Goal: Task Accomplishment & Management: Complete application form

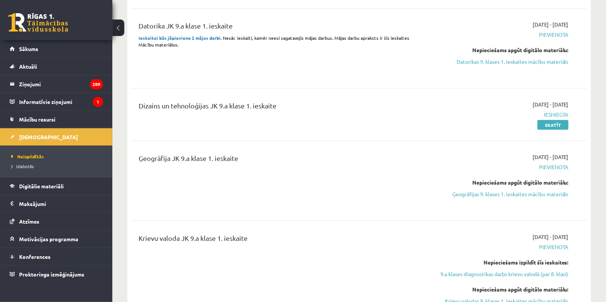
scroll to position [272, 0]
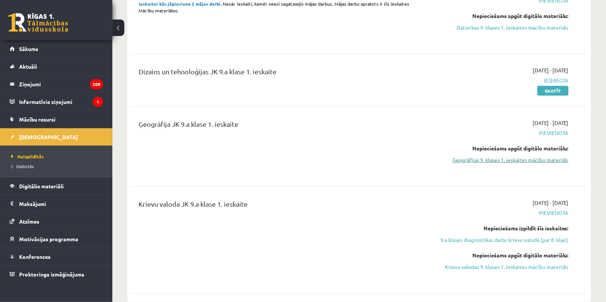
click at [480, 160] on link "Ģeogrāfijas 9. klases 1. ieskaites mācību materiāls" at bounding box center [501, 160] width 136 height 8
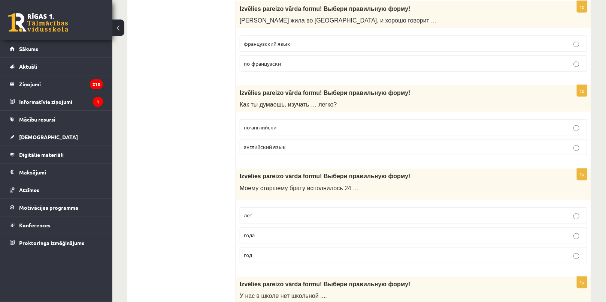
scroll to position [2862, 0]
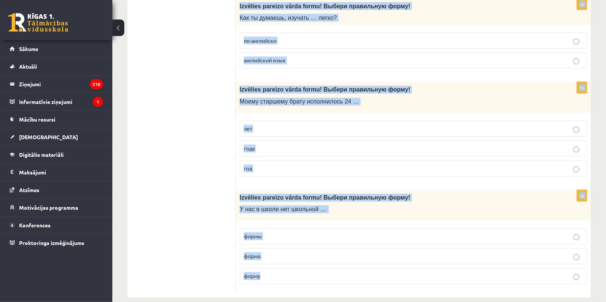
drag, startPoint x: 237, startPoint y: 146, endPoint x: 368, endPoint y: 262, distance: 175.5
copy form "Loremips dolorsi ametc adipi! Elitse doeiusmodt incid! Utl ... etdoloremagn ali…"
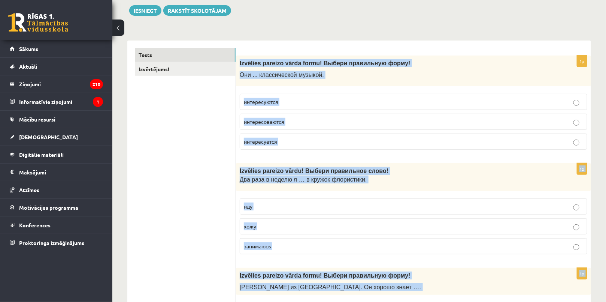
scroll to position [102, 0]
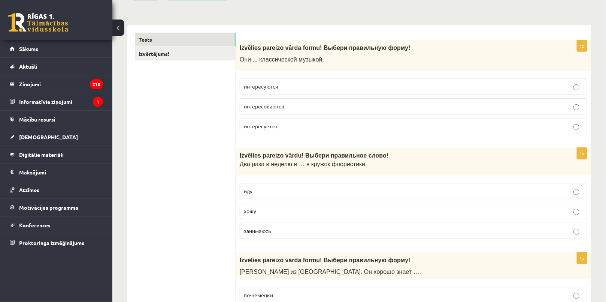
click at [276, 84] on span "интересуются" at bounding box center [261, 86] width 34 height 7
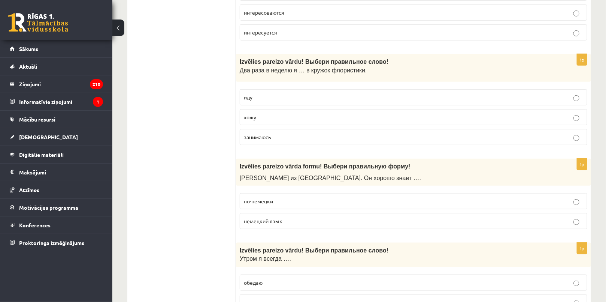
scroll to position [204, 0]
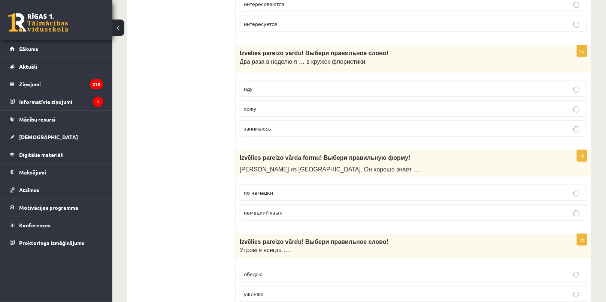
click at [260, 108] on p "хожу" at bounding box center [413, 109] width 339 height 8
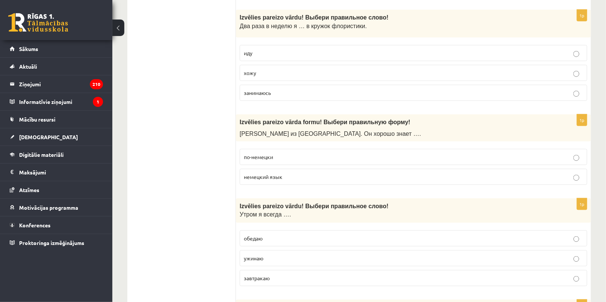
scroll to position [272, 0]
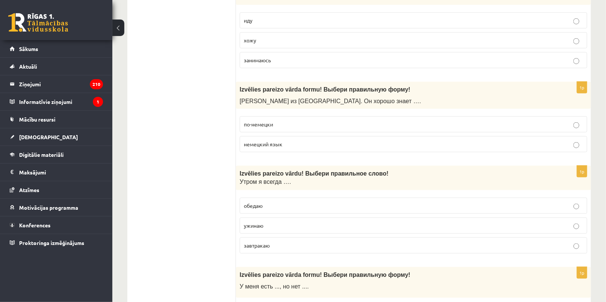
click at [272, 140] on p "немецкий язык" at bounding box center [413, 144] width 339 height 8
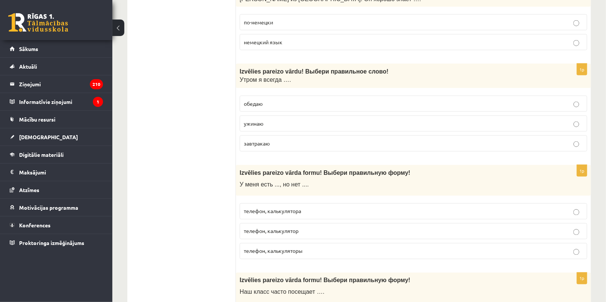
scroll to position [374, 0]
click at [260, 141] on span "завтракаю" at bounding box center [257, 143] width 26 height 7
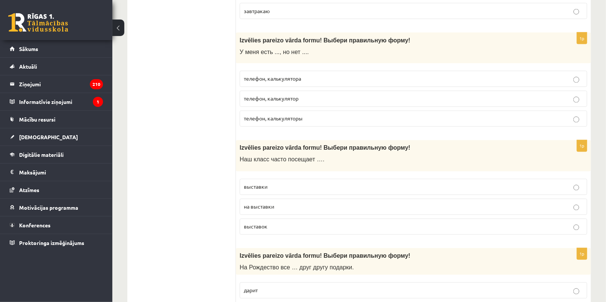
scroll to position [511, 0]
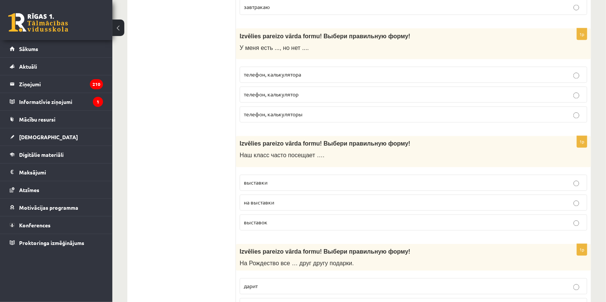
click at [271, 93] on span "телефон, калькулятор" at bounding box center [271, 94] width 55 height 7
click at [297, 72] on span "телефон, калькулятора" at bounding box center [272, 74] width 57 height 7
click at [266, 182] on span "выставки" at bounding box center [256, 182] width 24 height 7
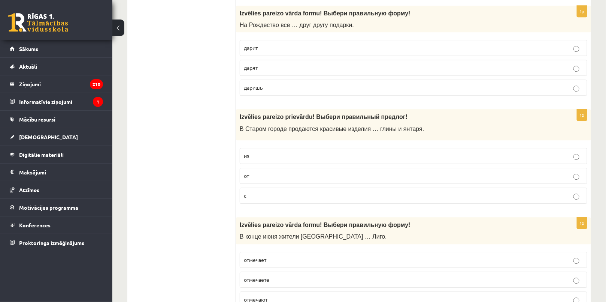
scroll to position [749, 0]
click at [255, 65] on span "дарят" at bounding box center [251, 67] width 14 height 7
click at [245, 153] on span "из" at bounding box center [247, 155] width 6 height 7
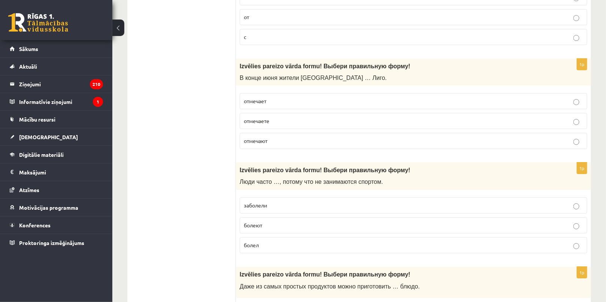
scroll to position [920, 0]
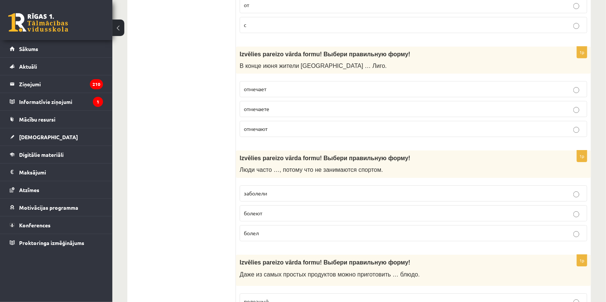
click at [272, 131] on label "отмечают" at bounding box center [414, 129] width 348 height 16
click at [261, 213] on label "болеют" at bounding box center [414, 213] width 348 height 16
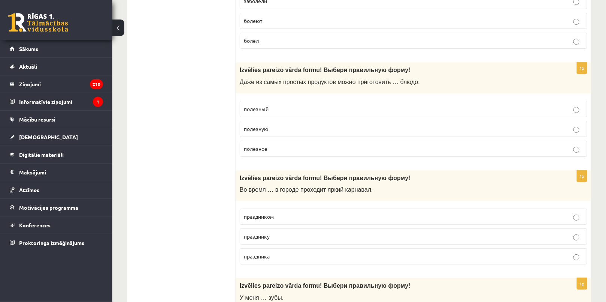
scroll to position [1124, 0]
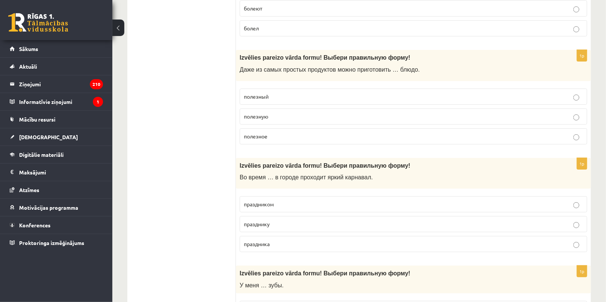
click at [279, 132] on p "полезное" at bounding box center [413, 136] width 339 height 8
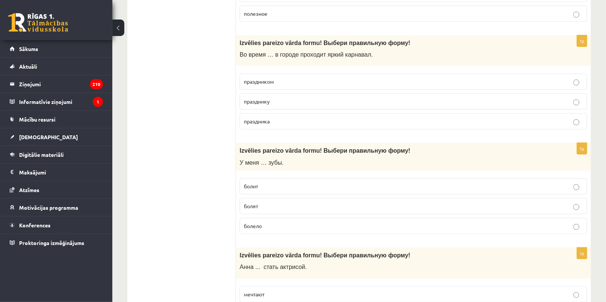
scroll to position [1260, 0]
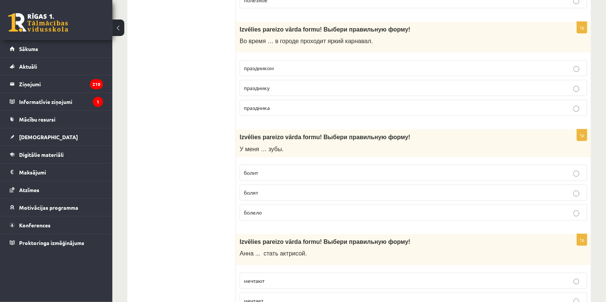
click at [281, 105] on p "праздника" at bounding box center [413, 108] width 339 height 8
click at [255, 189] on span "болят" at bounding box center [251, 192] width 14 height 7
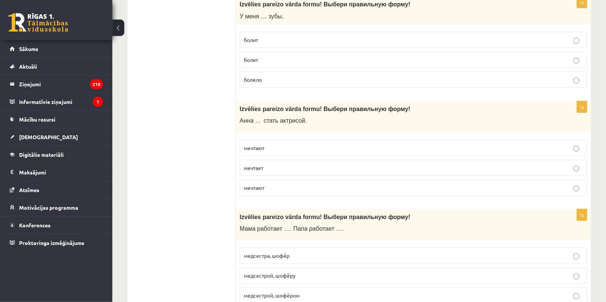
scroll to position [1431, 0]
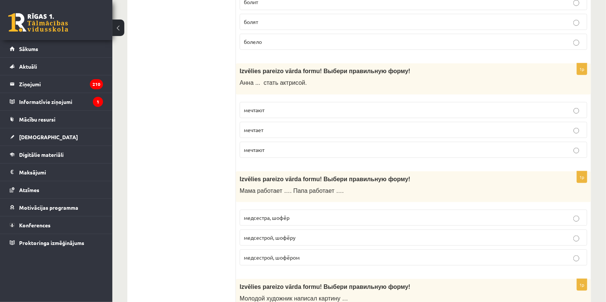
click at [268, 126] on p "мечтает" at bounding box center [413, 130] width 339 height 8
click at [305, 253] on p "медсестрой, шофёром" at bounding box center [413, 257] width 339 height 8
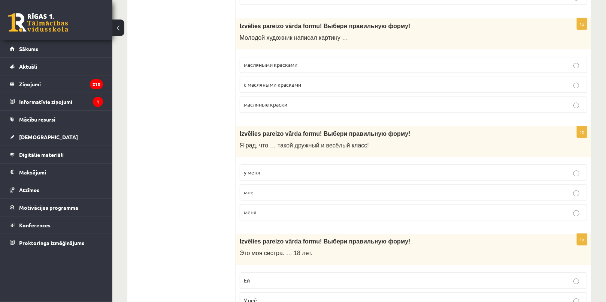
scroll to position [1703, 0]
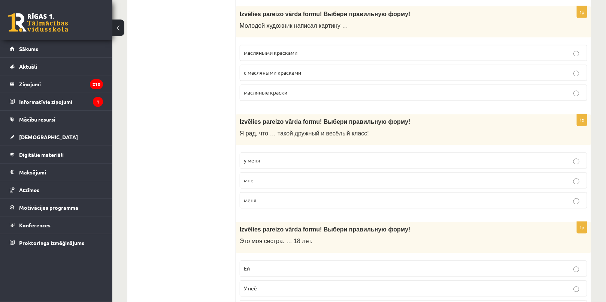
click at [292, 69] on span "с масляными красками" at bounding box center [272, 72] width 57 height 7
click at [290, 52] on label "масляными красками" at bounding box center [414, 53] width 348 height 16
click at [252, 157] on span "у меня" at bounding box center [252, 160] width 16 height 7
click at [259, 265] on p "Ей" at bounding box center [413, 269] width 339 height 8
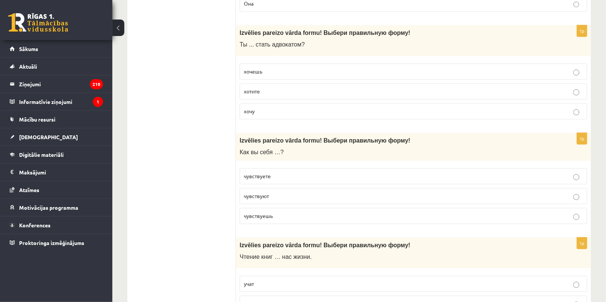
scroll to position [2044, 0]
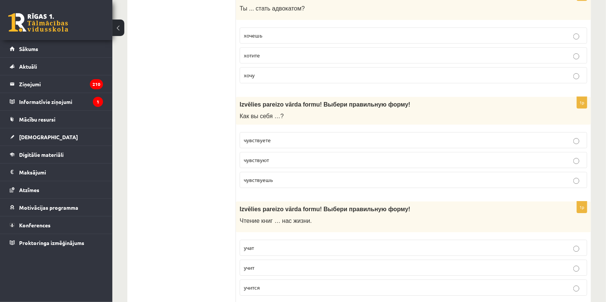
click at [267, 31] on p "хочешь" at bounding box center [413, 35] width 339 height 8
click at [267, 136] on span "чувствуете" at bounding box center [257, 139] width 27 height 7
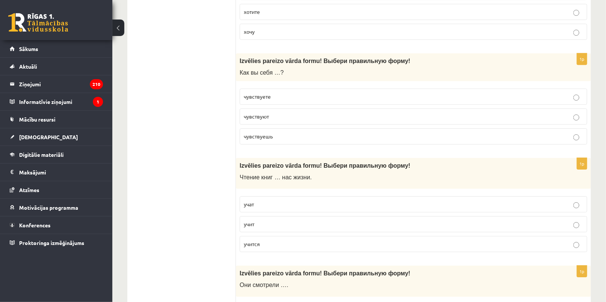
scroll to position [2146, 0]
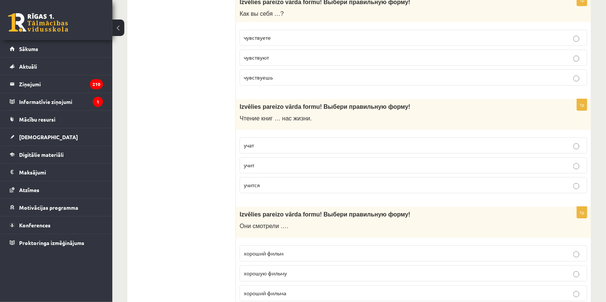
click at [263, 161] on p "учит" at bounding box center [413, 165] width 339 height 8
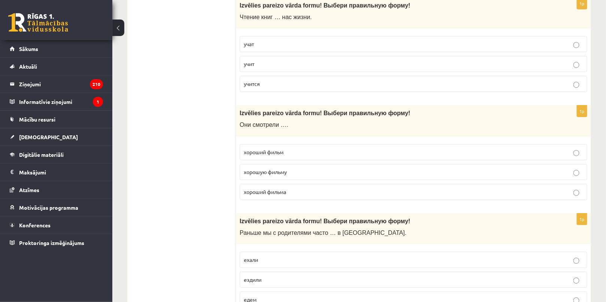
scroll to position [2248, 0]
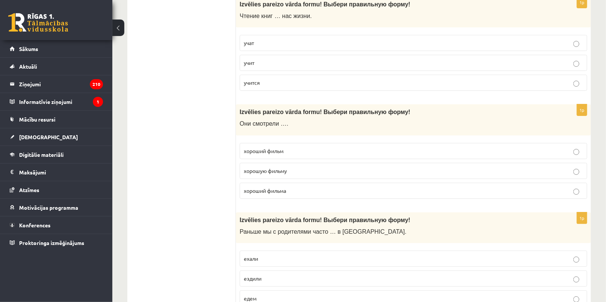
click at [279, 147] on span "хороший фильм" at bounding box center [264, 150] width 40 height 7
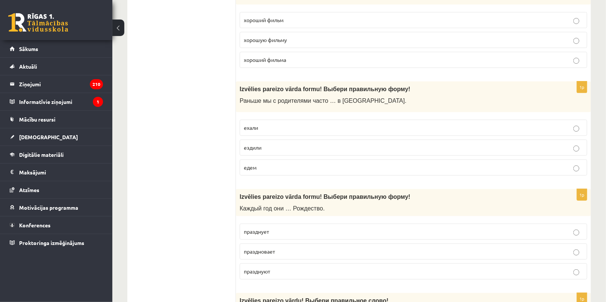
scroll to position [2384, 0]
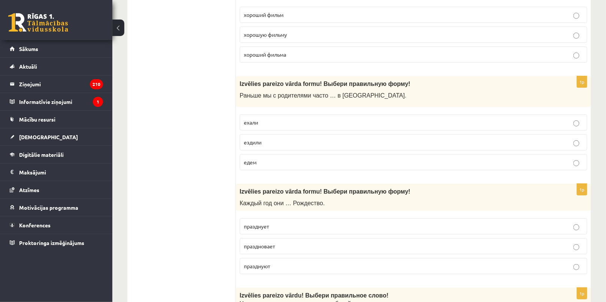
click at [256, 139] on span "ездили" at bounding box center [253, 142] width 18 height 7
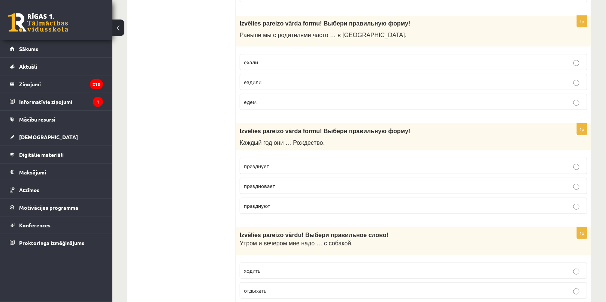
scroll to position [2521, 0]
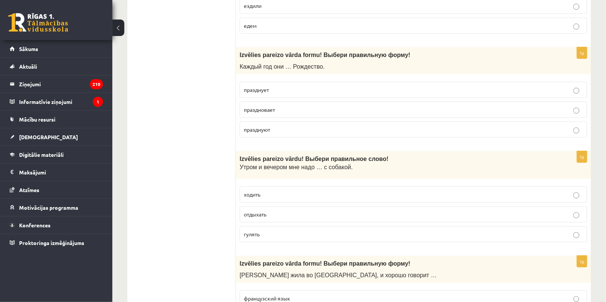
click at [262, 126] on label "празднуют" at bounding box center [414, 129] width 348 height 16
click at [262, 229] on label "гулять" at bounding box center [414, 234] width 348 height 16
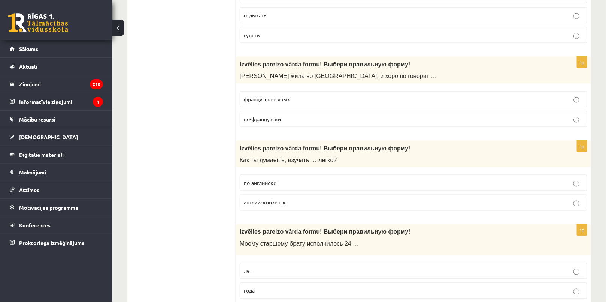
scroll to position [2725, 0]
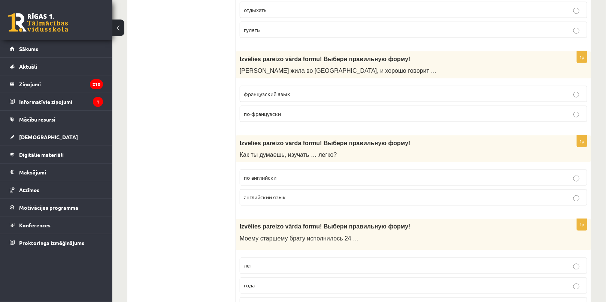
click at [259, 110] on span "по-французски" at bounding box center [262, 113] width 37 height 7
click at [262, 194] on span "английский язык" at bounding box center [265, 197] width 42 height 7
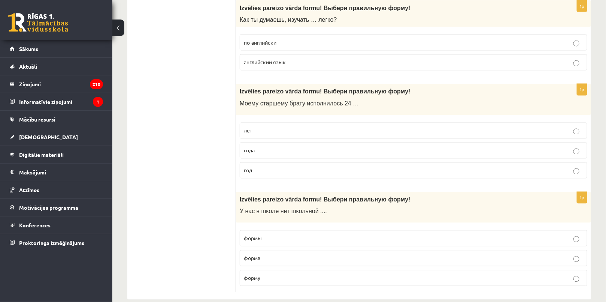
scroll to position [2861, 0]
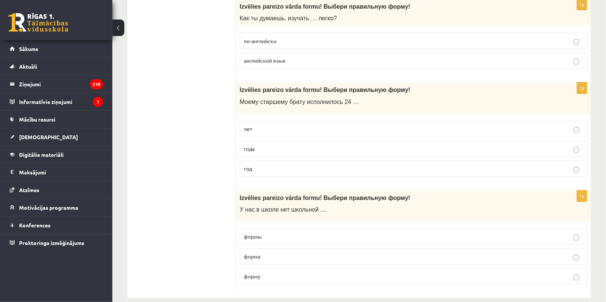
click at [248, 145] on p "года" at bounding box center [413, 149] width 339 height 8
click at [252, 233] on span "формы" at bounding box center [253, 236] width 18 height 7
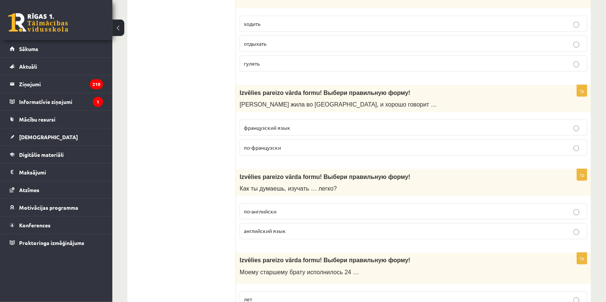
scroll to position [0, 0]
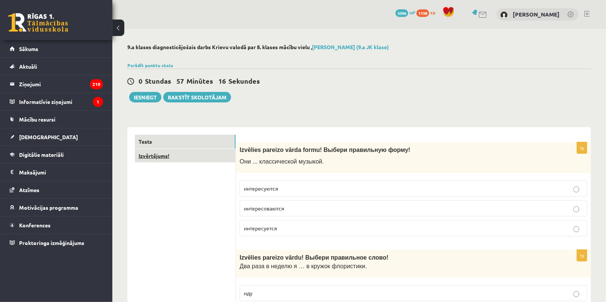
click at [169, 157] on link "Izvērtējums!" at bounding box center [185, 156] width 101 height 14
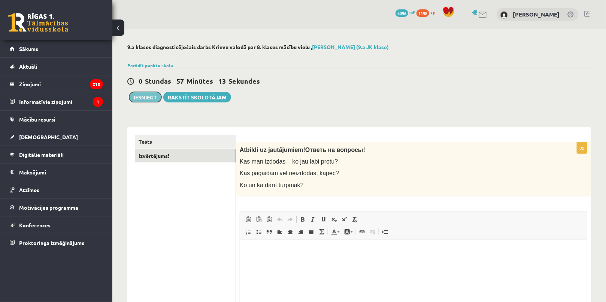
click at [151, 97] on button "Iesniegt" at bounding box center [145, 97] width 32 height 10
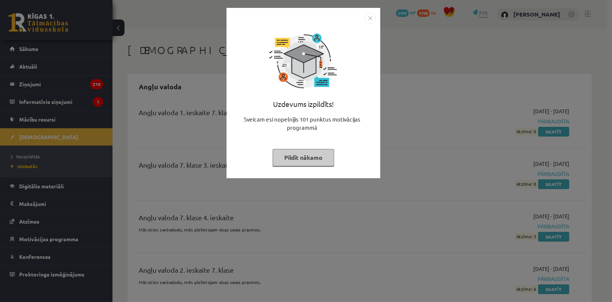
click at [302, 150] on button "Pildīt nākamo" at bounding box center [302, 157] width 61 height 17
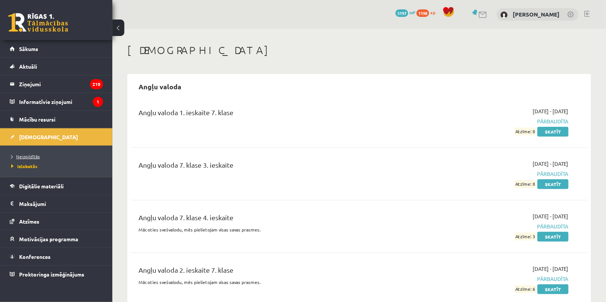
click at [16, 157] on span "Neizpildītās" at bounding box center [25, 156] width 28 height 6
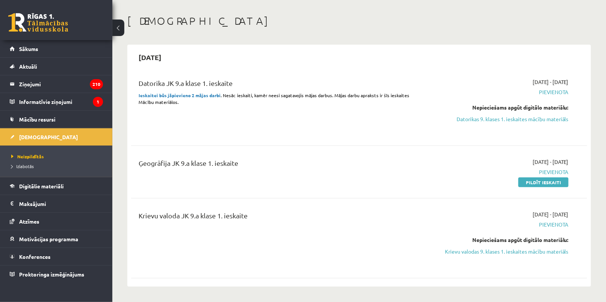
scroll to position [68, 0]
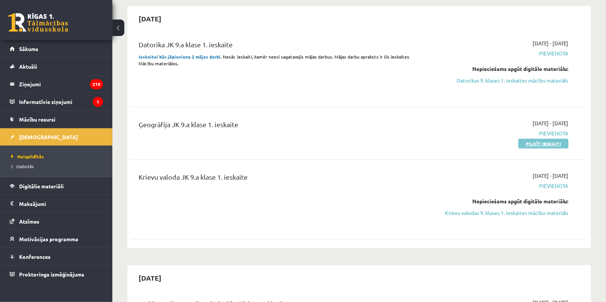
click at [554, 142] on link "Pildīt ieskaiti" at bounding box center [544, 144] width 50 height 10
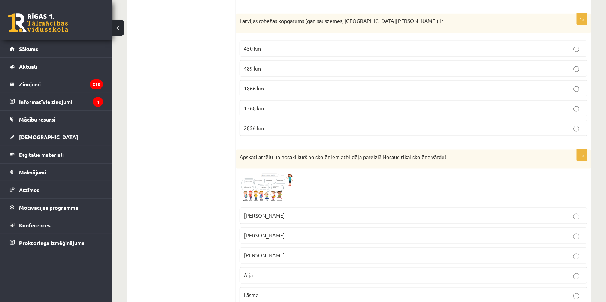
scroll to position [387, 0]
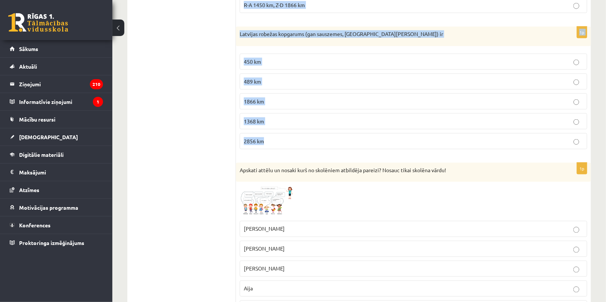
drag, startPoint x: 238, startPoint y: 147, endPoint x: 342, endPoint y: 142, distance: 103.5
copy form "Latvija atrodas pie Baltijas jūras, kas ir savienota ar Atlantijas okeānu Balti…"
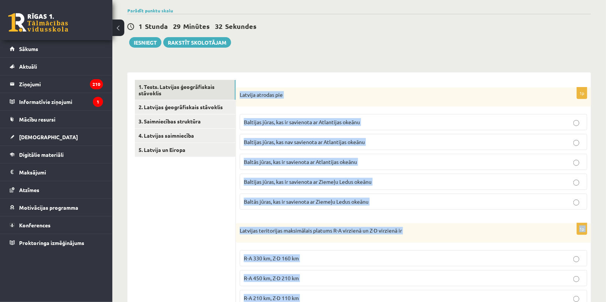
scroll to position [0, 0]
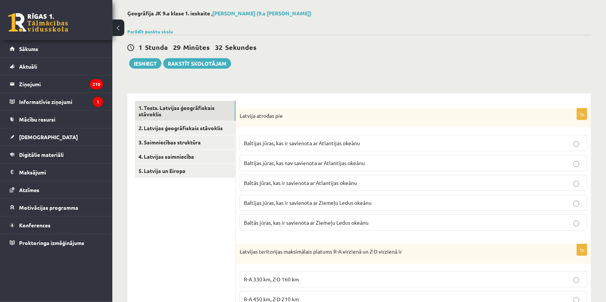
scroll to position [68, 0]
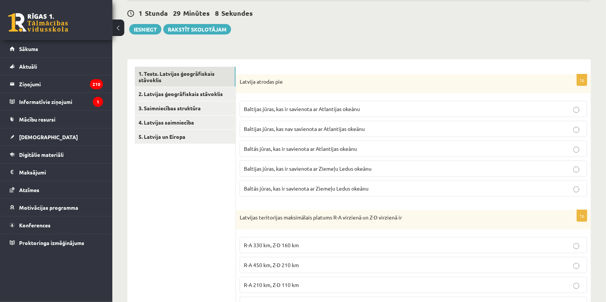
click at [364, 109] on p "Baltijas jūras, kas ir savienota ar Atlantijas okeānu" at bounding box center [413, 109] width 339 height 8
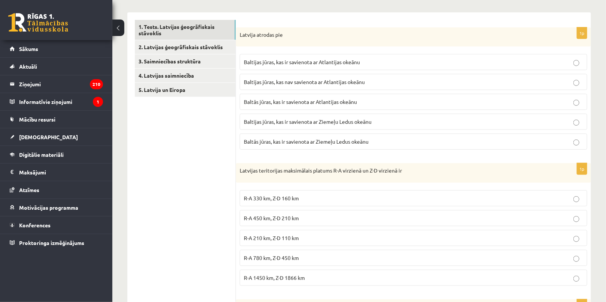
scroll to position [204, 0]
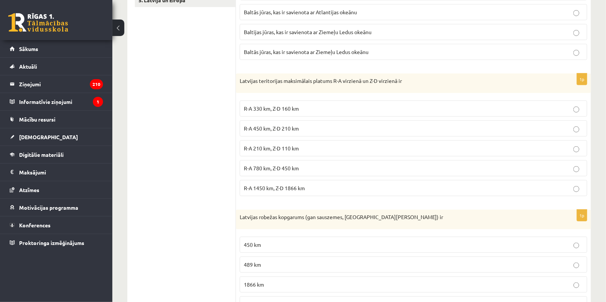
click at [276, 130] on span "R-A 450 km, Z-D 210 km" at bounding box center [271, 128] width 55 height 7
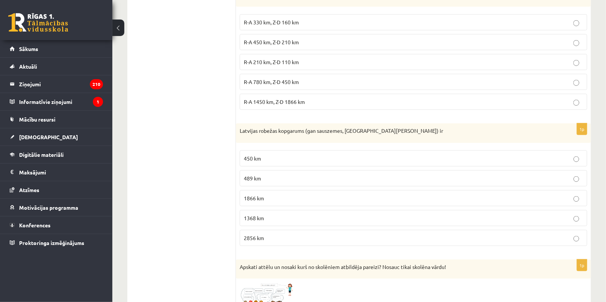
scroll to position [307, 0]
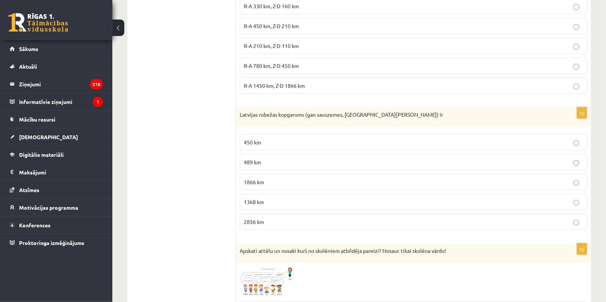
click at [256, 184] on label "1866 km" at bounding box center [414, 182] width 348 height 16
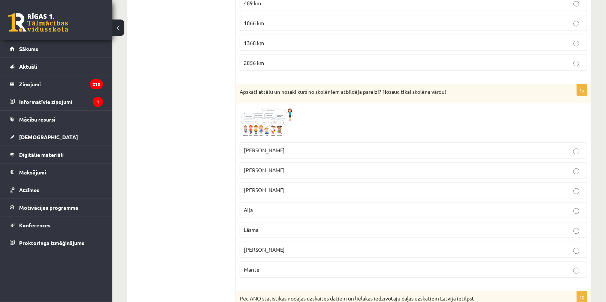
scroll to position [477, 0]
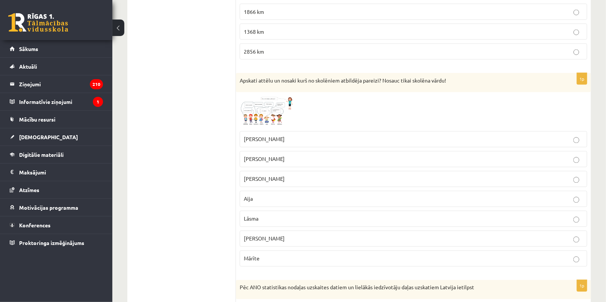
click at [252, 106] on img at bounding box center [268, 111] width 56 height 31
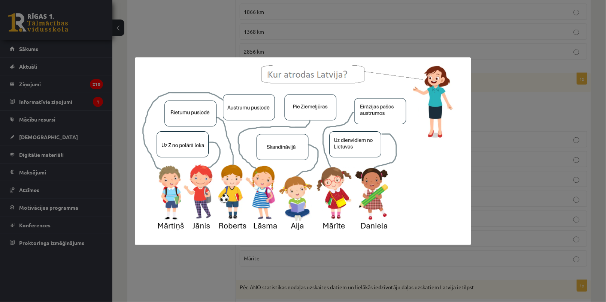
click at [225, 261] on div at bounding box center [303, 151] width 606 height 302
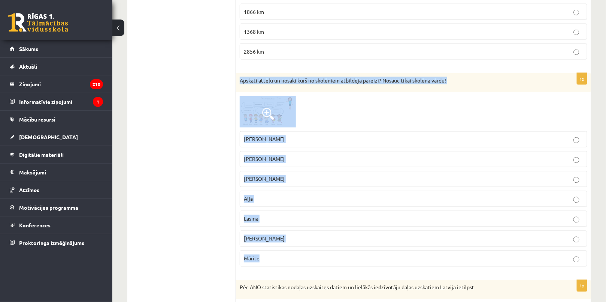
drag, startPoint x: 239, startPoint y: 71, endPoint x: 361, endPoint y: 253, distance: 218.7
click at [361, 253] on div "1p Apskati attēlu un nosaki kurš no skolēniem atbildēja pareizi? Nosauc tikai s…" at bounding box center [413, 172] width 355 height 199
copy div "Apskati attēlu un nosaki kurš no skolēniem atbildēja pareizi? Nosauc tikai skol…"
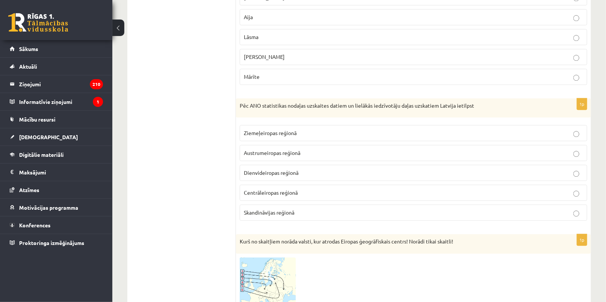
scroll to position [715, 0]
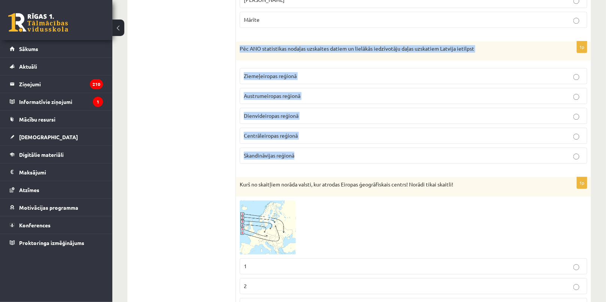
drag, startPoint x: 247, startPoint y: 46, endPoint x: 352, endPoint y: 159, distance: 154.5
click at [352, 159] on div "1p Pēc ANO statistikas nodaļas uzskaites datiem un lielākās iedzīvotāju daļas u…" at bounding box center [413, 105] width 355 height 129
copy div "Pēc ANO statistikas nodaļas uzskaites datiem un lielākās iedzīvotāju daļas uzsk…"
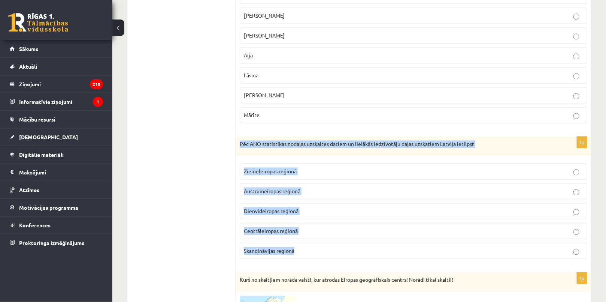
scroll to position [545, 0]
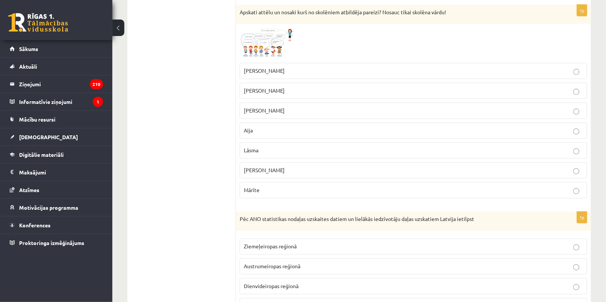
click at [253, 87] on p "Roberts" at bounding box center [413, 91] width 339 height 8
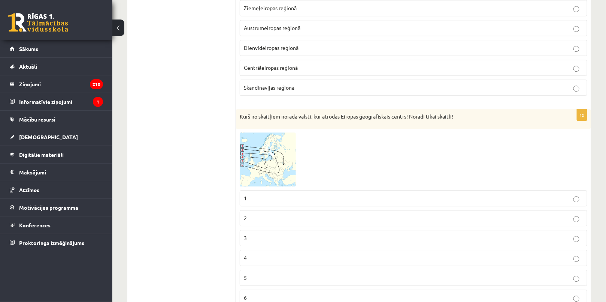
scroll to position [783, 0]
click at [281, 146] on img at bounding box center [268, 159] width 56 height 54
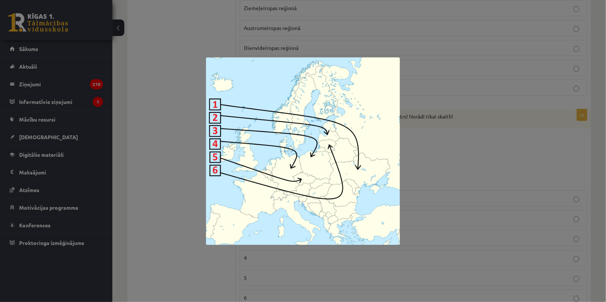
drag, startPoint x: 192, startPoint y: 216, endPoint x: 205, endPoint y: 218, distance: 13.2
click at [192, 216] on div at bounding box center [303, 151] width 606 height 302
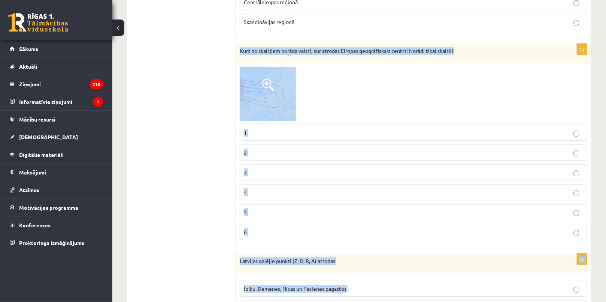
scroll to position [1033, 0]
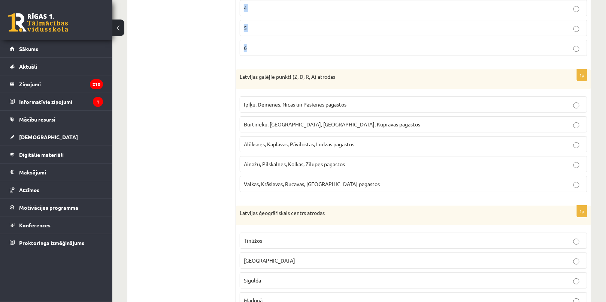
drag, startPoint x: 238, startPoint y: 109, endPoint x: 332, endPoint y: 43, distance: 114.3
copy div "Kurš no skaitļiem norāda valsti, kur atrodas Eiropas ģeogrāfiskais centrs! Norā…"
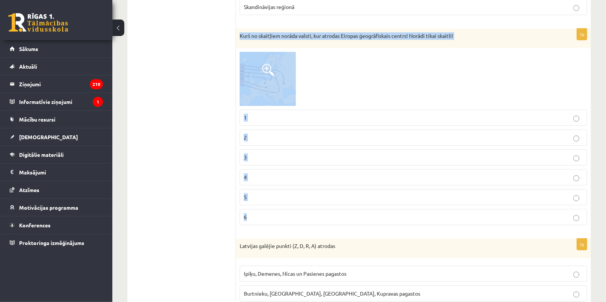
scroll to position [828, 0]
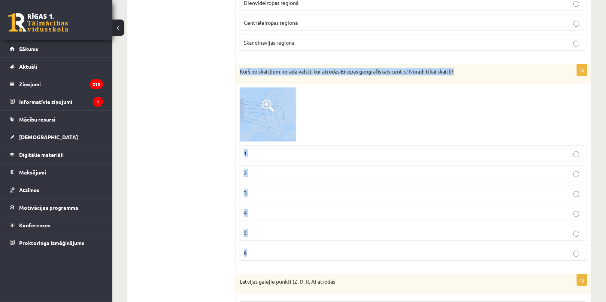
click at [241, 121] on img at bounding box center [268, 114] width 56 height 54
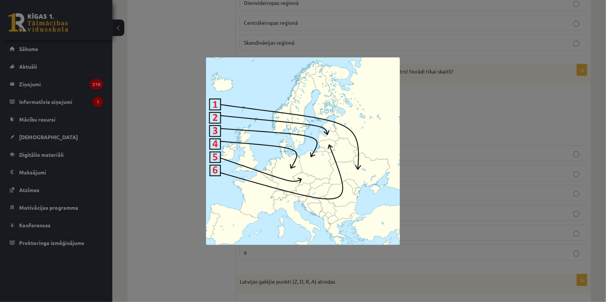
drag, startPoint x: 135, startPoint y: 185, endPoint x: 143, endPoint y: 200, distance: 16.8
click at [135, 185] on div at bounding box center [303, 151] width 606 height 302
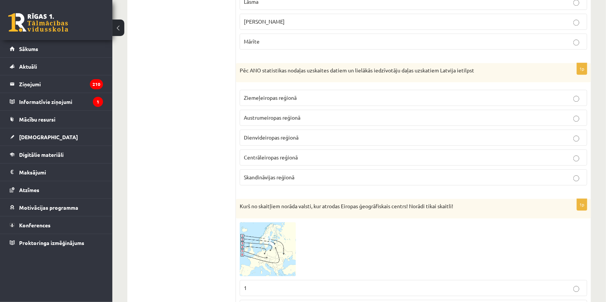
scroll to position [692, 0]
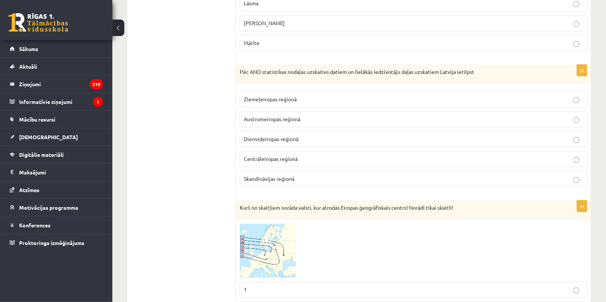
click at [253, 96] on span "Ziemeļeiropas reģionā" at bounding box center [270, 99] width 53 height 7
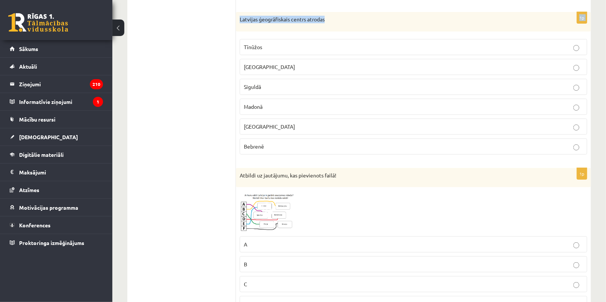
scroll to position [1219, 0]
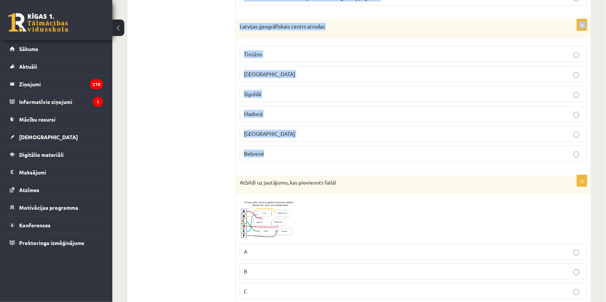
drag, startPoint x: 239, startPoint y: 33, endPoint x: 356, endPoint y: 154, distance: 168.3
copy form "Latvijas galējie punkti (Z, D, R, A) atrodas Ipiķu, Demenes, Nīcas un Pasienes …"
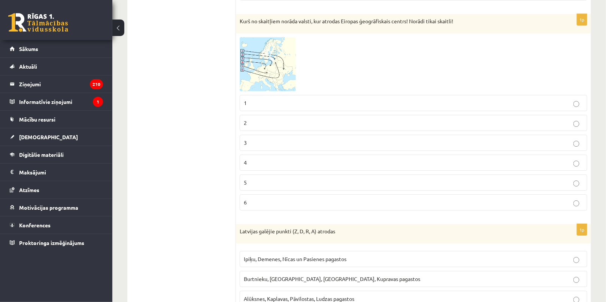
click at [251, 158] on p "4" at bounding box center [413, 162] width 339 height 8
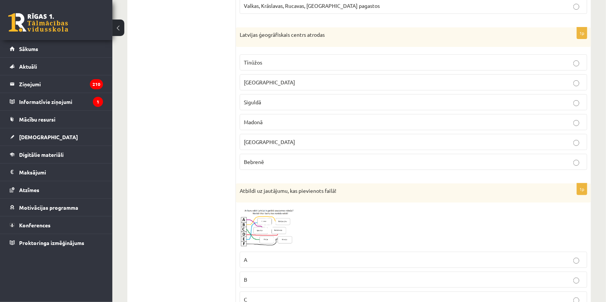
scroll to position [1287, 0]
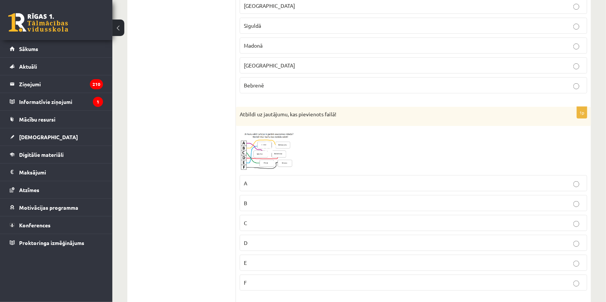
click at [245, 151] on img at bounding box center [268, 151] width 56 height 42
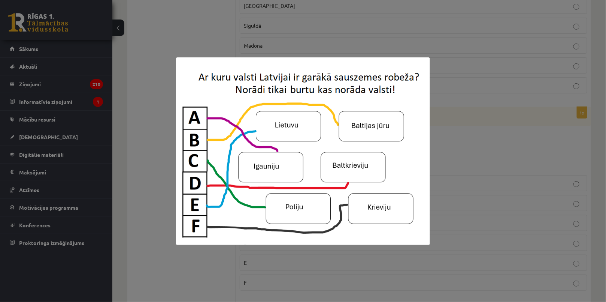
click at [134, 231] on div at bounding box center [303, 151] width 606 height 302
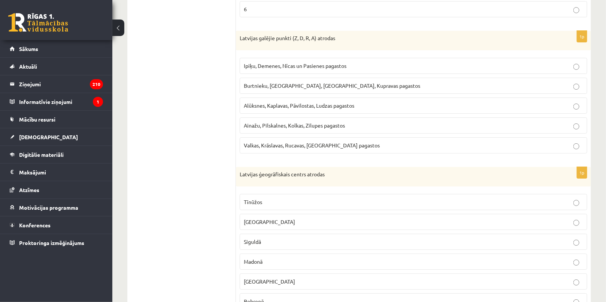
scroll to position [1014, 0]
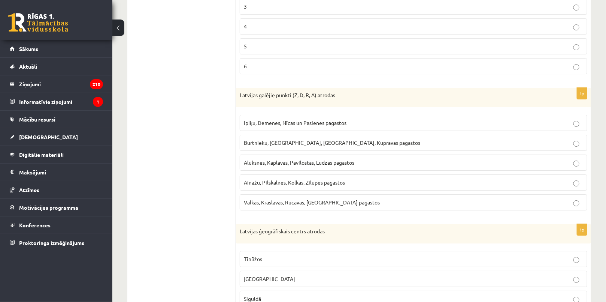
click at [261, 120] on span "Ipiķu, Demenes, Nīcas un Pasienes pagastos" at bounding box center [295, 122] width 103 height 7
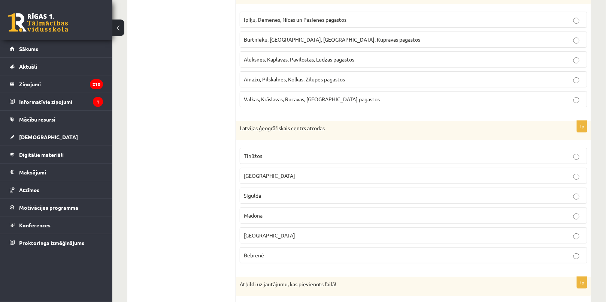
scroll to position [1185, 0]
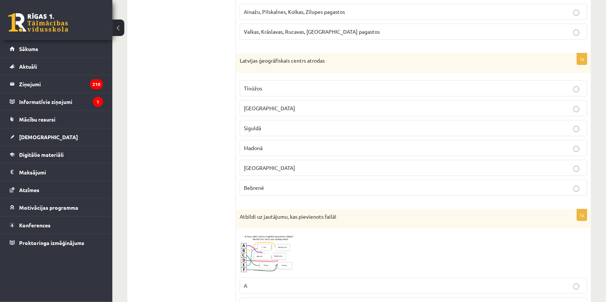
click at [257, 144] on span "Madonā" at bounding box center [253, 147] width 19 height 7
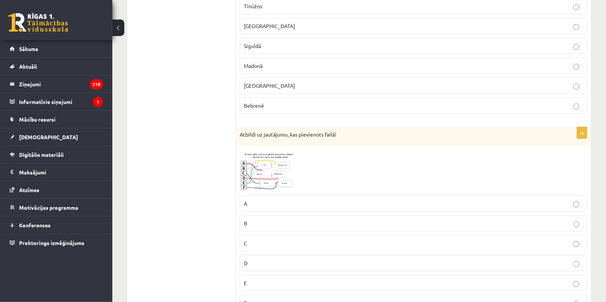
scroll to position [1355, 0]
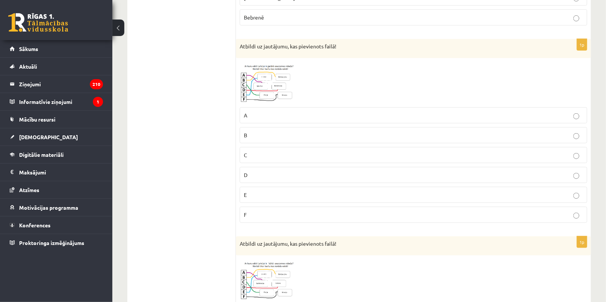
click at [278, 87] on img at bounding box center [268, 83] width 56 height 42
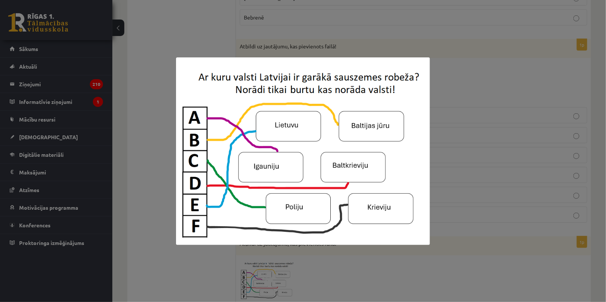
click at [143, 200] on div at bounding box center [303, 151] width 606 height 302
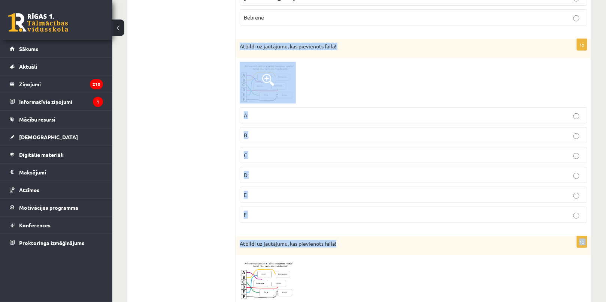
drag, startPoint x: 237, startPoint y: 33, endPoint x: 343, endPoint y: 224, distance: 218.4
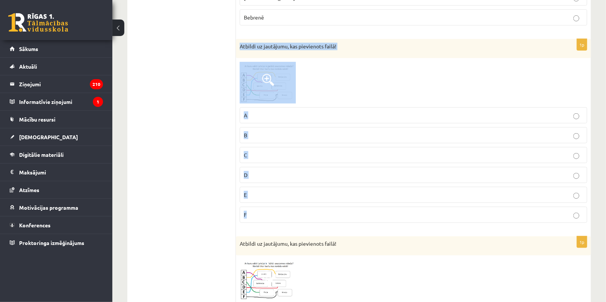
drag, startPoint x: 239, startPoint y: 37, endPoint x: 315, endPoint y: 202, distance: 181.9
click at [315, 202] on div "1p Atbildi uz jautājumu, kas pievienots failā! A B C D E F" at bounding box center [413, 134] width 355 height 190
copy div "Atbildi uz jautājumu, kas pievienots failā! A B C D E F"
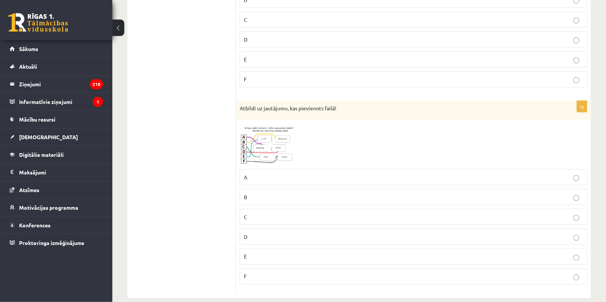
scroll to position [1495, 0]
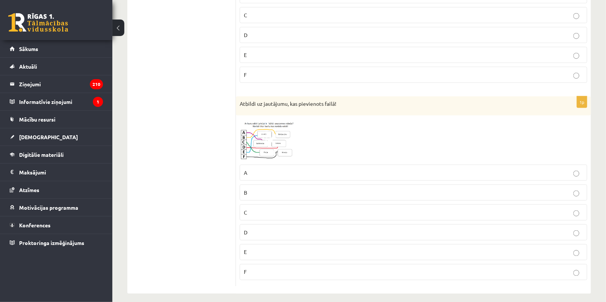
click at [271, 139] on img at bounding box center [268, 140] width 56 height 42
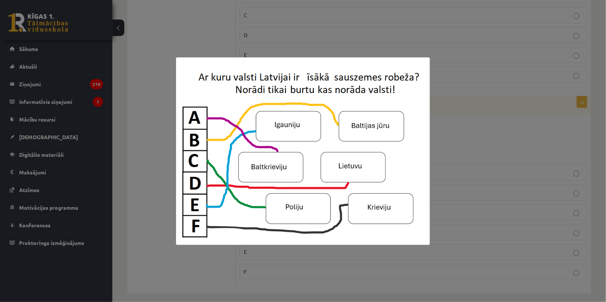
drag, startPoint x: 148, startPoint y: 191, endPoint x: 278, endPoint y: 228, distance: 135.6
click at [148, 191] on div at bounding box center [303, 151] width 606 height 302
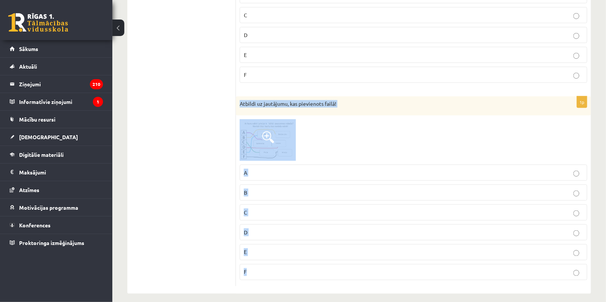
drag, startPoint x: 240, startPoint y: 97, endPoint x: 303, endPoint y: 275, distance: 189.5
click at [303, 275] on div "1p Atbildi uz jautājumu, kas pievienots failā! A B C D E F" at bounding box center [413, 191] width 355 height 190
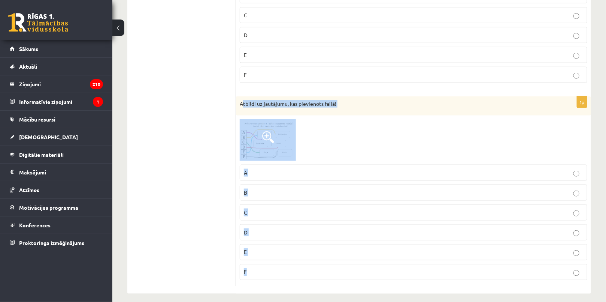
drag, startPoint x: 241, startPoint y: 96, endPoint x: 241, endPoint y: 155, distance: 59.6
click at [307, 267] on div "1p Atbildi uz jautājumu, kas pievienots failā! A B C D E F" at bounding box center [413, 191] width 355 height 190
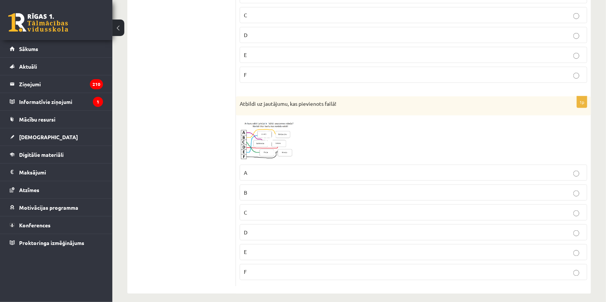
drag, startPoint x: 219, startPoint y: 120, endPoint x: 222, endPoint y: 118, distance: 4.1
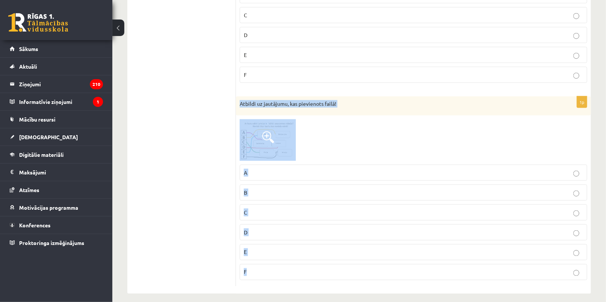
drag, startPoint x: 238, startPoint y: 97, endPoint x: 305, endPoint y: 287, distance: 201.7
copy div "Atbildi uz jautājumu, kas pievienots failā! A B C D E F"
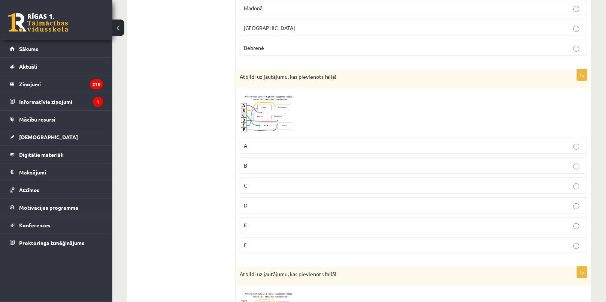
click at [260, 144] on p "A" at bounding box center [413, 146] width 339 height 8
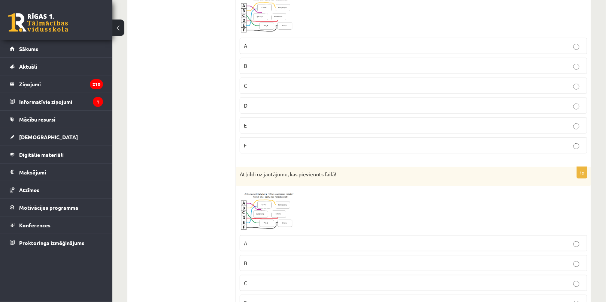
scroll to position [1495, 0]
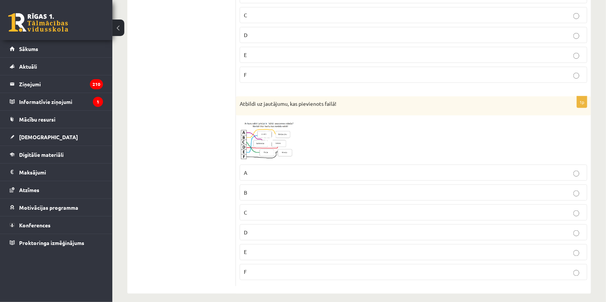
click at [258, 248] on p "E" at bounding box center [413, 252] width 339 height 8
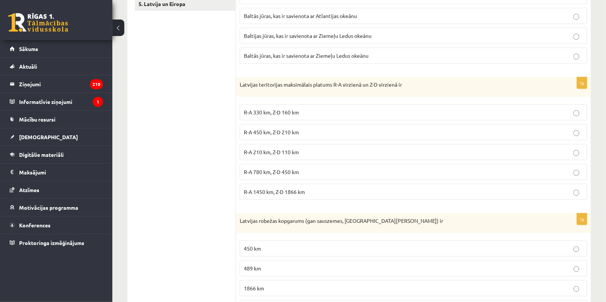
scroll to position [0, 0]
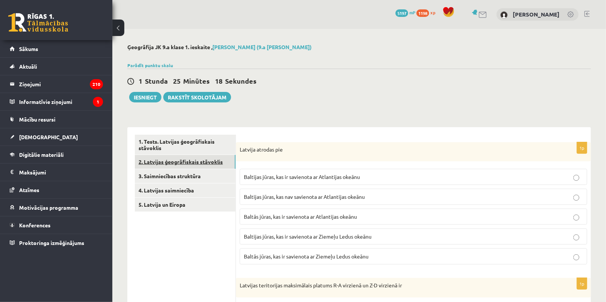
click at [193, 163] on link "2. Latvijas ģeogrāfiskais stāvoklis" at bounding box center [185, 162] width 101 height 14
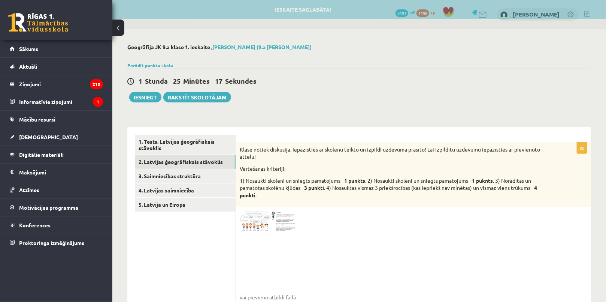
click at [280, 214] on img at bounding box center [268, 221] width 56 height 21
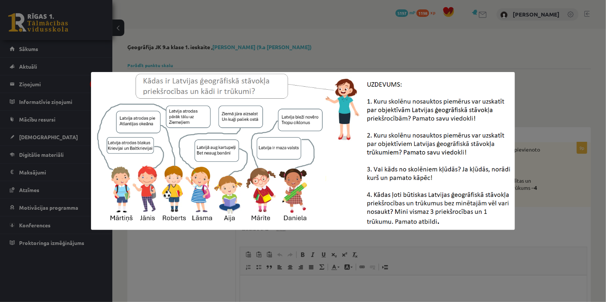
click at [384, 53] on div at bounding box center [303, 151] width 606 height 302
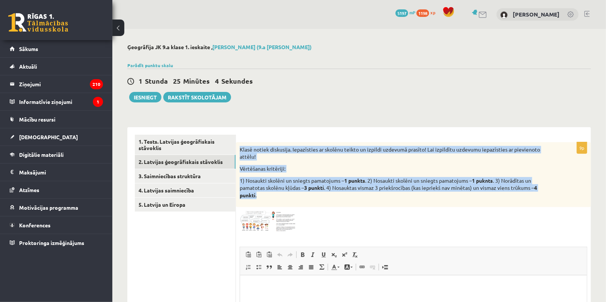
drag, startPoint x: 238, startPoint y: 147, endPoint x: 286, endPoint y: 194, distance: 67.0
click at [286, 194] on div "Klasē notiek diskusija. Iepazīsties ar skolēnu teikto un izpildi uzdevumā prasī…" at bounding box center [413, 174] width 355 height 65
copy div "Klasē notiek diskusija. Iepazīsties ar skolēnu teikto un izpildi uzdevumā prasī…"
click at [181, 165] on link "2. Latvijas ģeogrāfiskais stāvoklis" at bounding box center [185, 162] width 101 height 14
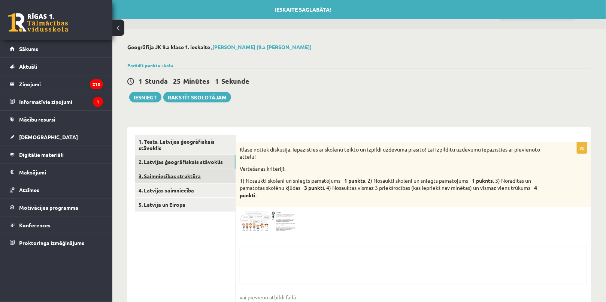
click at [184, 178] on link "3. Saimniecības struktūra" at bounding box center [185, 176] width 101 height 14
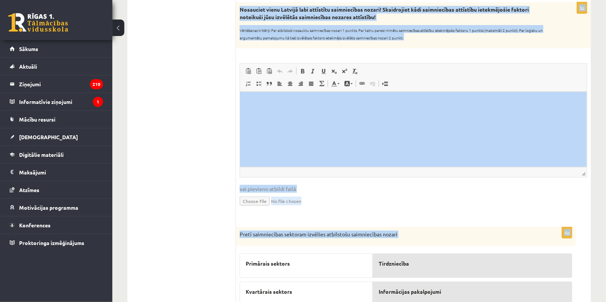
scroll to position [343, 0]
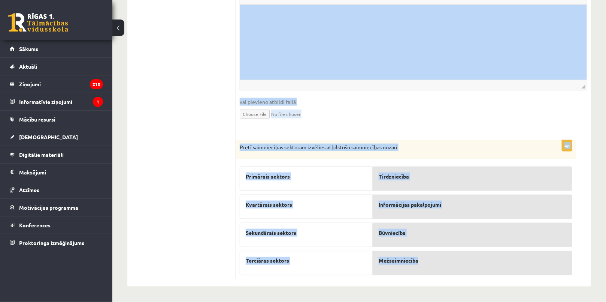
drag, startPoint x: 239, startPoint y: 148, endPoint x: 452, endPoint y: 267, distance: 244.4
click at [452, 267] on form "8p Papildini tekstu ar īztrūkstošajiem vārdiem! Pieejamie vārdi lopkopības info…" at bounding box center [414, 35] width 340 height 487
copy form "Papildini tekstu ar īztrūkstošajiem vārdiem! Pieejamie vārdi lopkopības informā…"
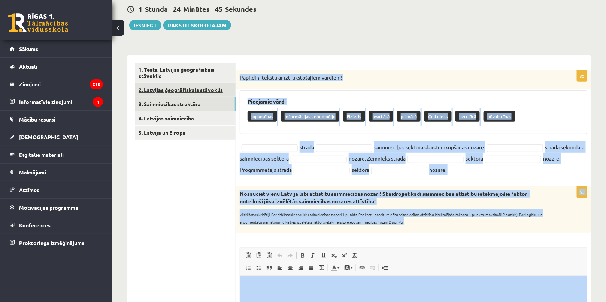
scroll to position [70, 0]
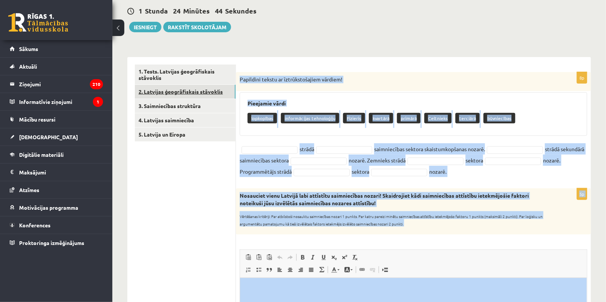
click at [181, 93] on link "2. Latvijas ģeogrāfiskais stāvoklis" at bounding box center [185, 92] width 101 height 14
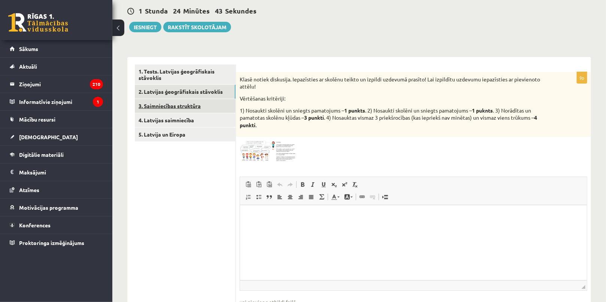
scroll to position [0, 0]
click at [185, 105] on link "3. Saimniecības struktūra" at bounding box center [185, 106] width 101 height 14
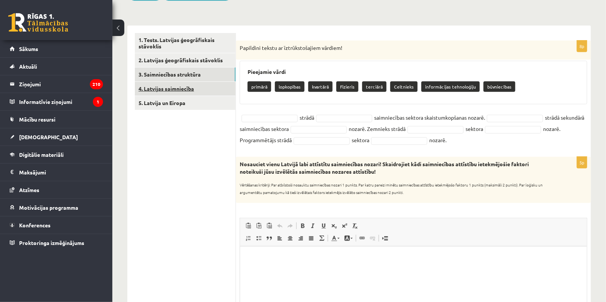
scroll to position [2, 0]
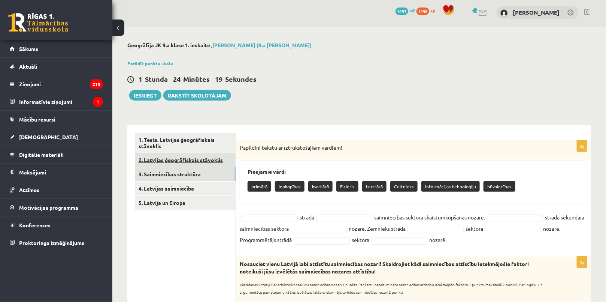
click at [188, 160] on link "2. Latvijas ģeogrāfiskais stāvoklis" at bounding box center [185, 160] width 101 height 14
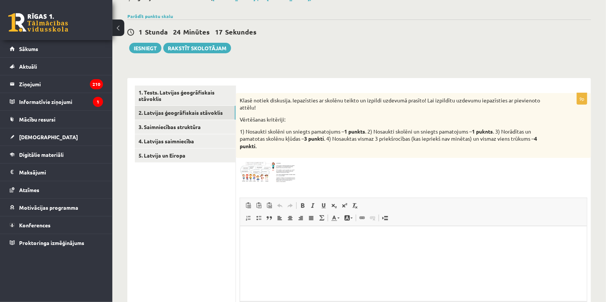
scroll to position [0, 0]
click at [267, 244] on html at bounding box center [413, 237] width 347 height 23
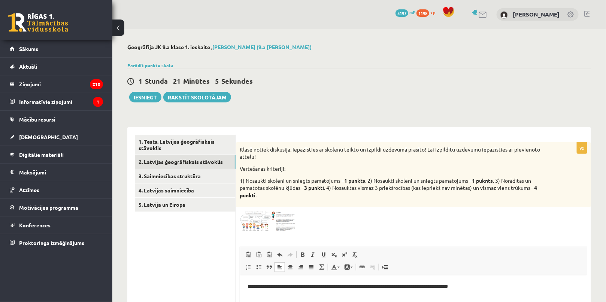
scroll to position [124, 0]
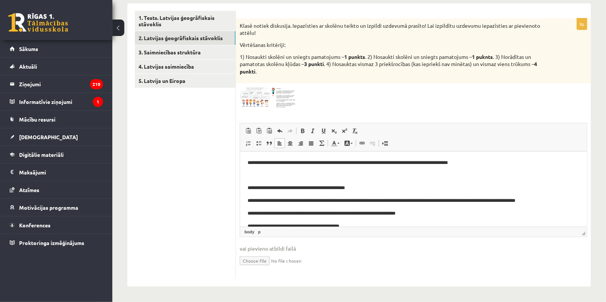
drag, startPoint x: 265, startPoint y: 187, endPoint x: 269, endPoint y: 192, distance: 6.9
click at [266, 188] on p "**********" at bounding box center [410, 188] width 327 height 8
click at [270, 189] on p "**********" at bounding box center [410, 188] width 327 height 8
click at [251, 172] on p "Editor, wiswyg-editor-user-answer-47433964500160" at bounding box center [413, 176] width 332 height 8
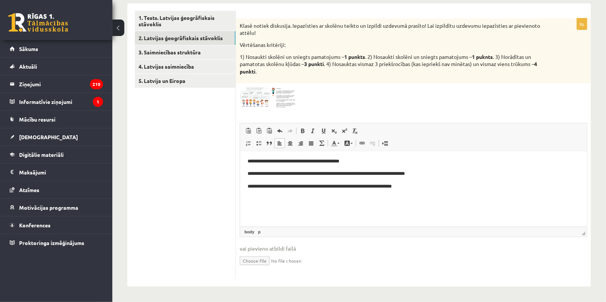
scroll to position [68, 0]
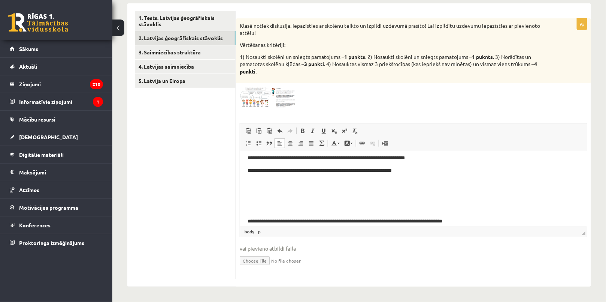
click at [260, 199] on p "Editor, wiswyg-editor-user-answer-47433964500160" at bounding box center [413, 196] width 332 height 8
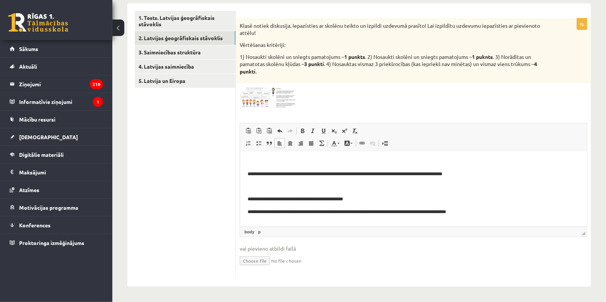
scroll to position [102, 0]
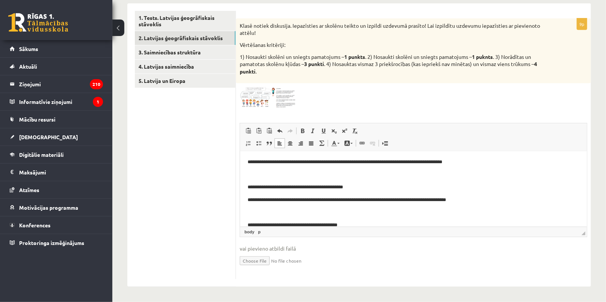
click at [251, 176] on p "Editor, wiswyg-editor-user-answer-47433964500160" at bounding box center [413, 174] width 332 height 8
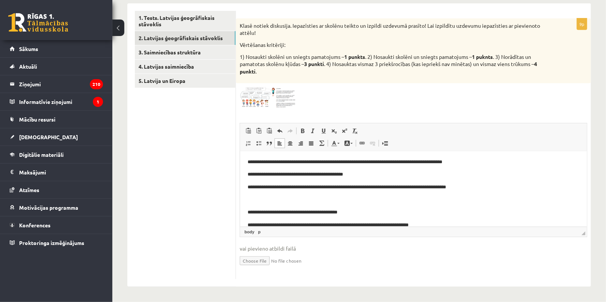
click at [256, 202] on p "Editor, wiswyg-editor-user-answer-47433964500160" at bounding box center [413, 200] width 332 height 8
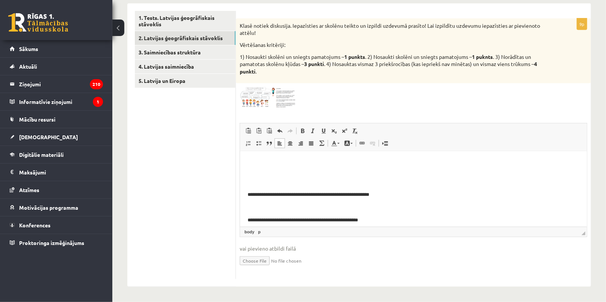
click at [248, 166] on p "Editor, wiswyg-editor-user-answer-47433964500160" at bounding box center [413, 170] width 332 height 8
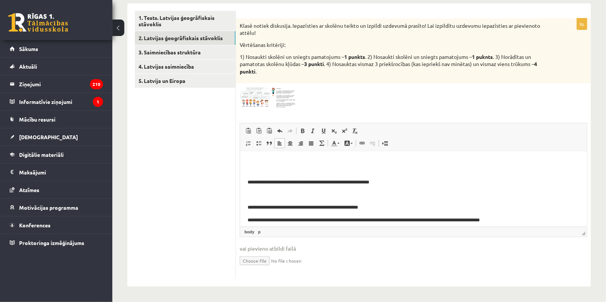
scroll to position [157, 0]
click at [257, 199] on body "**********" at bounding box center [413, 232] width 332 height 463
click at [251, 197] on p "Editor, wiswyg-editor-user-answer-47433964500160" at bounding box center [413, 195] width 332 height 8
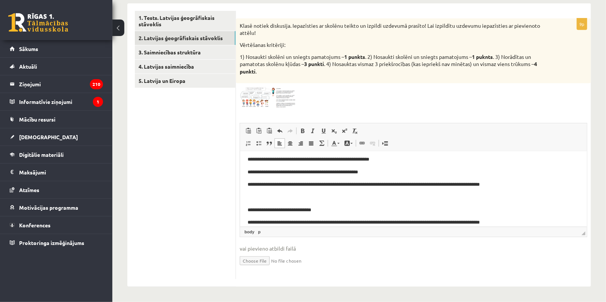
scroll to position [191, 0]
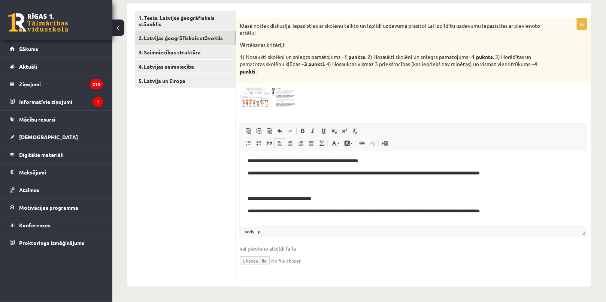
click at [253, 188] on p "Editor, wiswyg-editor-user-answer-47433964500160" at bounding box center [413, 186] width 332 height 8
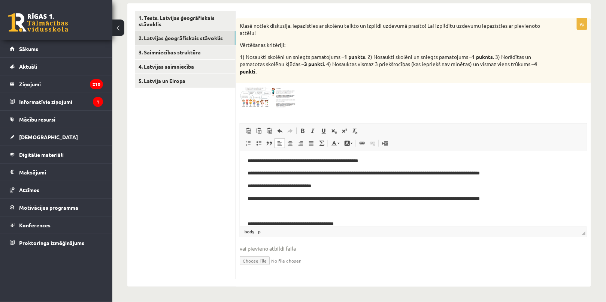
scroll to position [226, 0]
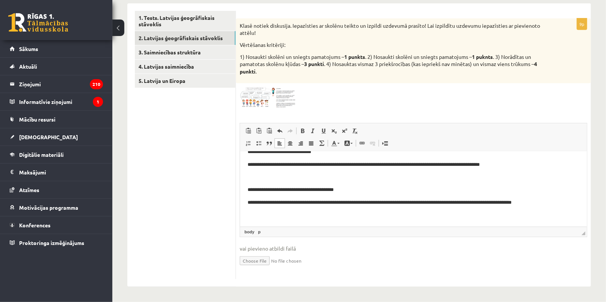
click at [252, 178] on p "Editor, wiswyg-editor-user-answer-47433964500160" at bounding box center [413, 177] width 332 height 8
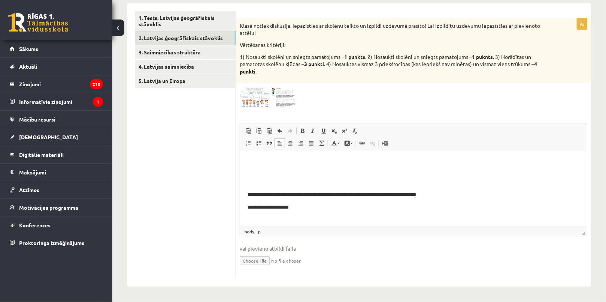
scroll to position [260, 0]
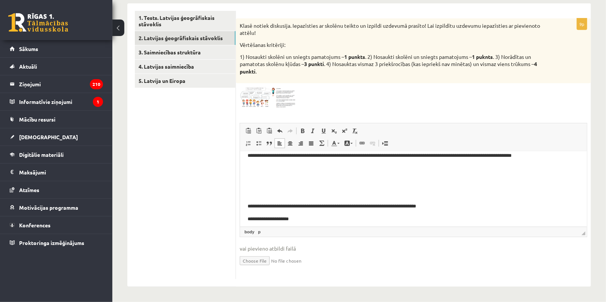
click at [255, 186] on body "**********" at bounding box center [413, 111] width 332 height 425
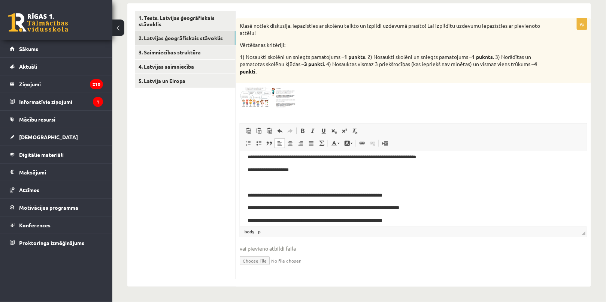
scroll to position [294, 0]
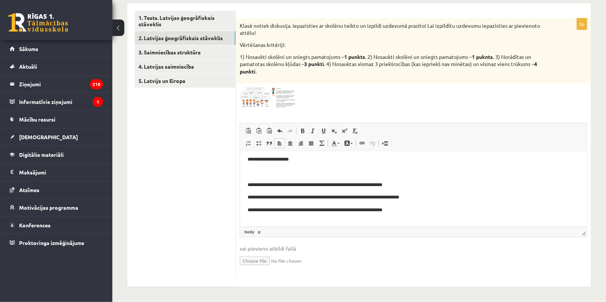
click at [253, 169] on p "Editor, wiswyg-editor-user-answer-47433964500160" at bounding box center [413, 172] width 332 height 8
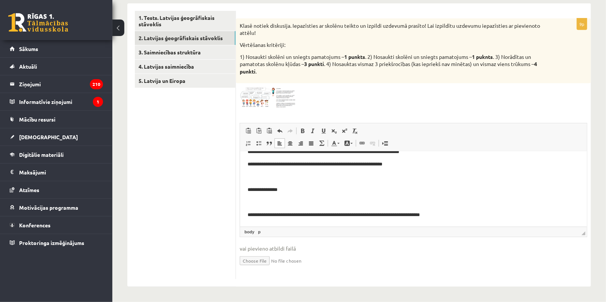
click at [250, 177] on p "Editor, wiswyg-editor-user-answer-47433964500160" at bounding box center [413, 177] width 332 height 8
click at [254, 202] on p "Editor, wiswyg-editor-user-answer-47433964500160" at bounding box center [413, 203] width 332 height 8
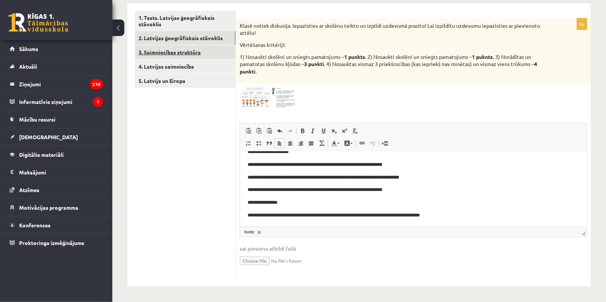
click at [209, 57] on link "3. Saimniecības struktūra" at bounding box center [185, 52] width 101 height 14
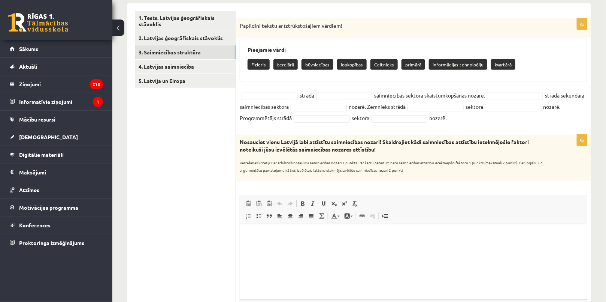
scroll to position [0, 0]
click at [325, 99] on fieldset "Fizieris ******** strādā saimniecības sektora skaistumkopšanas nozarē. strādā s…" at bounding box center [414, 107] width 348 height 34
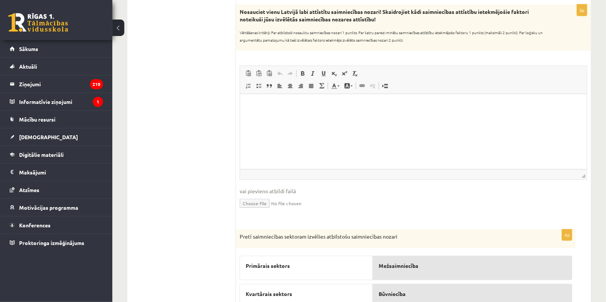
scroll to position [155, 0]
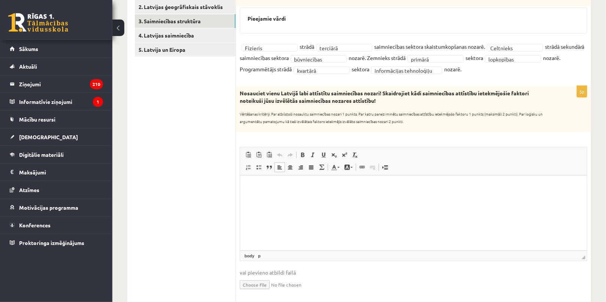
click at [263, 198] on html at bounding box center [413, 186] width 347 height 23
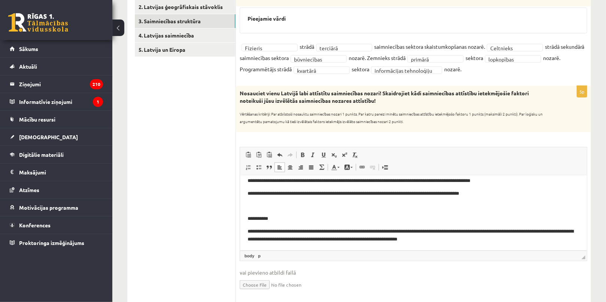
click at [250, 199] on body "**********" at bounding box center [413, 184] width 332 height 117
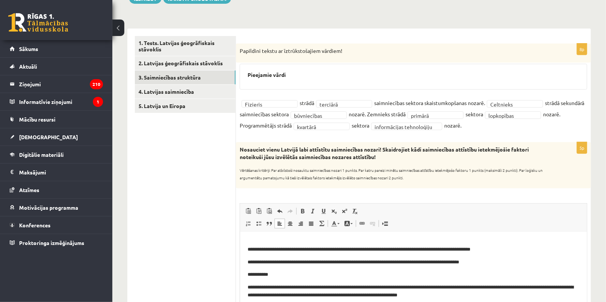
scroll to position [87, 0]
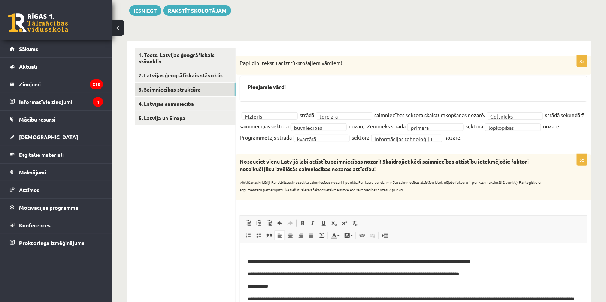
click at [247, 247] on p "Editor, wiswyg-editor-user-answer-47433806328400" at bounding box center [413, 248] width 332 height 8
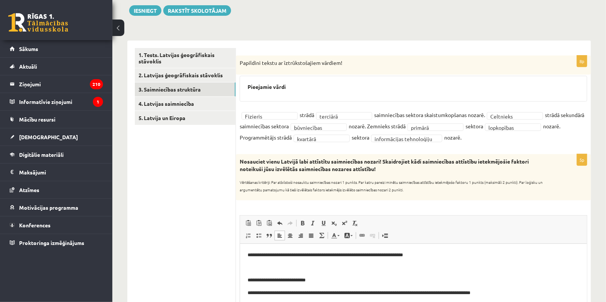
click at [252, 266] on p "Editor, wiswyg-editor-user-answer-47433806328400" at bounding box center [413, 267] width 332 height 8
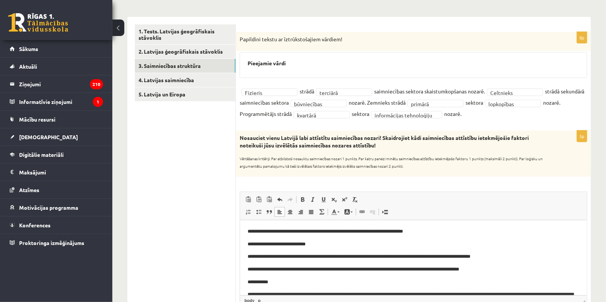
scroll to position [121, 0]
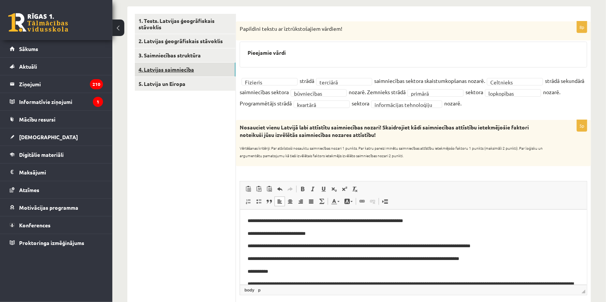
click at [174, 68] on link "4. Latvijas saimniecība" at bounding box center [185, 70] width 101 height 14
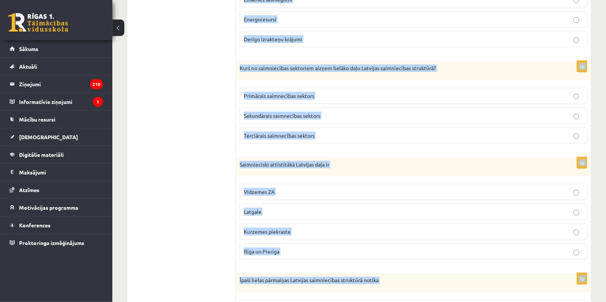
scroll to position [414, 0]
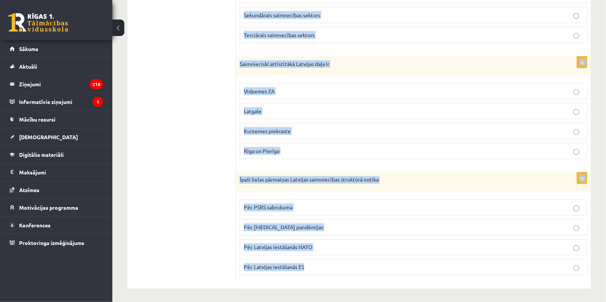
drag, startPoint x: 239, startPoint y: 24, endPoint x: 336, endPoint y: 269, distance: 264.1
click at [336, 269] on form "1p 2020. gadā Latvijas IKP uz vienu iedzīvotāju bija 30 100 ASV dolāru 50 100 A…" at bounding box center [414, 1] width 340 height 560
copy form "2020. gadā Latvijas IKP uz vienu iedzīvotāju bija 30 100 ASV dolāru 50 100 ASV …"
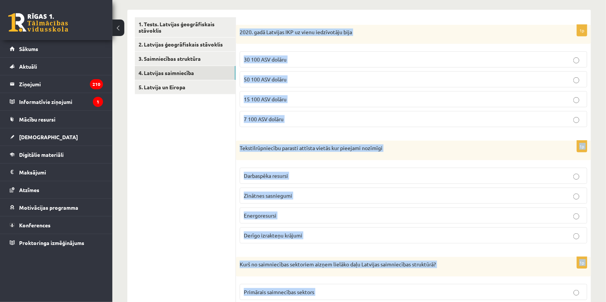
scroll to position [107, 0]
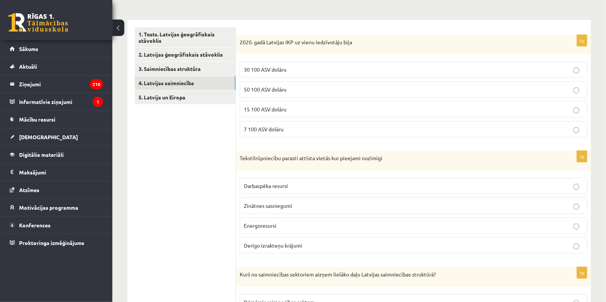
click at [173, 111] on ul "1. Tests. Latvijas ģeogrāfiskais stāvoklis 2. Latvijas ģeogrāfiskais stāvoklis …" at bounding box center [185, 307] width 101 height 560
click at [259, 66] on span "30 100 ASV dolāru" at bounding box center [265, 69] width 43 height 7
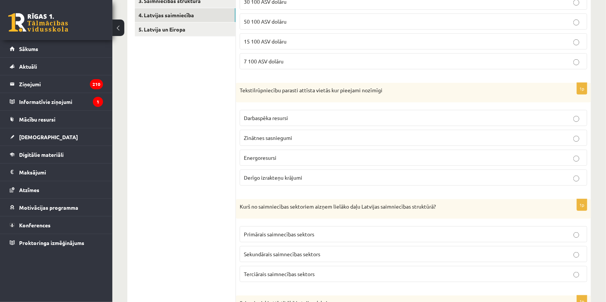
scroll to position [175, 0]
click at [256, 118] on span "Darbaspēka resursi" at bounding box center [266, 117] width 44 height 7
click at [265, 177] on span "Derīgo izrakteņu krājumi" at bounding box center [273, 176] width 58 height 7
click at [259, 129] on label "Zinātnes sasniegumi" at bounding box center [414, 137] width 348 height 16
click at [265, 115] on span "Darbaspēka resursi" at bounding box center [266, 117] width 44 height 7
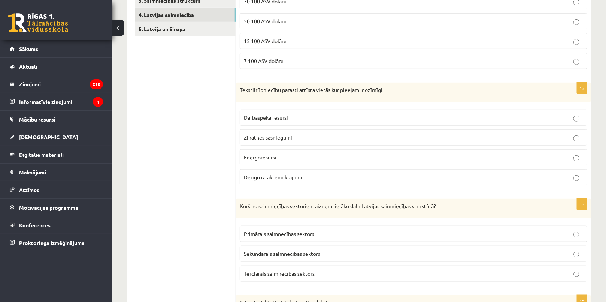
click at [281, 276] on label "Terciārais saimnecības sektors" at bounding box center [414, 273] width 348 height 16
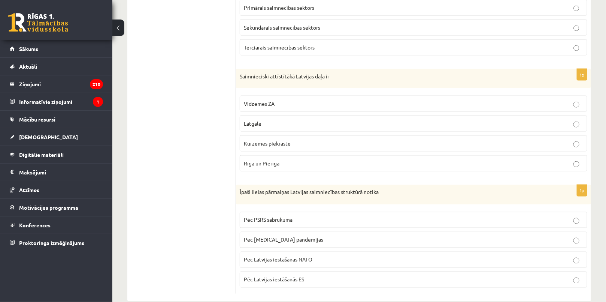
scroll to position [414, 0]
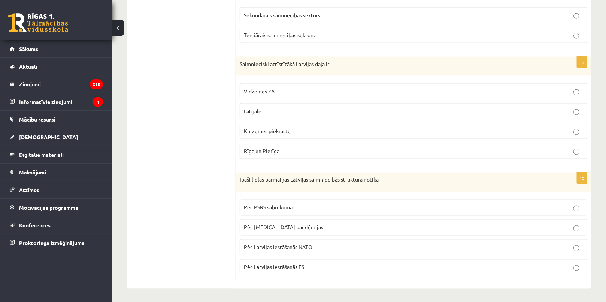
click at [260, 148] on span "Rīga un Pierīga" at bounding box center [262, 150] width 36 height 7
click at [263, 206] on span "Pēc PSRS sabrukuma" at bounding box center [268, 207] width 49 height 7
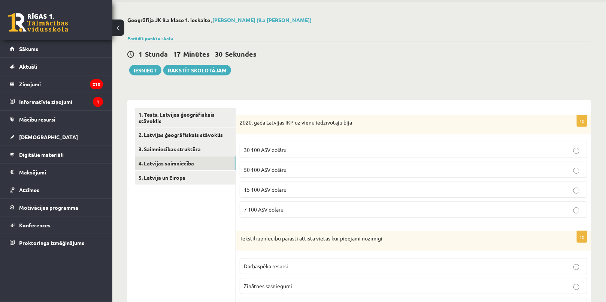
scroll to position [0, 0]
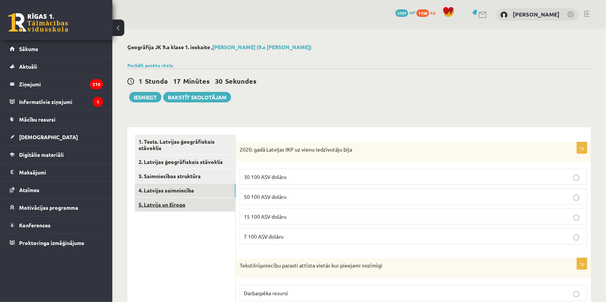
click at [186, 204] on link "5. Latvija un Eiropa" at bounding box center [185, 204] width 101 height 14
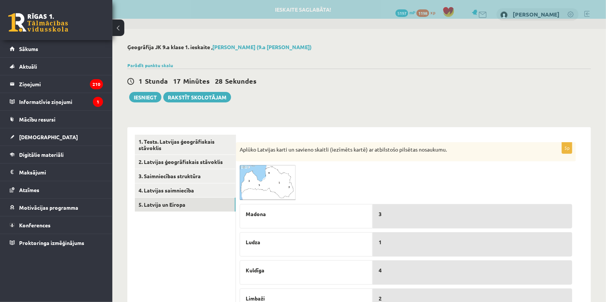
click at [268, 178] on span at bounding box center [268, 183] width 12 height 12
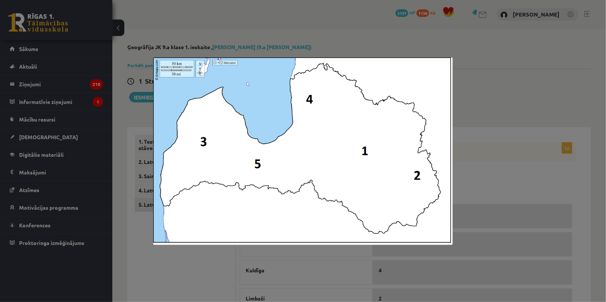
click at [263, 258] on div at bounding box center [303, 151] width 606 height 302
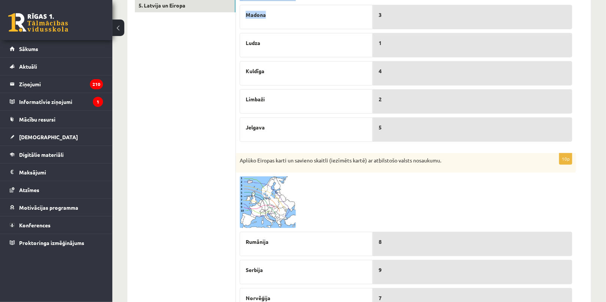
scroll to position [187, 0]
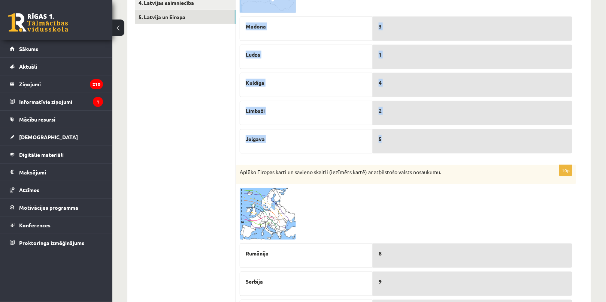
drag, startPoint x: 236, startPoint y: 145, endPoint x: 412, endPoint y: 148, distance: 175.4
click at [412, 148] on div "5p Aplūko Latvijas karti un savieno skaitli (iezīmēts kartē) ar atbilstošo pils…" at bounding box center [406, 56] width 340 height 202
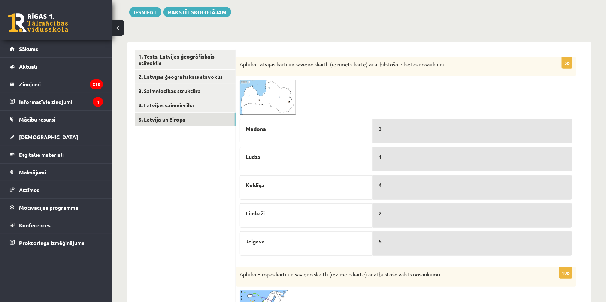
click at [251, 98] on img at bounding box center [268, 97] width 56 height 35
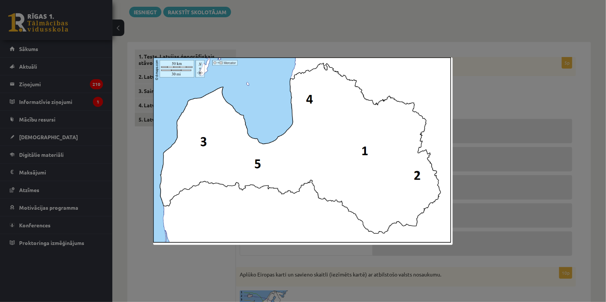
click at [165, 260] on div at bounding box center [303, 151] width 606 height 302
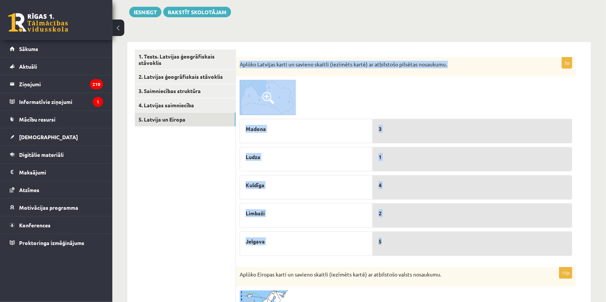
drag, startPoint x: 238, startPoint y: 62, endPoint x: 411, endPoint y: 246, distance: 252.9
click at [411, 246] on div "5p Aplūko Latvijas karti un savieno skaitli (iezīmēts kartē) ar atbilstošo pils…" at bounding box center [406, 158] width 340 height 202
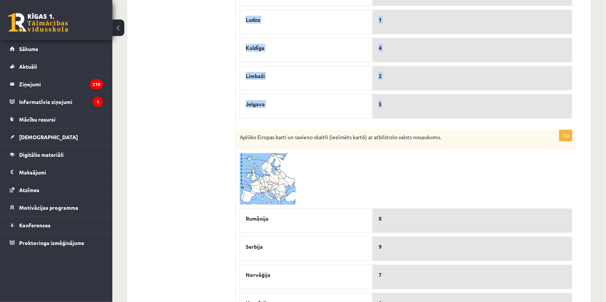
scroll to position [256, 0]
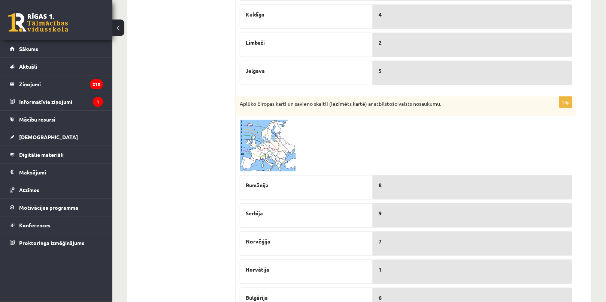
drag, startPoint x: 183, startPoint y: 170, endPoint x: 189, endPoint y: 166, distance: 7.8
click at [182, 170] on ul "1. Tests. Latvijas ģeogrāfiskais stāvoklis 2. Latvijas ģeogrāfiskais stāvoklis …" at bounding box center [185, 167] width 101 height 577
click at [237, 147] on div "10p Aplūko Eiropas karti un savieno skaitli (iezīmēts kartē) ar atbilstošo vals…" at bounding box center [406, 276] width 340 height 360
click at [248, 149] on img at bounding box center [268, 146] width 56 height 52
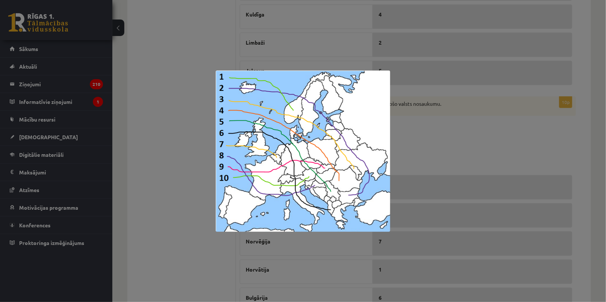
click at [199, 65] on div at bounding box center [303, 151] width 606 height 302
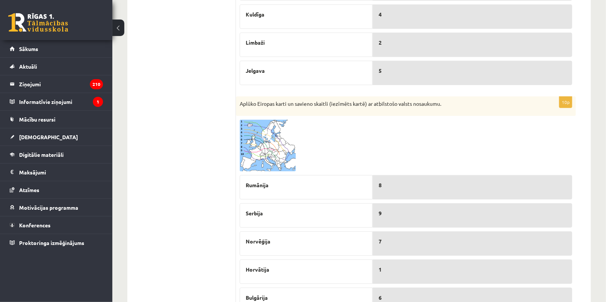
click at [268, 138] on span at bounding box center [268, 138] width 12 height 12
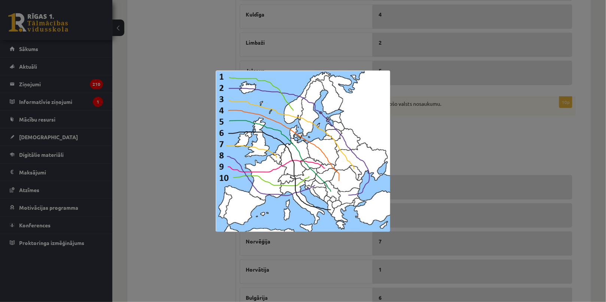
click at [184, 56] on div at bounding box center [303, 151] width 606 height 302
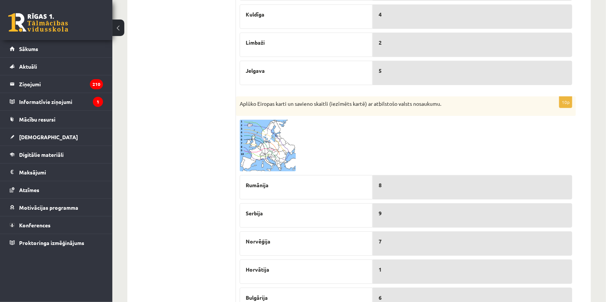
click at [287, 139] on img at bounding box center [268, 146] width 56 height 52
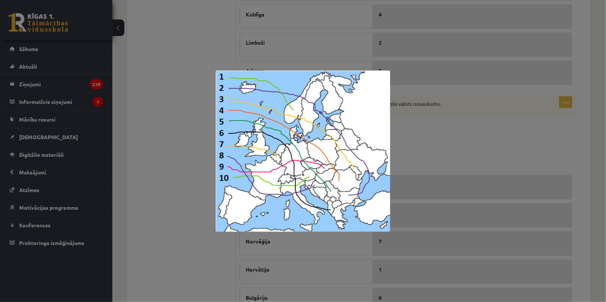
click at [165, 217] on div at bounding box center [303, 151] width 606 height 302
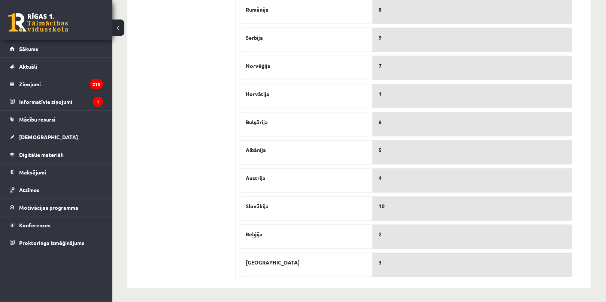
drag, startPoint x: 235, startPoint y: 97, endPoint x: 284, endPoint y: 242, distance: 153.1
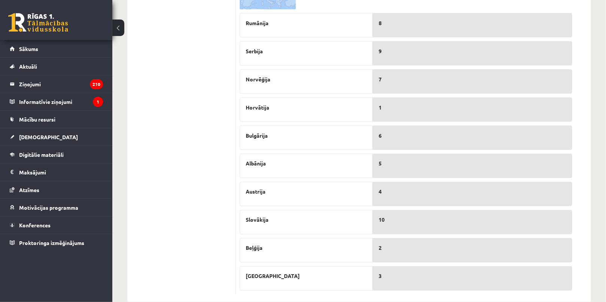
scroll to position [431, 0]
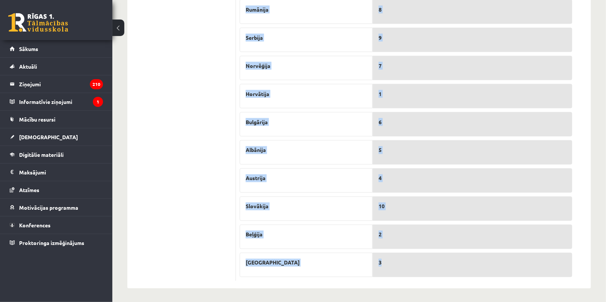
drag, startPoint x: 239, startPoint y: 61, endPoint x: 415, endPoint y: 256, distance: 262.6
click at [415, 256] on div "10p Aplūko Eiropas karti un savieno skaitli (iezīmēts kartē) ar atbilstošo vals…" at bounding box center [406, 101] width 340 height 360
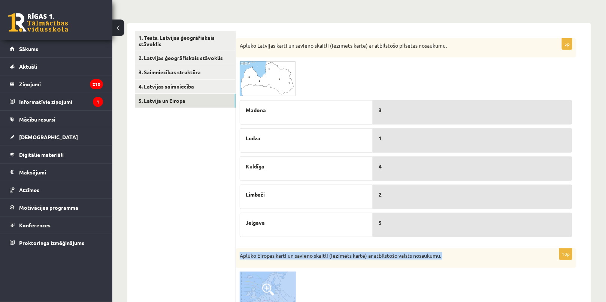
scroll to position [136, 0]
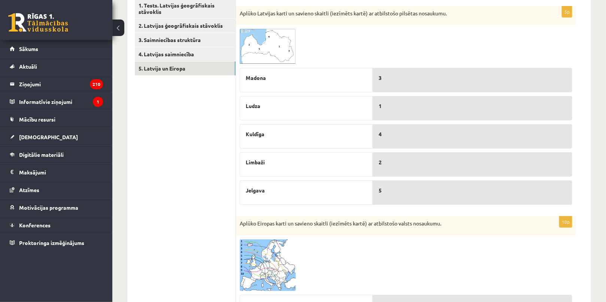
click at [170, 220] on ul "1. Tests. Latvijas ģeogrāfiskais stāvoklis 2. Latvijas ģeogrāfiskais stāvoklis …" at bounding box center [185, 287] width 101 height 577
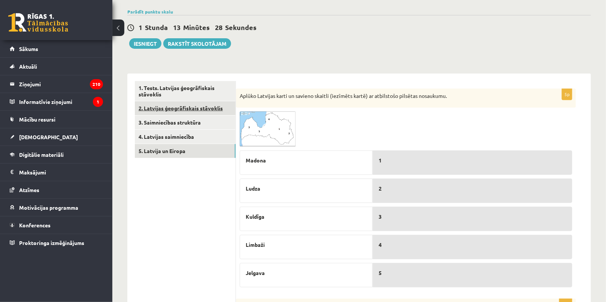
scroll to position [22, 0]
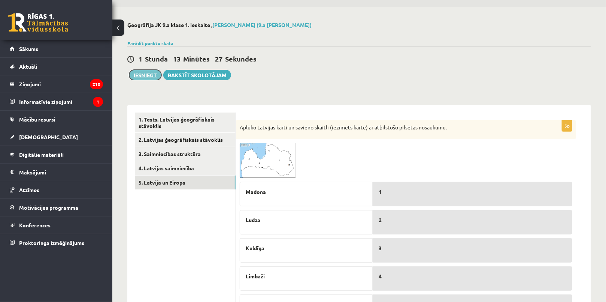
click at [148, 74] on button "Iesniegt" at bounding box center [145, 75] width 32 height 10
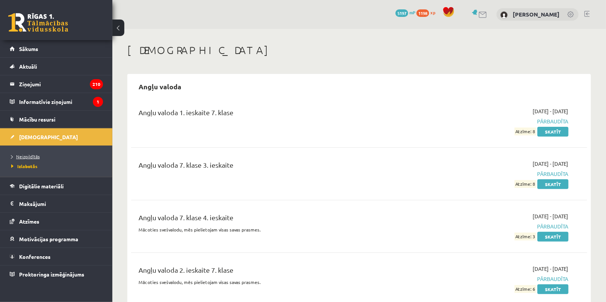
click at [20, 154] on span "Neizpildītās" at bounding box center [25, 156] width 28 height 6
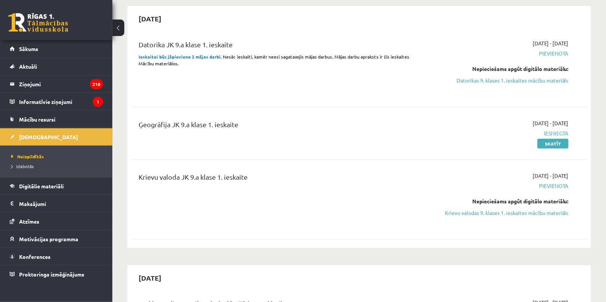
scroll to position [34, 0]
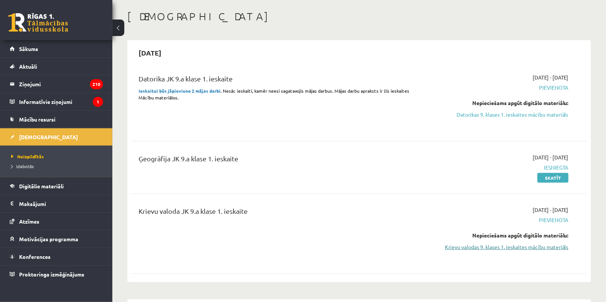
click at [470, 248] on link "Krievu valodas 9. klases 1. ieskaites mācību materiāls" at bounding box center [501, 247] width 136 height 8
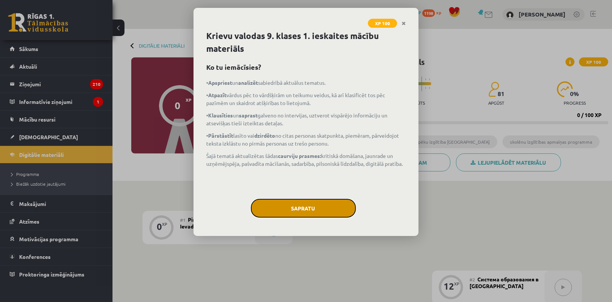
click at [308, 205] on button "Sapratu" at bounding box center [303, 208] width 105 height 19
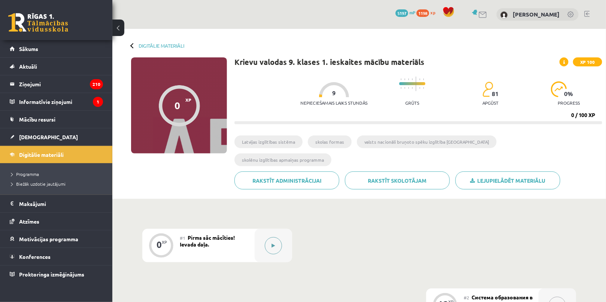
click at [269, 237] on button at bounding box center [273, 245] width 17 height 17
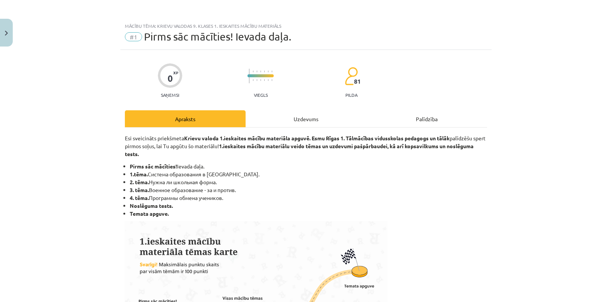
click at [320, 113] on div "Uzdevums" at bounding box center [305, 118] width 121 height 17
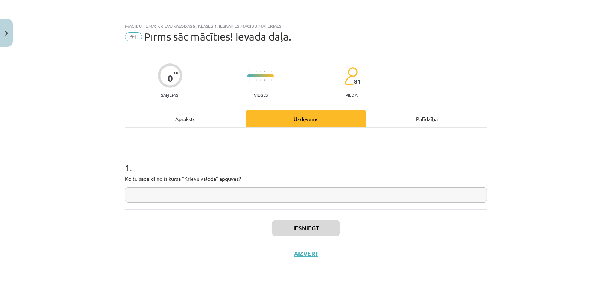
click at [199, 197] on input "text" at bounding box center [306, 194] width 362 height 15
type input "*"
click at [286, 229] on button "Iesniegt" at bounding box center [306, 228] width 68 height 16
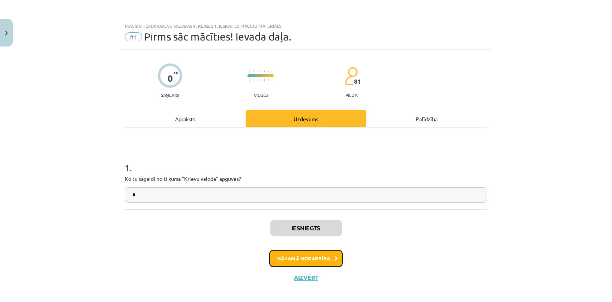
click at [311, 257] on button "Nākamā nodarbība" at bounding box center [305, 258] width 73 height 17
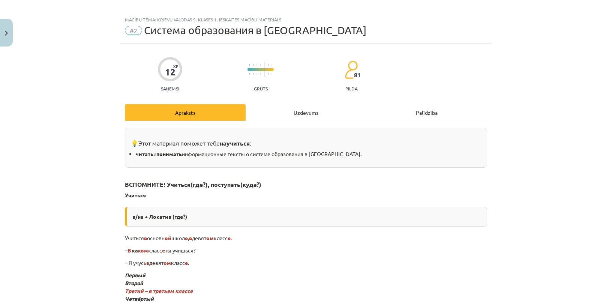
click at [284, 118] on div "Uzdevums" at bounding box center [305, 112] width 121 height 17
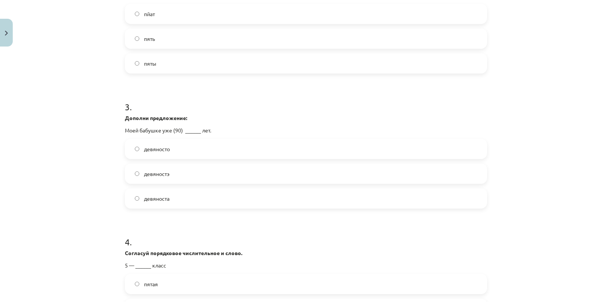
scroll to position [471, 0]
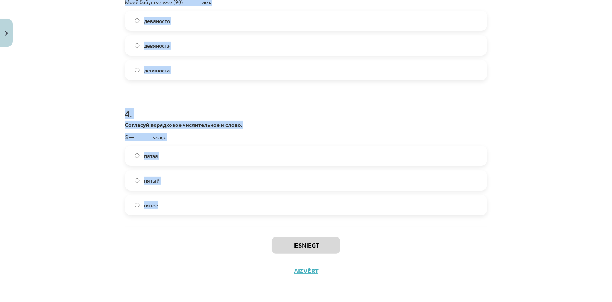
drag, startPoint x: 120, startPoint y: 143, endPoint x: 248, endPoint y: 209, distance: 144.6
copy form "1 . Дополни предложение: Вчера ты рассказывал об (1) _____ фильме, который у те…"
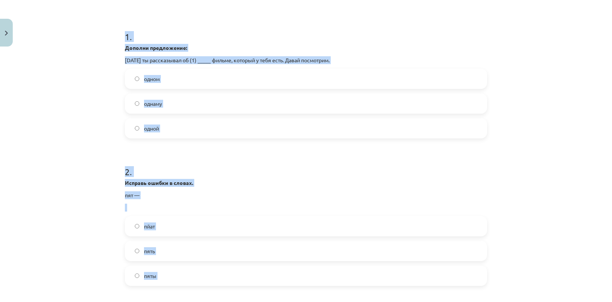
scroll to position [130, 0]
click at [58, 183] on div "Mācību tēma: Krievu valodas 9. klases 1. ieskaites mācību materiāls #2 Система …" at bounding box center [306, 151] width 612 height 302
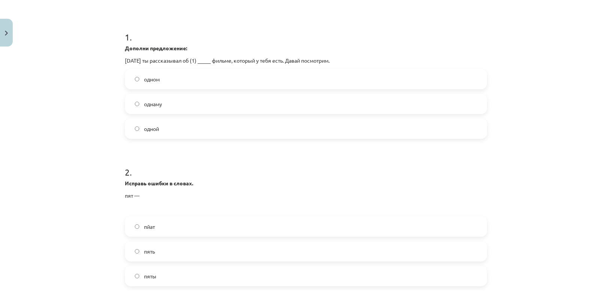
click at [161, 84] on label "одном" at bounding box center [306, 79] width 360 height 19
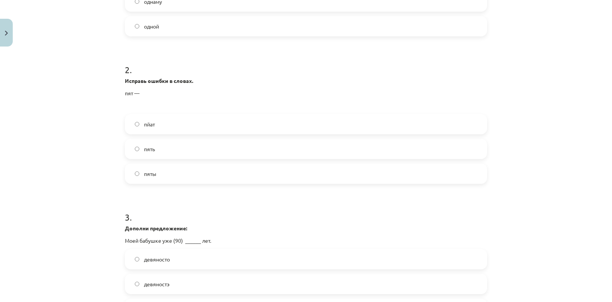
click at [164, 150] on label "пять" at bounding box center [306, 148] width 360 height 19
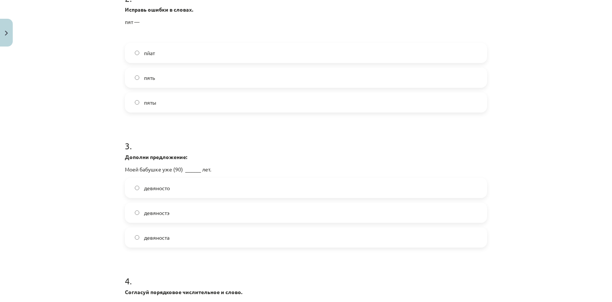
scroll to position [403, 0]
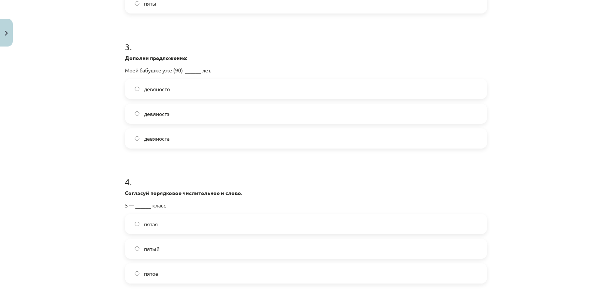
click at [164, 90] on span "девяносто" at bounding box center [157, 89] width 26 height 8
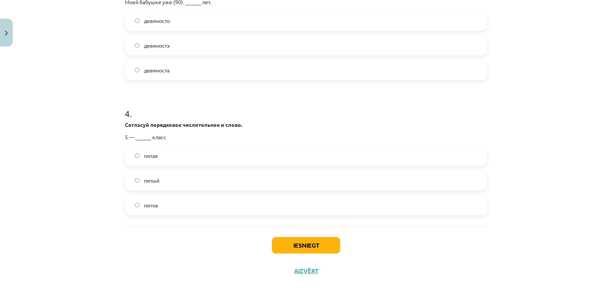
click at [173, 156] on label "пятая" at bounding box center [306, 155] width 360 height 19
click at [151, 181] on span "пятый" at bounding box center [151, 180] width 15 height 8
click at [280, 235] on div "Iesniegt Aizvērt" at bounding box center [306, 252] width 362 height 52
drag, startPoint x: 285, startPoint y: 246, endPoint x: 277, endPoint y: 242, distance: 9.2
click at [285, 247] on button "Iesniegt" at bounding box center [306, 245] width 68 height 16
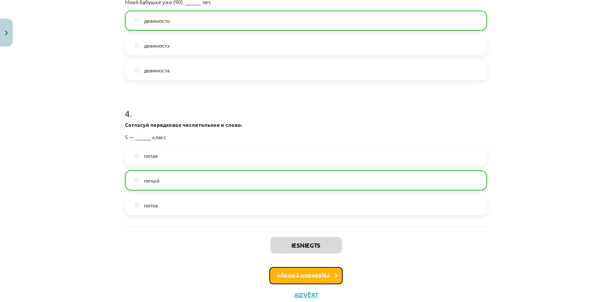
click at [306, 274] on button "Nākamā nodarbība" at bounding box center [305, 275] width 73 height 17
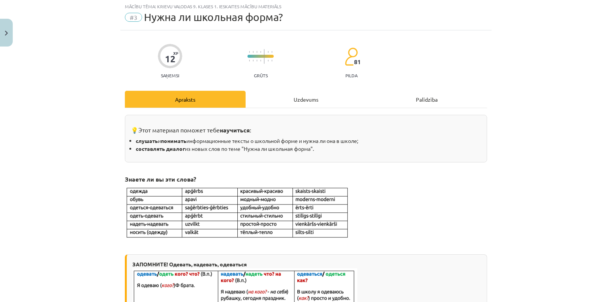
scroll to position [19, 0]
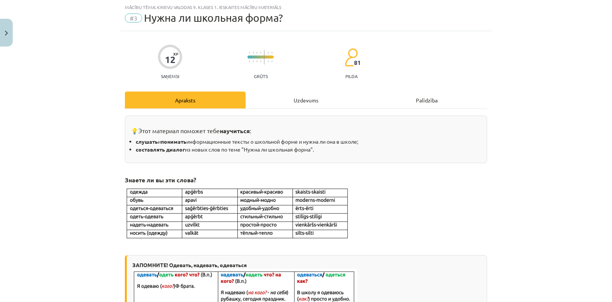
click at [300, 95] on div "Uzdevums" at bounding box center [305, 99] width 121 height 17
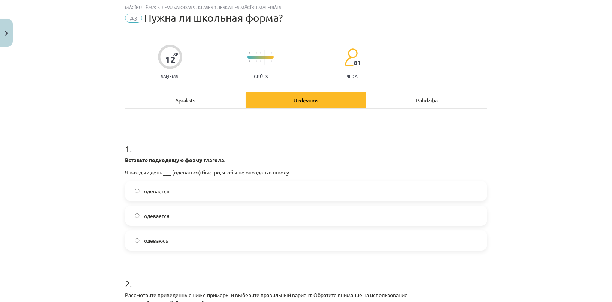
drag, startPoint x: 133, startPoint y: 144, endPoint x: 123, endPoint y: 138, distance: 12.2
click at [129, 141] on h1 "1 ." at bounding box center [306, 141] width 362 height 23
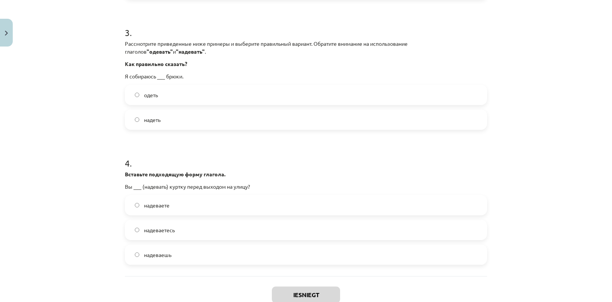
scroll to position [450, 0]
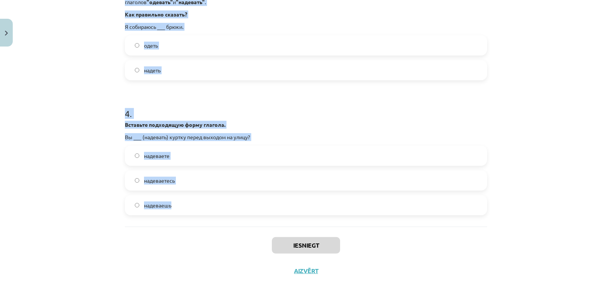
drag, startPoint x: 117, startPoint y: 136, endPoint x: 267, endPoint y: 209, distance: 166.2
copy form "1 . Вставьте подходящую форму глагола. Я каждый день ___ (одеваться) быстро, чт…"
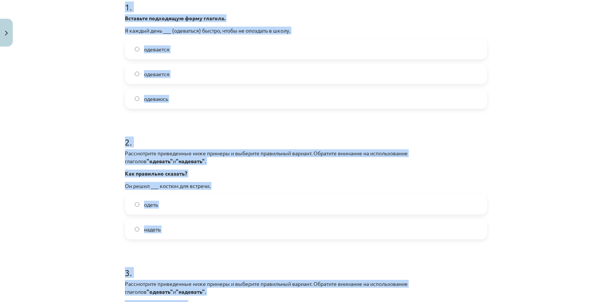
scroll to position [75, 0]
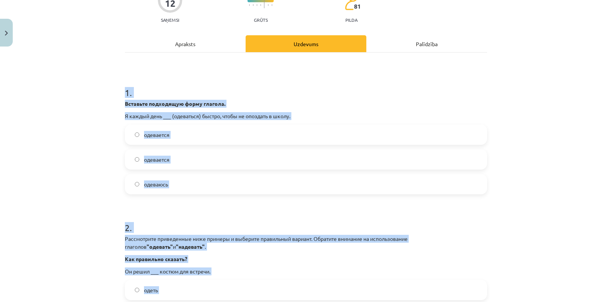
click at [62, 159] on div "Mācību tēma: Krievu valodas 9. klases 1. ieskaites mācību materiāls #3 Нужна ли…" at bounding box center [306, 151] width 612 height 302
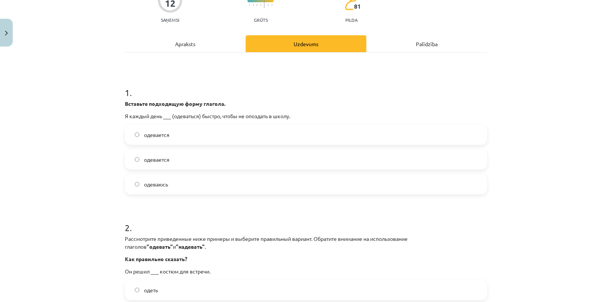
click at [171, 184] on label "одеваюсь" at bounding box center [306, 184] width 360 height 19
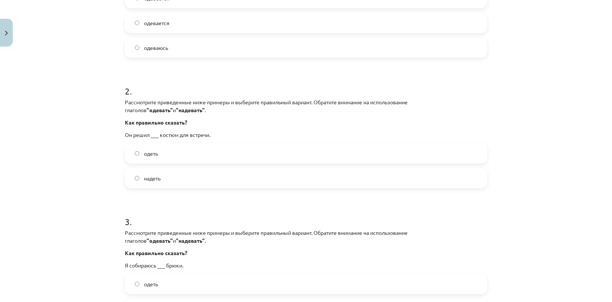
click at [160, 178] on label "надеть" at bounding box center [306, 178] width 360 height 19
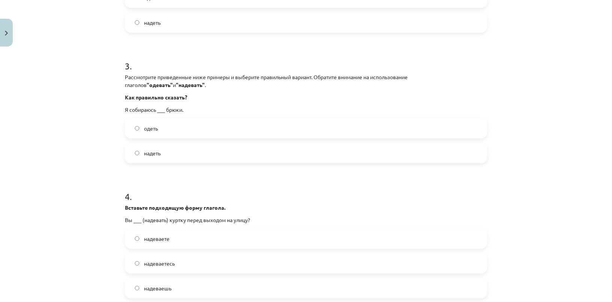
scroll to position [381, 0]
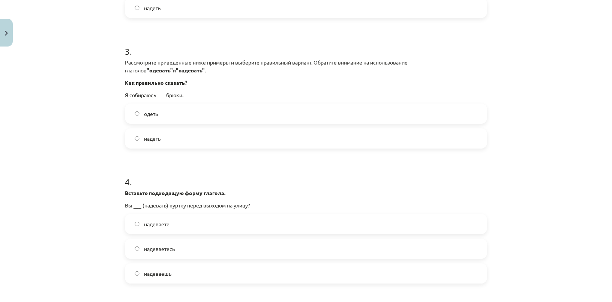
drag, startPoint x: 167, startPoint y: 136, endPoint x: 165, endPoint y: 67, distance: 69.4
click at [167, 137] on label "надеть" at bounding box center [306, 138] width 360 height 19
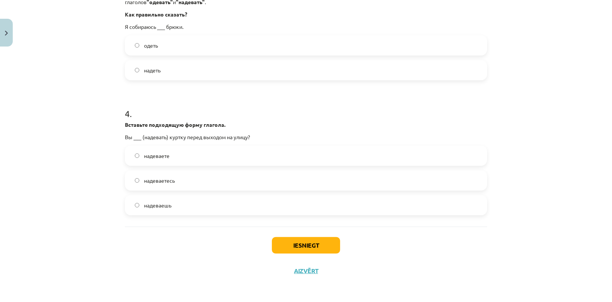
click at [170, 153] on label "надеваете" at bounding box center [306, 155] width 360 height 19
click at [301, 252] on button "Iesniegt" at bounding box center [306, 245] width 68 height 16
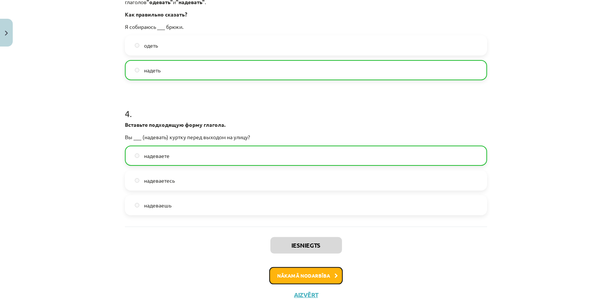
click at [292, 276] on button "Nākamā nodarbība" at bounding box center [305, 275] width 73 height 17
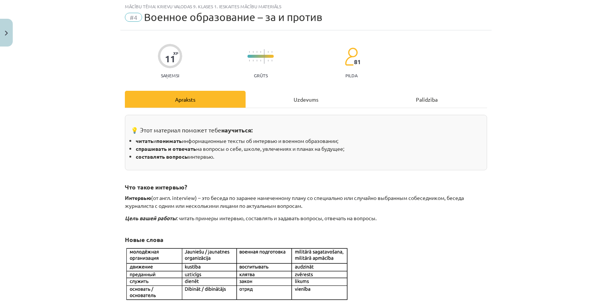
scroll to position [19, 0]
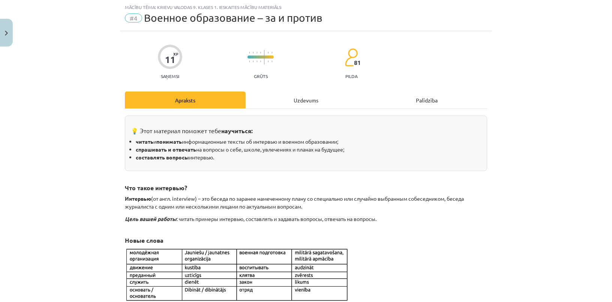
click at [294, 91] on div "Uzdevums" at bounding box center [305, 99] width 121 height 17
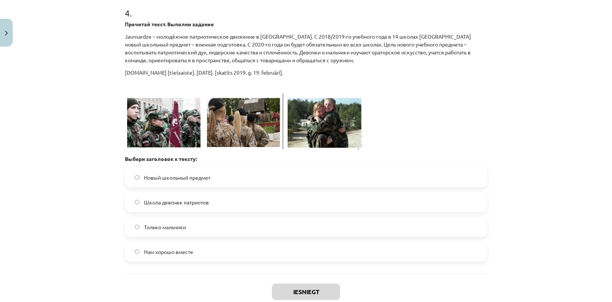
scroll to position [434, 0]
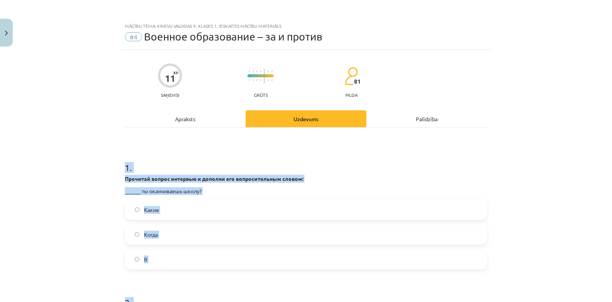
scroll to position [377, 0]
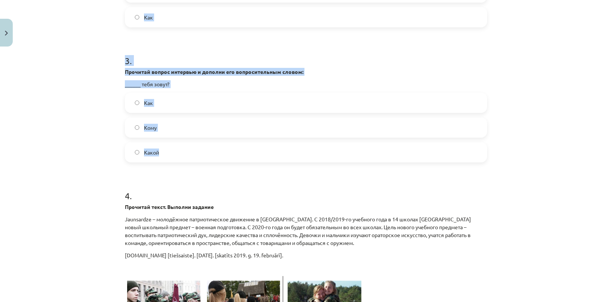
click at [299, 154] on div "11 XP Saņemsi Grūts 81 pilda Apraksts Uzdevums Palīdzība 1 . Прочитай вопрос ин…" at bounding box center [305, 92] width 371 height 839
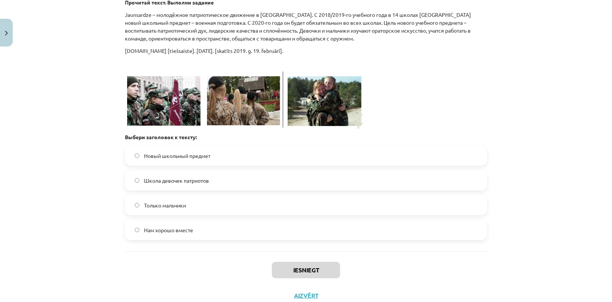
scroll to position [547, 0]
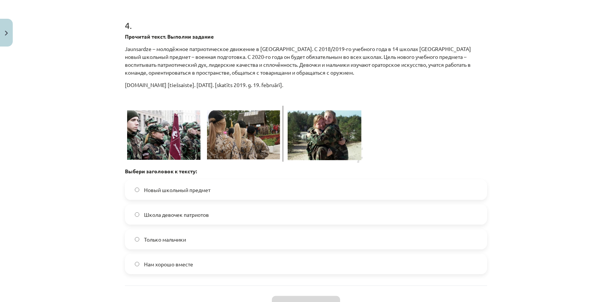
click at [63, 157] on div "Mācību tēma: Krievu valodas 9. klases 1. ieskaites mācību materiāls #4 Военное …" at bounding box center [306, 151] width 612 height 302
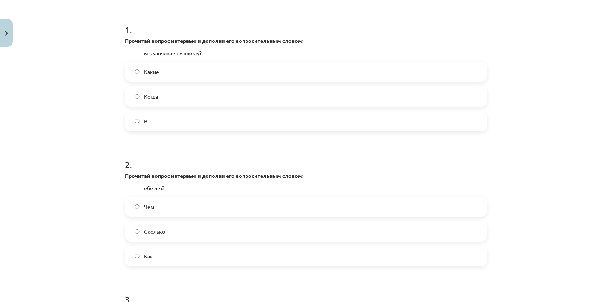
click at [150, 95] on span "Когда" at bounding box center [151, 97] width 14 height 8
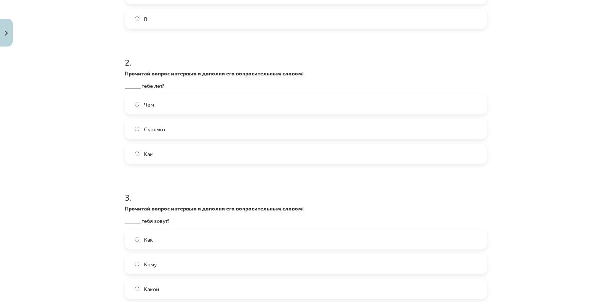
click at [146, 128] on span "Сколько" at bounding box center [154, 129] width 21 height 8
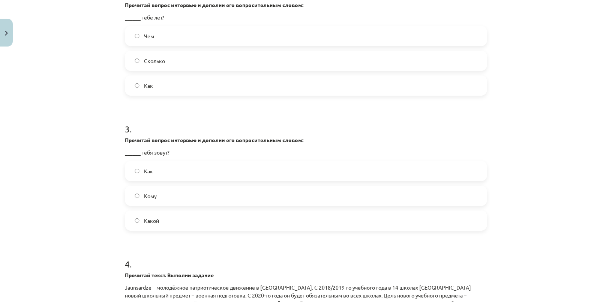
click at [144, 174] on span "Как" at bounding box center [148, 171] width 9 height 8
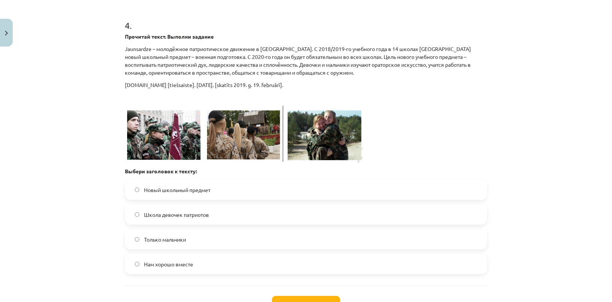
click at [188, 186] on span "Новый школьный предмет" at bounding box center [177, 190] width 66 height 8
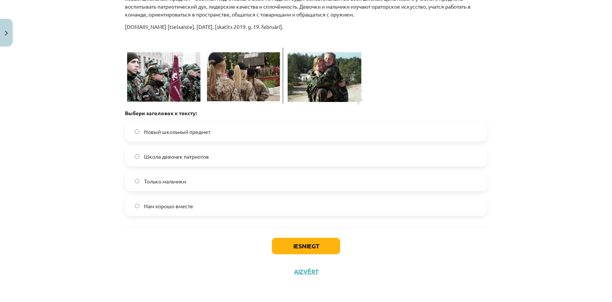
scroll to position [605, 0]
click at [320, 243] on button "Iesniegt" at bounding box center [306, 245] width 68 height 16
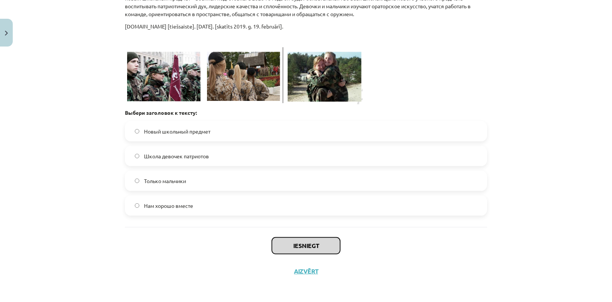
scroll to position [571, 0]
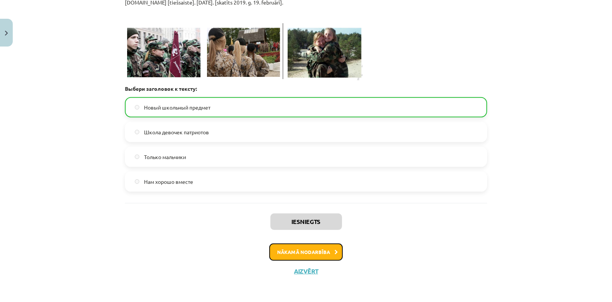
click at [298, 251] on button "Nākamā nodarbība" at bounding box center [305, 251] width 73 height 17
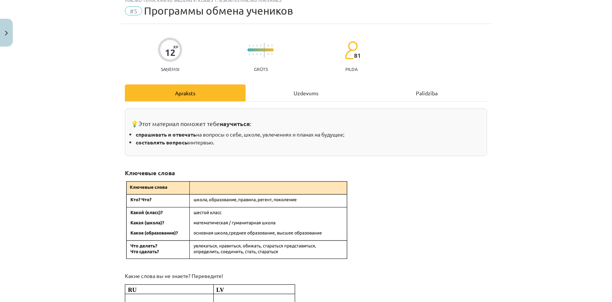
scroll to position [19, 0]
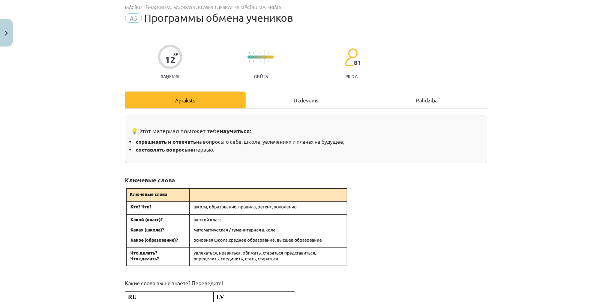
click at [304, 93] on div "Uzdevums" at bounding box center [305, 99] width 121 height 17
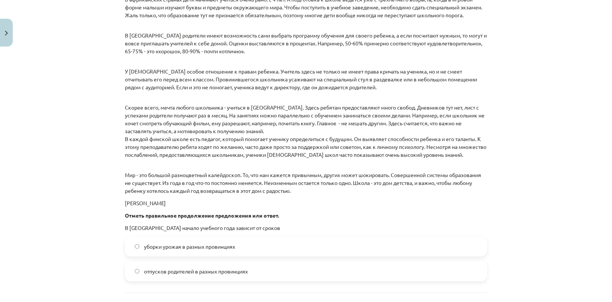
scroll to position [1052, 0]
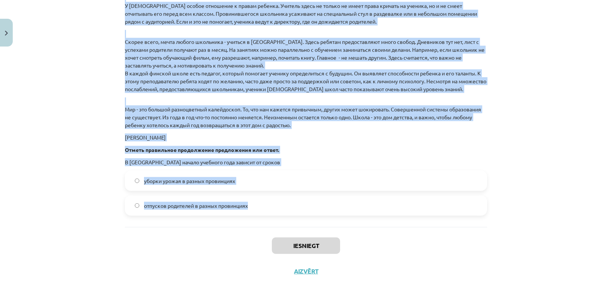
drag, startPoint x: 107, startPoint y: 139, endPoint x: 290, endPoint y: 218, distance: 198.9
click at [290, 218] on div "Mācību tēma: Krievu valodas 9. klases 1. ieskaites mācību materiāls #5 Программ…" at bounding box center [306, 151] width 612 height 302
copy form "5 . Loremips dolor. Sitamet consect . Adipi e seddoe tempori . Utlabore etdolo …"
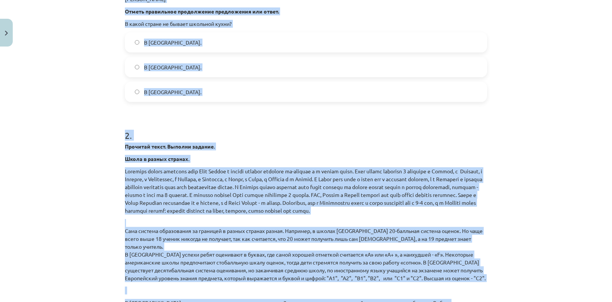
scroll to position [609, 0]
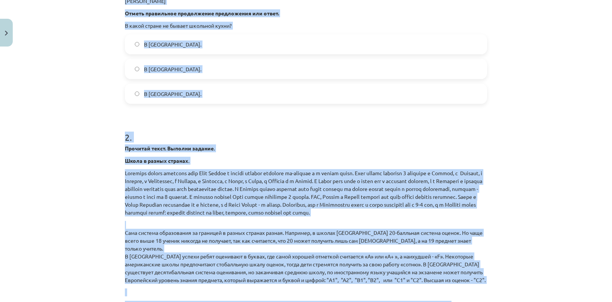
click at [108, 74] on div "Mācību tēma: Krievu valodas 9. klases 1. ieskaites mācību materiāls #5 Программ…" at bounding box center [306, 151] width 612 height 302
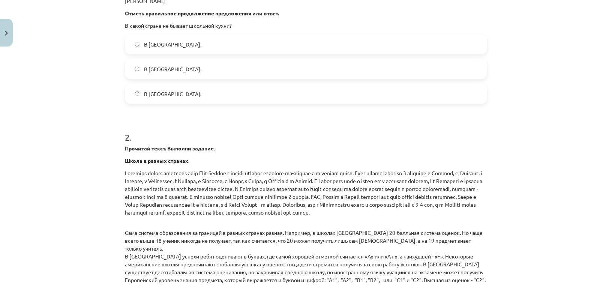
click at [198, 90] on label "В [GEOGRAPHIC_DATA]." at bounding box center [306, 93] width 360 height 19
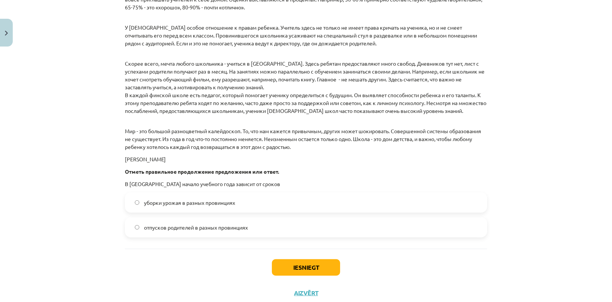
scroll to position [1052, 0]
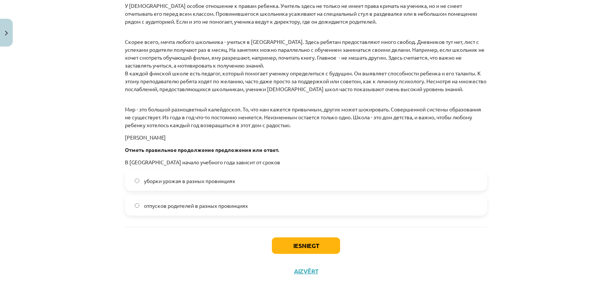
click at [201, 182] on span "уборки урожая в разных провинциях" at bounding box center [189, 181] width 91 height 8
click at [309, 239] on button "Iesniegt" at bounding box center [306, 245] width 68 height 16
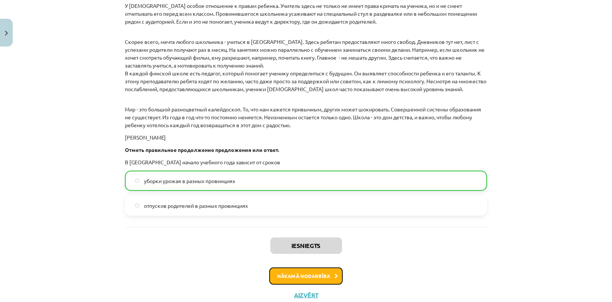
click at [306, 274] on button "Nākamā nodarbība" at bounding box center [305, 275] width 73 height 17
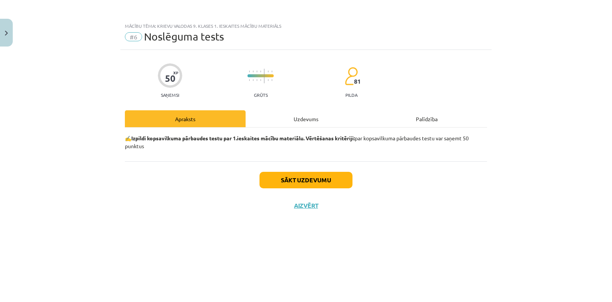
scroll to position [0, 0]
click at [286, 120] on div "Uzdevums" at bounding box center [305, 118] width 121 height 17
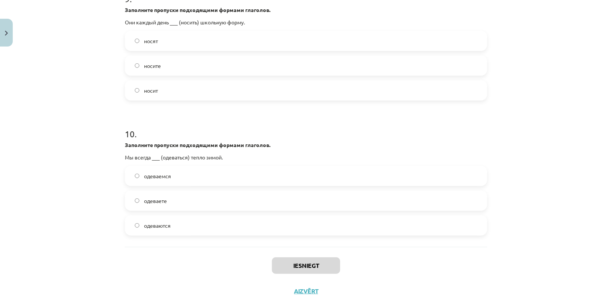
scroll to position [1243, 0]
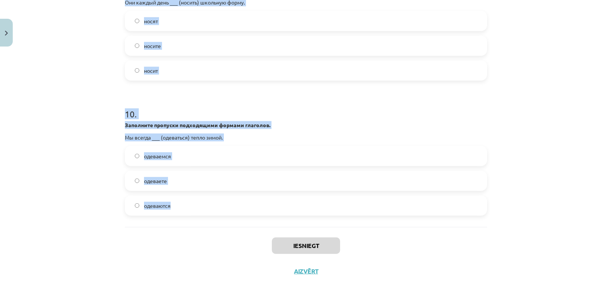
drag, startPoint x: 139, startPoint y: 178, endPoint x: 226, endPoint y: 200, distance: 89.9
click at [229, 198] on div "Mācību tēma: Krievu valodas 9. klases 1. ieskaites mācību materiāls #6 Noslēgum…" at bounding box center [306, 151] width 612 height 302
copy form "5 . Loremi dolorsitam consectetu (adipis) elitseddoeiu! 9 — ______ tempo incidi…"
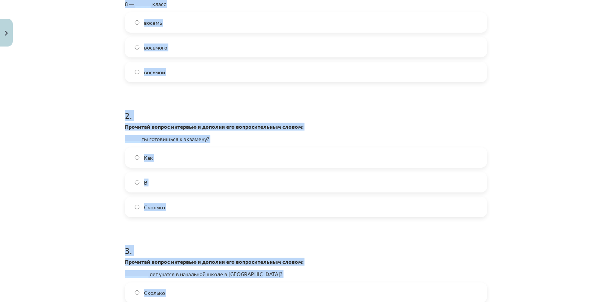
click at [72, 106] on div "Mācību tēma: Krievu valodas 9. klases 1. ieskaites mācību materiāls #6 Noslēgum…" at bounding box center [306, 151] width 612 height 302
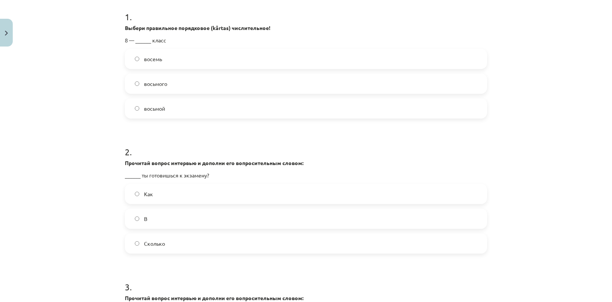
scroll to position [119, 0]
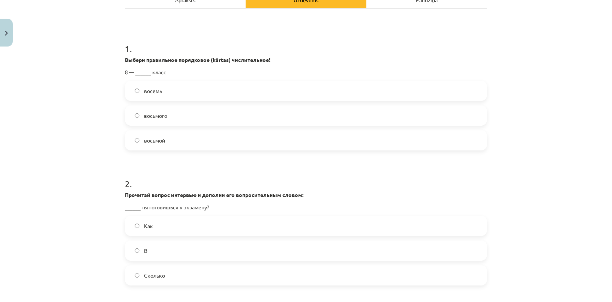
drag, startPoint x: 161, startPoint y: 144, endPoint x: 160, endPoint y: 137, distance: 6.5
click at [160, 144] on label "восьмой" at bounding box center [306, 140] width 360 height 19
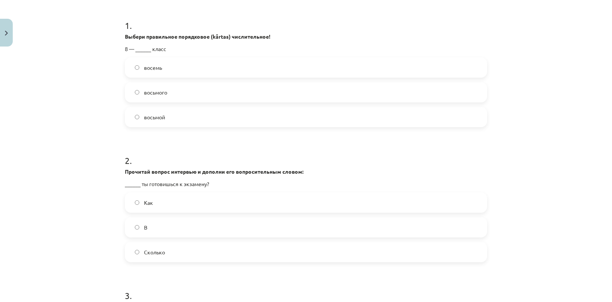
scroll to position [255, 0]
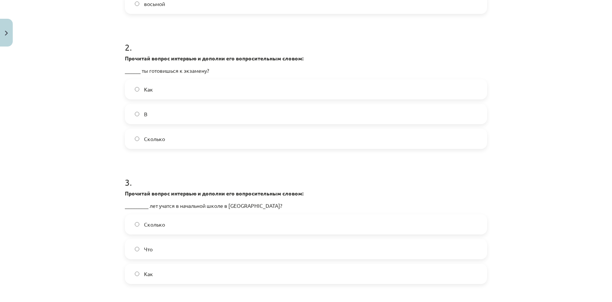
click at [147, 87] on span "Как" at bounding box center [148, 89] width 9 height 8
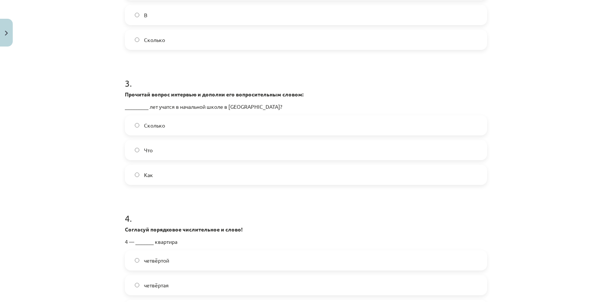
scroll to position [392, 0]
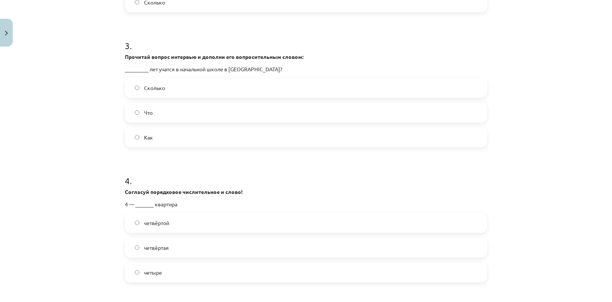
click at [152, 86] on span "Сколько" at bounding box center [154, 88] width 21 height 8
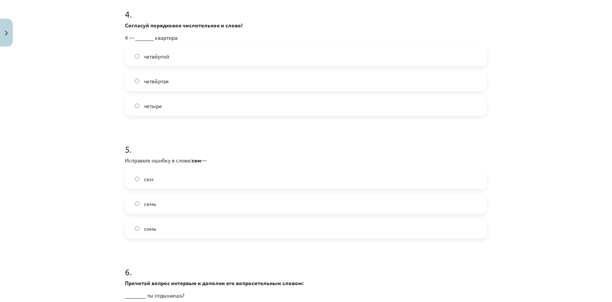
scroll to position [562, 0]
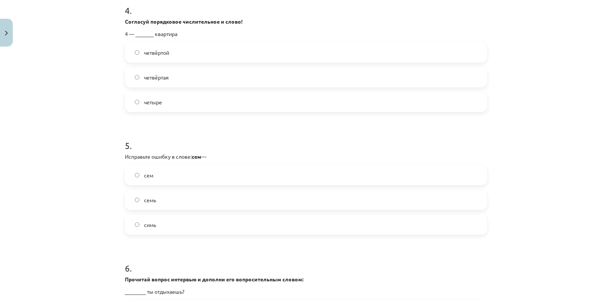
click at [168, 79] on label "четвёртая" at bounding box center [306, 77] width 360 height 19
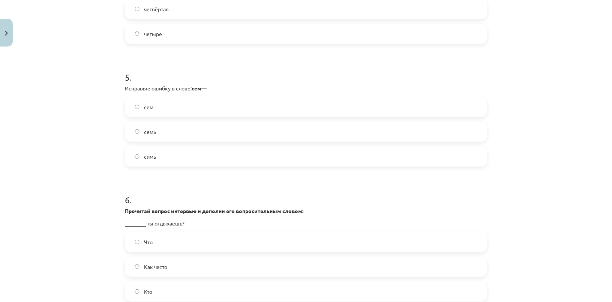
click at [154, 133] on label "семь" at bounding box center [306, 131] width 360 height 19
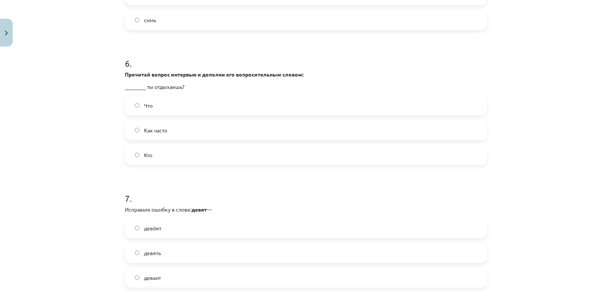
click at [159, 131] on span "Как часто" at bounding box center [155, 130] width 23 height 8
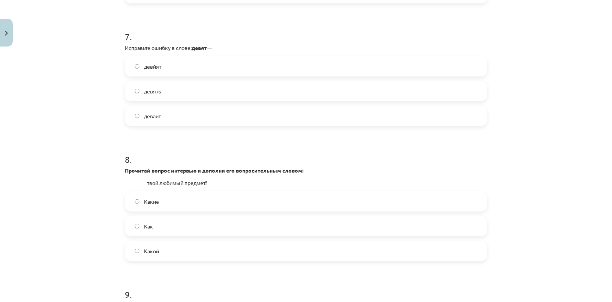
scroll to position [936, 0]
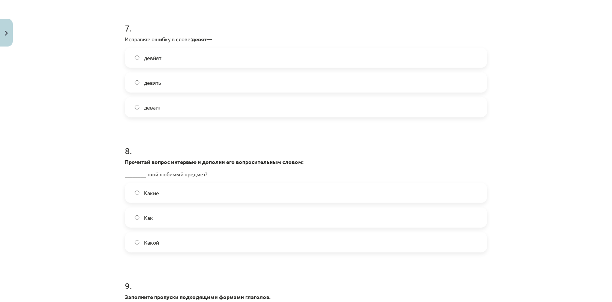
click at [167, 81] on label "девять" at bounding box center [306, 82] width 360 height 19
drag, startPoint x: 154, startPoint y: 240, endPoint x: 152, endPoint y: 236, distance: 4.7
click at [154, 240] on span "Какой" at bounding box center [151, 242] width 15 height 8
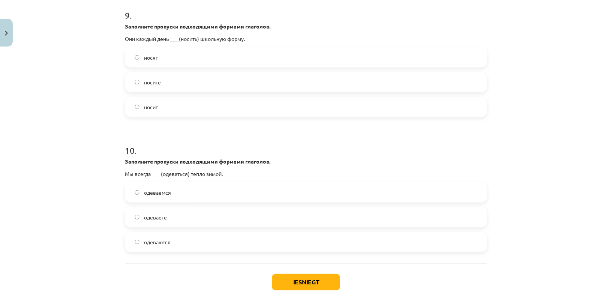
scroll to position [1209, 0]
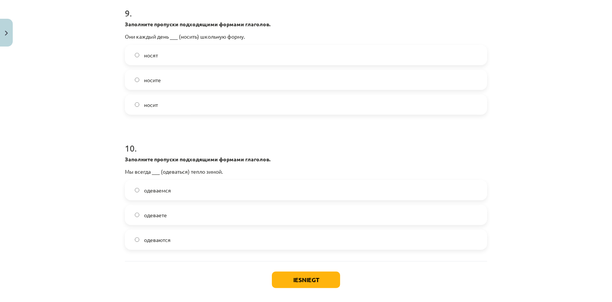
click at [163, 48] on label "носят" at bounding box center [306, 55] width 360 height 19
click at [167, 193] on label "одеваемся" at bounding box center [306, 190] width 360 height 19
click at [301, 280] on button "Iesniegt" at bounding box center [306, 279] width 68 height 16
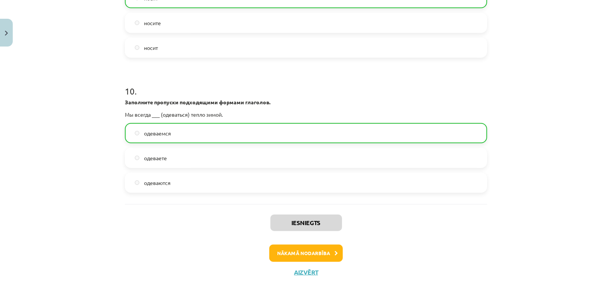
scroll to position [1266, 0]
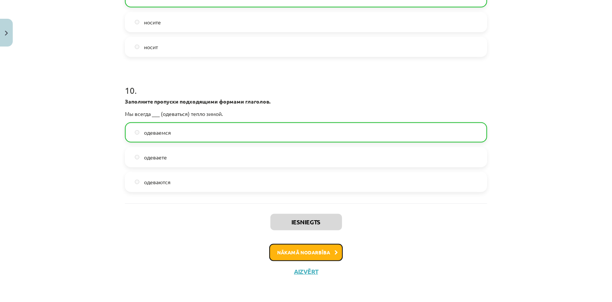
click at [289, 254] on button "Nākamā nodarbība" at bounding box center [305, 252] width 73 height 17
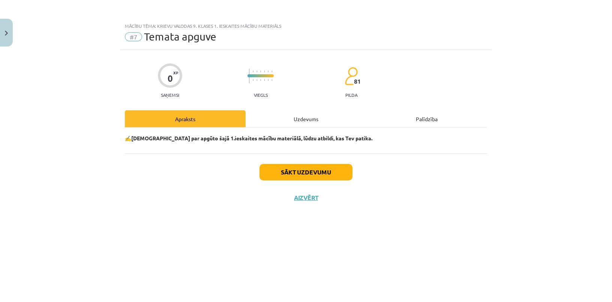
click at [293, 116] on div "Uzdevums" at bounding box center [305, 118] width 121 height 17
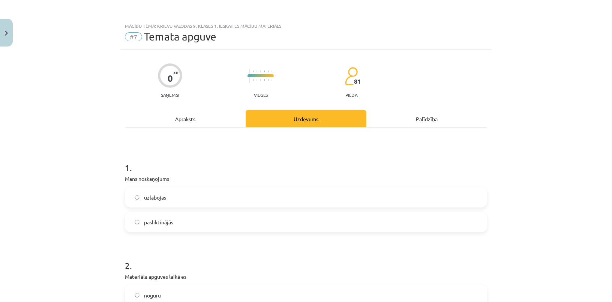
click at [175, 222] on label "pasliktinājās" at bounding box center [306, 221] width 360 height 19
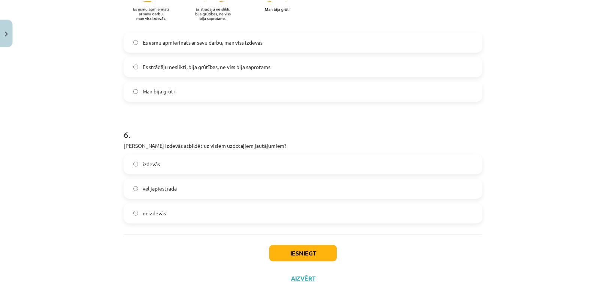
scroll to position [633, 0]
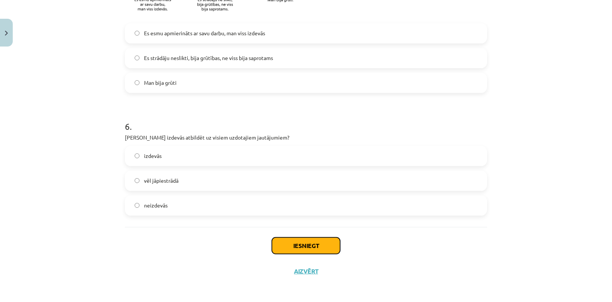
click at [280, 241] on button "Iesniegt" at bounding box center [306, 245] width 68 height 16
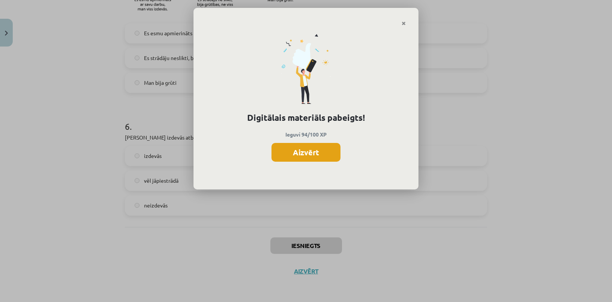
click at [311, 150] on button "Aizvērt" at bounding box center [305, 152] width 69 height 19
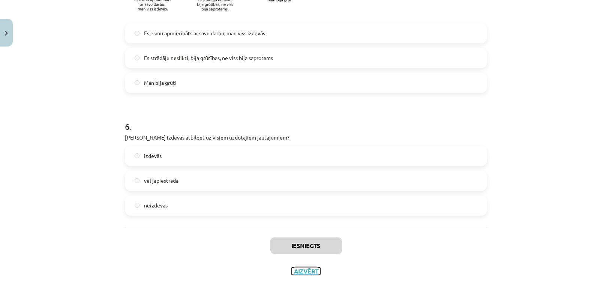
click at [313, 271] on button "Aizvērt" at bounding box center [306, 270] width 28 height 7
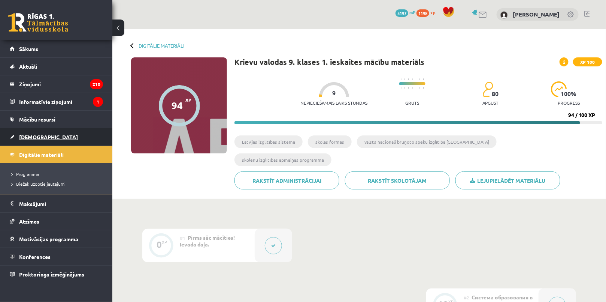
click at [34, 135] on span "[DEMOGRAPHIC_DATA]" at bounding box center [48, 136] width 59 height 7
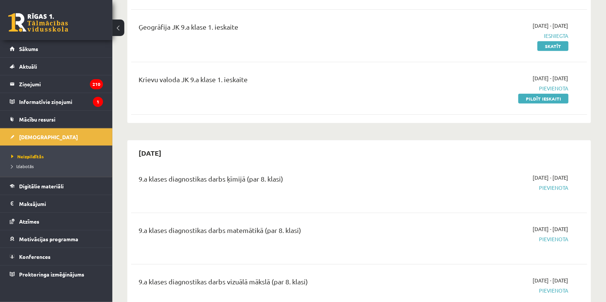
scroll to position [102, 0]
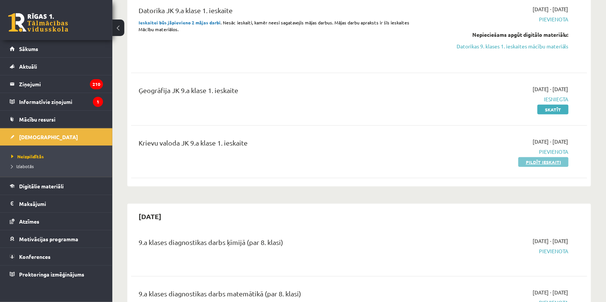
click at [551, 163] on link "Pildīt ieskaiti" at bounding box center [544, 162] width 50 height 10
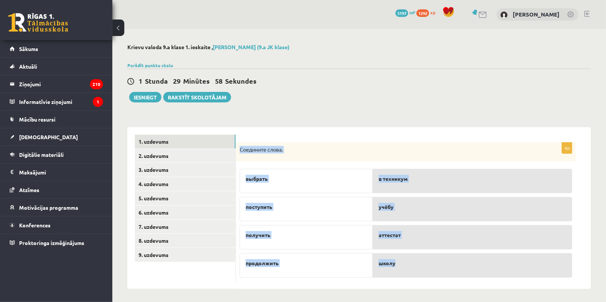
drag, startPoint x: 238, startPoint y: 147, endPoint x: 422, endPoint y: 276, distance: 224.9
click at [422, 276] on div "4p Соедините слова. выбрать поступить получить продолжить в техникум учёбу атте…" at bounding box center [406, 211] width 340 height 139
copy div "Соедините слова. выбрать поступить получить продолжить в техникум учёбу аттеста…"
click at [338, 120] on div "**********" at bounding box center [359, 204] width 464 height 169
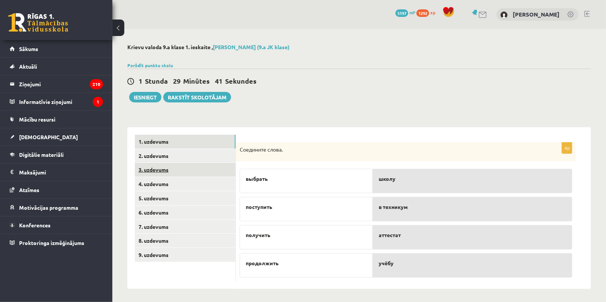
click at [201, 163] on link "3. uzdevums" at bounding box center [185, 170] width 101 height 14
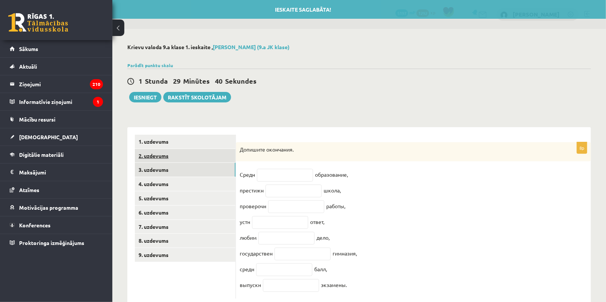
click at [195, 157] on link "2. uzdevums" at bounding box center [185, 156] width 101 height 14
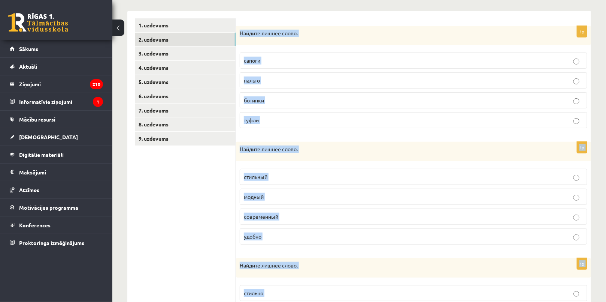
scroll to position [202, 0]
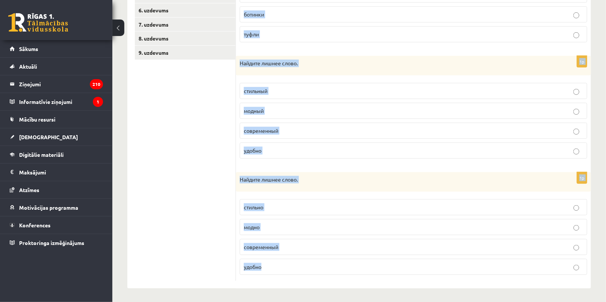
drag, startPoint x: 240, startPoint y: 145, endPoint x: 367, endPoint y: 274, distance: 181.0
click at [367, 274] on form "1p Найдите лишнее слово. сапоги [GEOGRAPHIC_DATA] [GEOGRAPHIC_DATA] туфли 1p На…" at bounding box center [414, 107] width 340 height 348
copy form "Найдите лишнее слово. сапоги пальто ботинки туфли 1p Найдите лишнее слово. стил…"
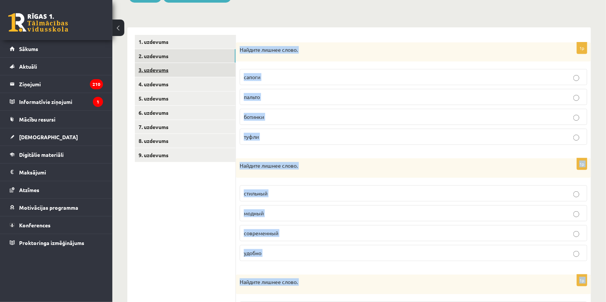
click at [172, 69] on link "3. uzdevums" at bounding box center [185, 70] width 101 height 14
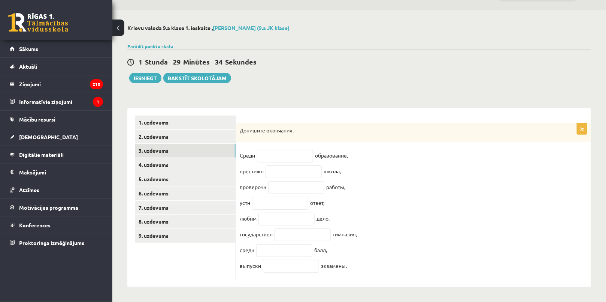
scroll to position [25, 0]
drag, startPoint x: 236, startPoint y: 122, endPoint x: 377, endPoint y: 271, distance: 204.9
click at [377, 271] on div "8p Допишите окончания. Средн образование, престижн школа, проверочн работы, уст…" at bounding box center [413, 201] width 355 height 157
copy div "Допишите окончания. Средн образование, престижн школа, проверочн работы, устн о…"
click at [161, 130] on link "2. uzdevums" at bounding box center [185, 137] width 101 height 14
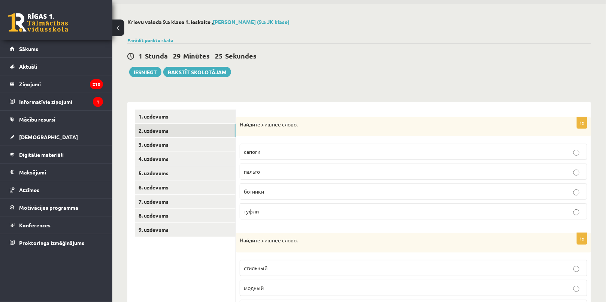
click at [252, 171] on span "пальто" at bounding box center [252, 171] width 16 height 7
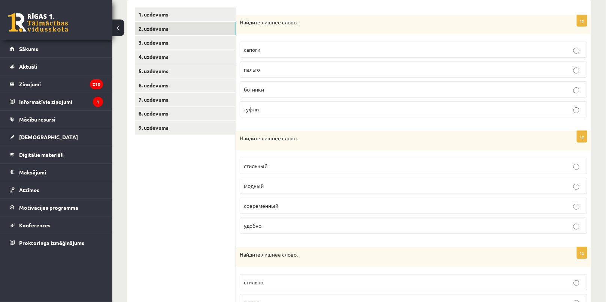
click at [278, 226] on p "удобно" at bounding box center [413, 225] width 339 height 8
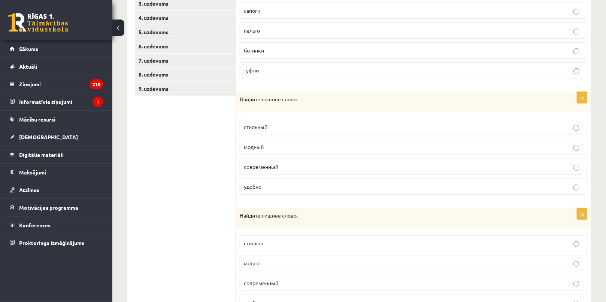
scroll to position [202, 0]
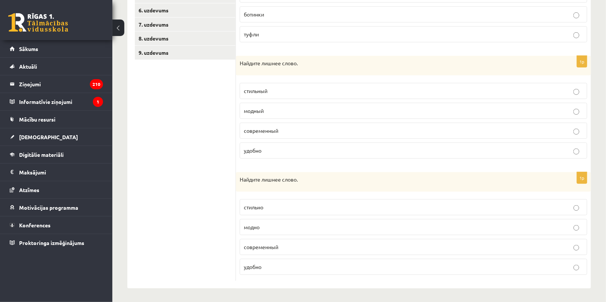
click at [263, 251] on label "современный" at bounding box center [414, 247] width 348 height 16
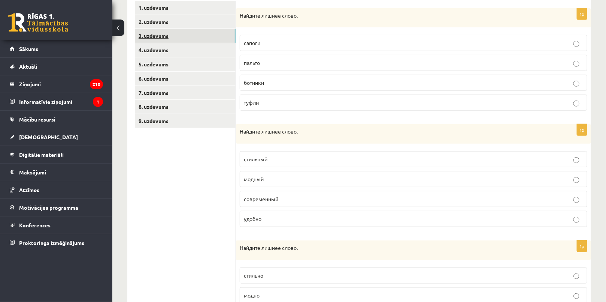
click at [184, 38] on link "3. uzdevums" at bounding box center [185, 36] width 101 height 14
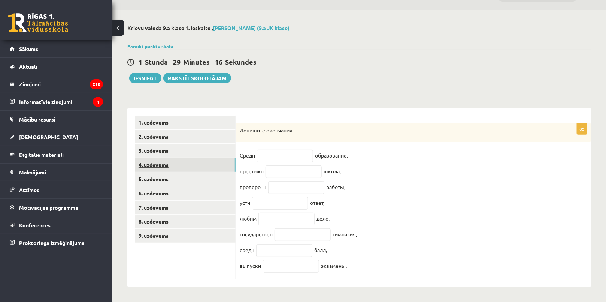
click at [188, 163] on link "4. uzdevums" at bounding box center [185, 165] width 101 height 14
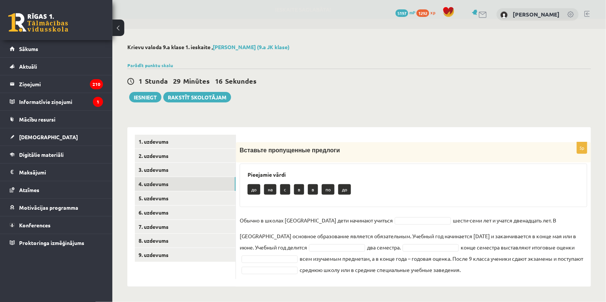
scroll to position [0, 0]
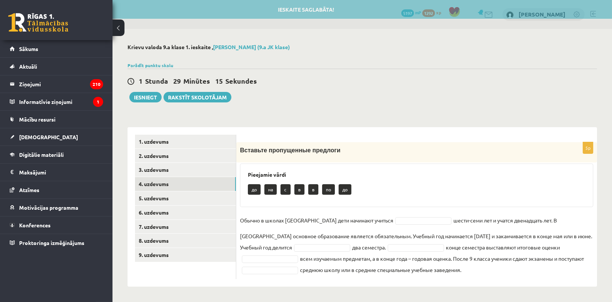
drag, startPoint x: 238, startPoint y: 146, endPoint x: 456, endPoint y: 281, distance: 256.7
click at [456, 281] on div "5p Вставьте пропущенные предлоги Pieejamie vārdi до на c в в по до Обычно в шко…" at bounding box center [416, 206] width 360 height 159
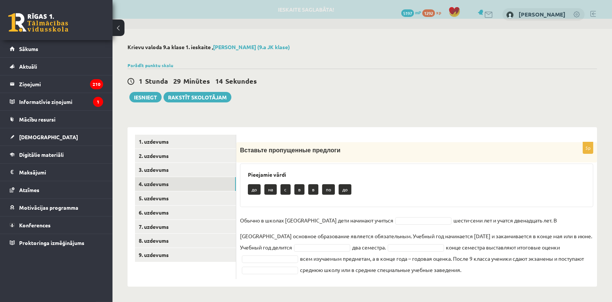
copy div "Loremips dolorsitame consecte Adipiscin elits do ei t i u la et Dolore m aliqua…"
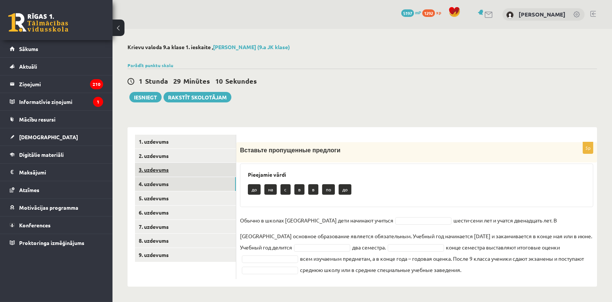
click at [181, 167] on link "3. uzdevums" at bounding box center [185, 170] width 101 height 14
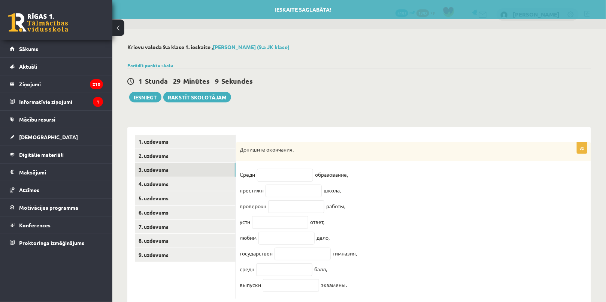
click at [348, 111] on div "**********" at bounding box center [359, 175] width 494 height 292
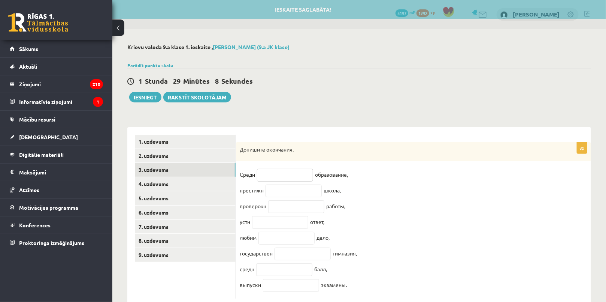
click at [278, 176] on input "text" at bounding box center [285, 175] width 56 height 13
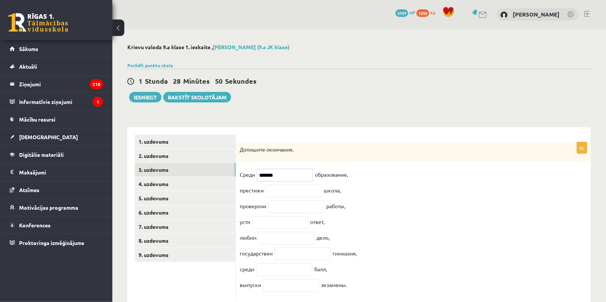
type input "*******"
click at [272, 195] on input "text" at bounding box center [294, 190] width 56 height 13
paste input "**********"
type input "**********"
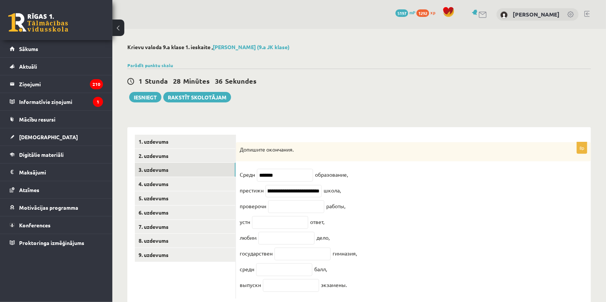
scroll to position [0, 0]
click at [457, 216] on fieldset "**********" at bounding box center [414, 232] width 348 height 126
click at [313, 188] on input "**********" at bounding box center [294, 191] width 56 height 13
click at [303, 194] on input "**********" at bounding box center [294, 191] width 56 height 13
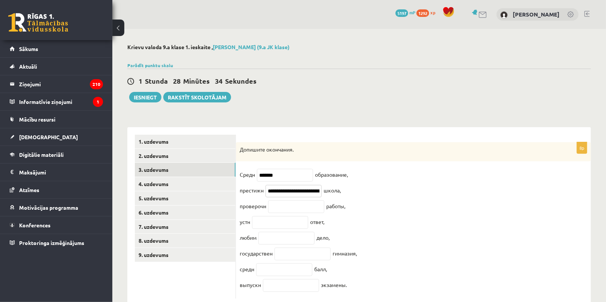
click at [303, 194] on input "**********" at bounding box center [294, 191] width 56 height 13
paste input "**********"
type input "**********"
click at [285, 212] on input "text" at bounding box center [296, 206] width 56 height 13
paste input "**********"
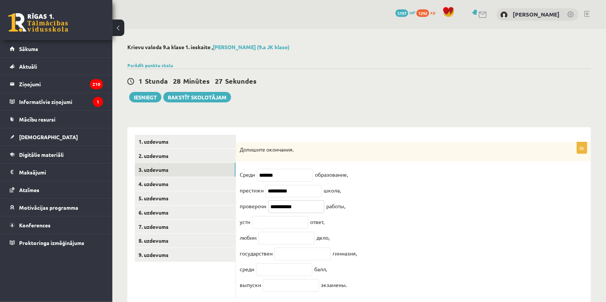
type input "**********"
click at [283, 224] on input "text" at bounding box center [280, 222] width 56 height 13
paste input "******"
type input "******"
click at [287, 239] on input "text" at bounding box center [287, 238] width 56 height 13
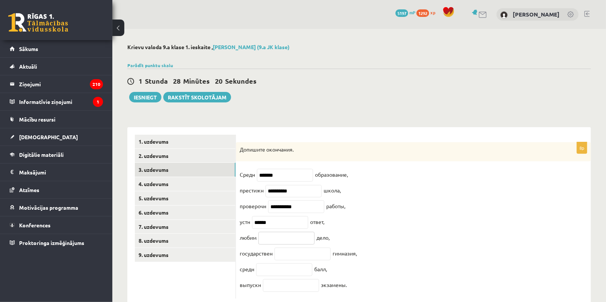
paste input "*******"
type input "*******"
click at [286, 260] on input "text" at bounding box center [303, 253] width 56 height 13
paste input "**********"
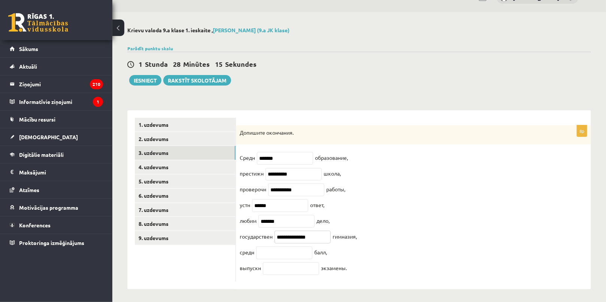
scroll to position [25, 0]
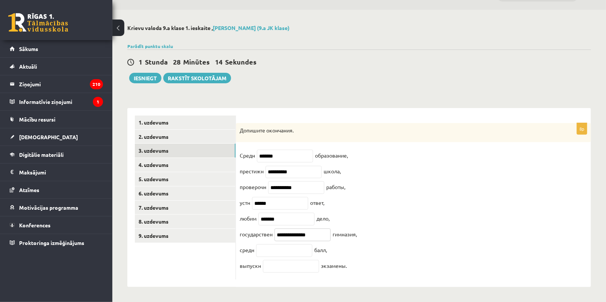
type input "**********"
drag, startPoint x: 298, startPoint y: 247, endPoint x: 290, endPoint y: 232, distance: 16.8
click at [296, 247] on input "text" at bounding box center [284, 250] width 56 height 13
paste input "*******"
type input "*******"
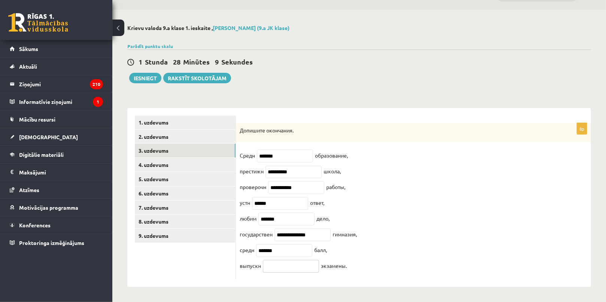
click at [301, 263] on input "text" at bounding box center [291, 266] width 56 height 13
paste input "*********"
type input "*********"
click at [182, 163] on link "4. uzdevums" at bounding box center [185, 165] width 101 height 14
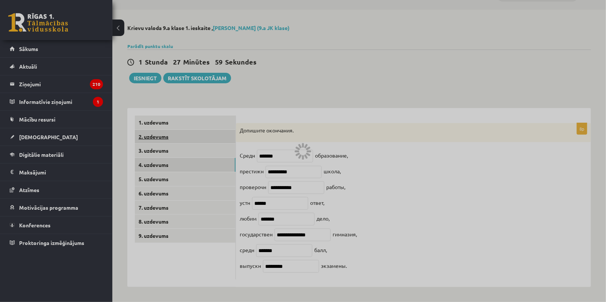
scroll to position [0, 0]
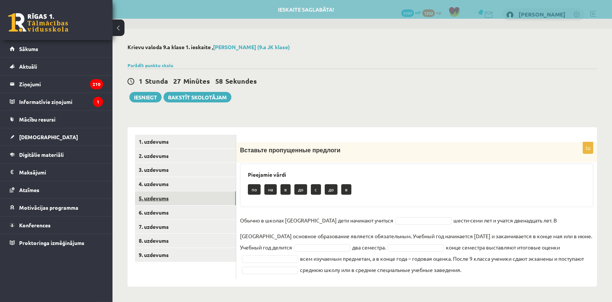
click at [207, 193] on link "5. uzdevums" at bounding box center [185, 198] width 101 height 14
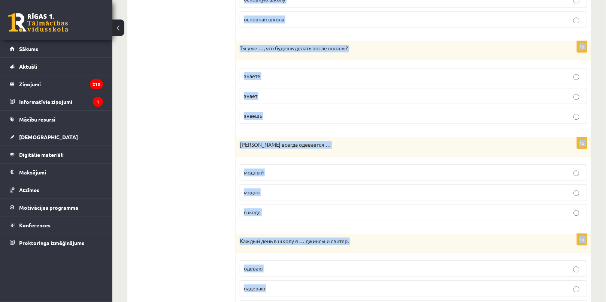
scroll to position [813, 0]
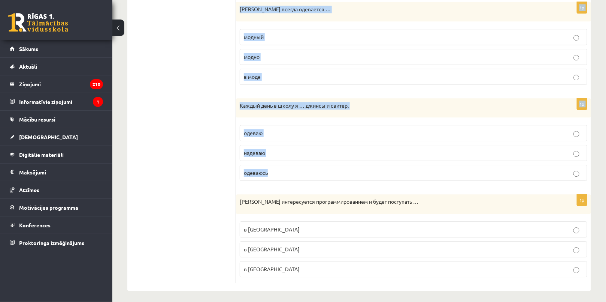
drag, startPoint x: 239, startPoint y: 148, endPoint x: 369, endPoint y: 314, distance: 210.3
copy form "Мы с друзьями считаем, что … нужно носить только в начальной школе! школьная фо…"
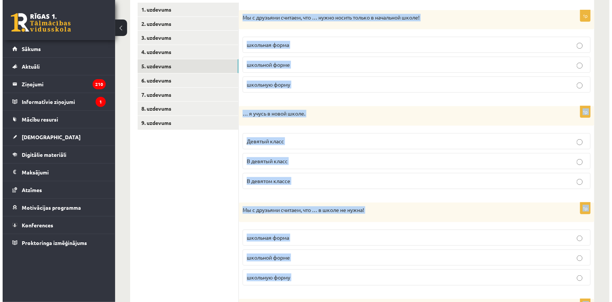
scroll to position [0, 0]
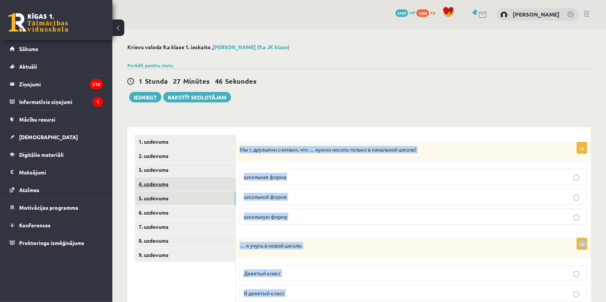
click at [184, 181] on link "4. uzdevums" at bounding box center [185, 184] width 101 height 14
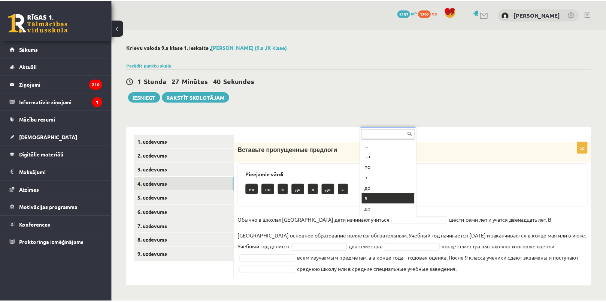
scroll to position [9, 0]
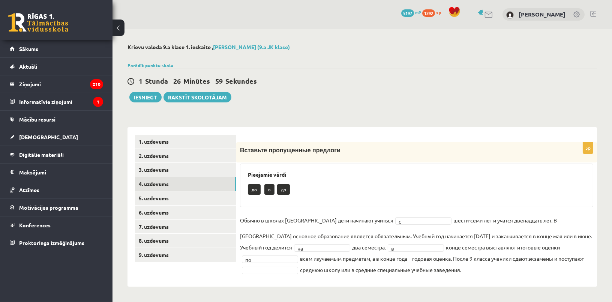
click at [528, 263] on fieldset "Обычно в школах Латвии дети начинают учиться c * шести-семи лет и учатся двенад…" at bounding box center [416, 244] width 353 height 61
click at [527, 263] on fieldset "Обычно в школах Латвии дети начинают учиться c * шести-семи лет и учатся двенад…" at bounding box center [416, 244] width 353 height 61
click at [202, 200] on link "5. uzdevums" at bounding box center [185, 198] width 101 height 14
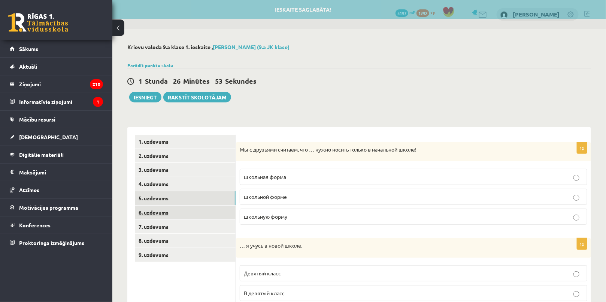
click at [196, 211] on link "6. uzdevums" at bounding box center [185, 212] width 101 height 14
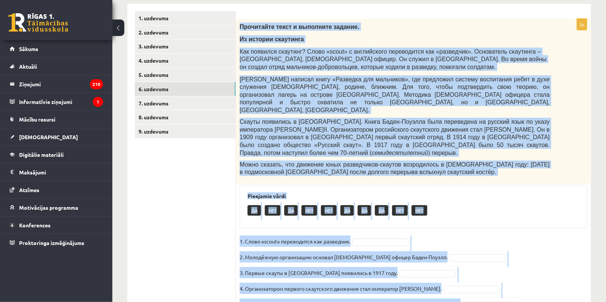
scroll to position [139, 0]
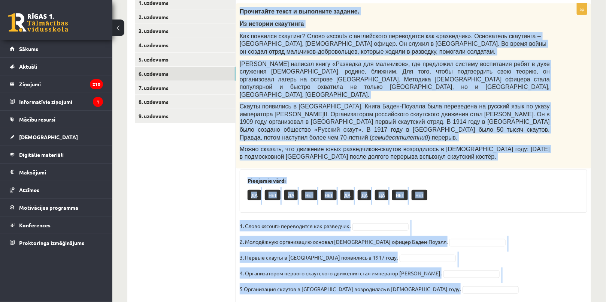
drag, startPoint x: 239, startPoint y: 146, endPoint x: 508, endPoint y: 268, distance: 295.0
click at [508, 268] on div "5p Прочитайте текст и выполните задание. Из истории скаутинга Как появился скау…" at bounding box center [413, 152] width 355 height 299
copy div "Прочитайте текст и выполните задание. Из истории скаутинга Как появился скаутин…"
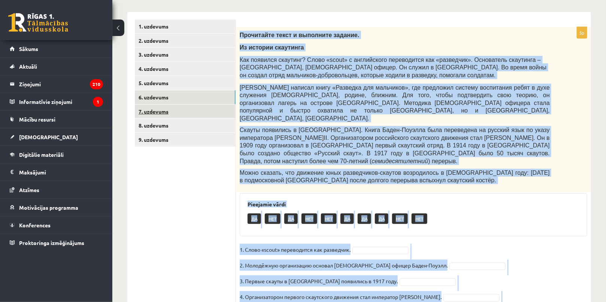
scroll to position [105, 0]
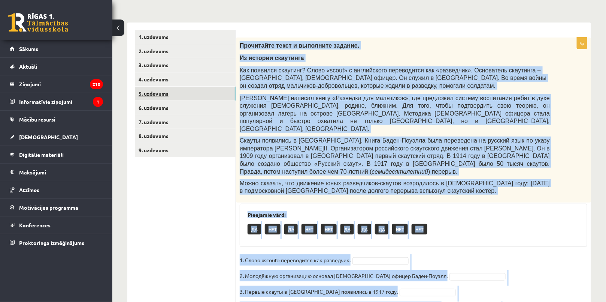
click at [185, 96] on link "5. uzdevums" at bounding box center [185, 94] width 101 height 14
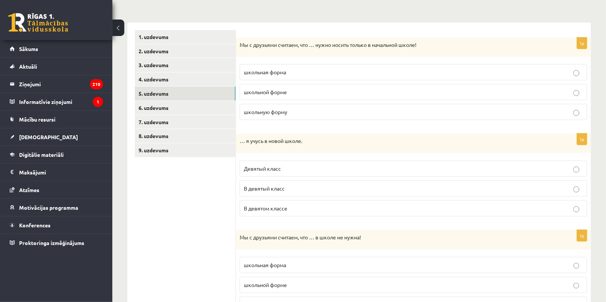
click at [293, 108] on p "школьную форму" at bounding box center [413, 112] width 339 height 8
click at [277, 211] on p "В девятом классе" at bounding box center [413, 208] width 339 height 8
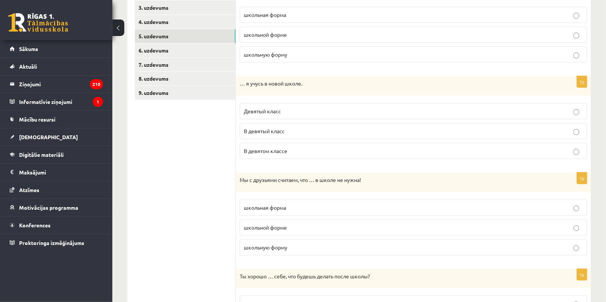
scroll to position [275, 0]
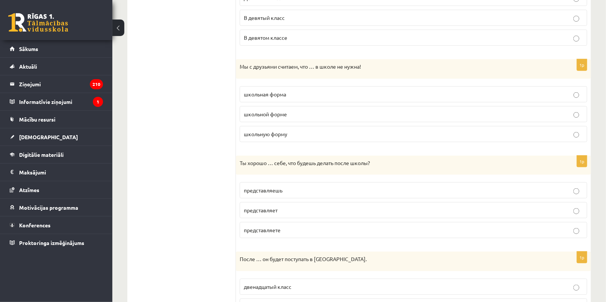
click at [264, 87] on label "школьная форма" at bounding box center [414, 94] width 348 height 16
click at [265, 192] on span "представляешь" at bounding box center [263, 190] width 39 height 7
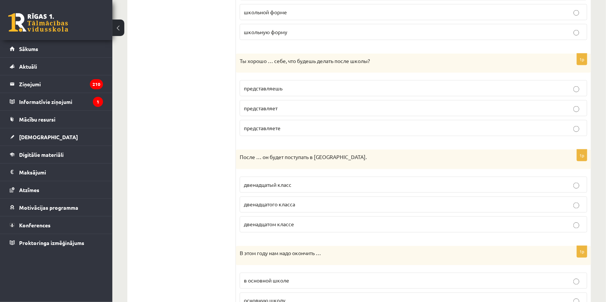
click at [315, 84] on p "представляешь" at bounding box center [413, 88] width 339 height 8
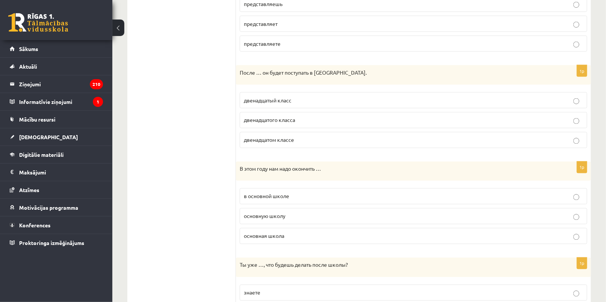
scroll to position [479, 0]
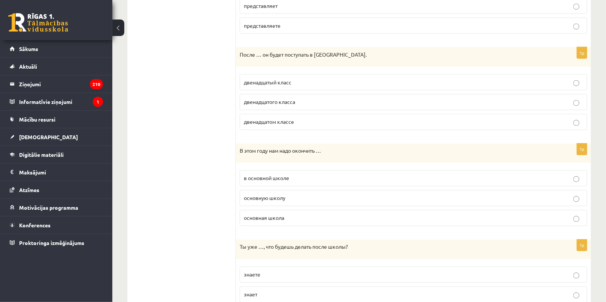
click at [298, 103] on p "двенадцатого класса" at bounding box center [413, 102] width 339 height 8
click at [292, 196] on p "основную школу" at bounding box center [413, 198] width 339 height 8
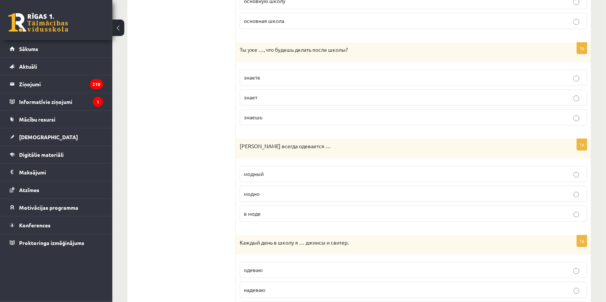
scroll to position [718, 0]
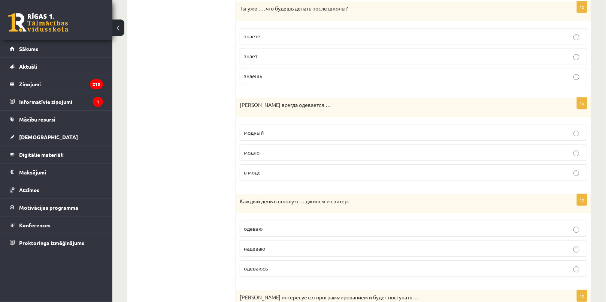
click at [251, 73] on span "знаешь" at bounding box center [253, 75] width 18 height 7
click at [253, 149] on span "модно" at bounding box center [252, 152] width 16 height 7
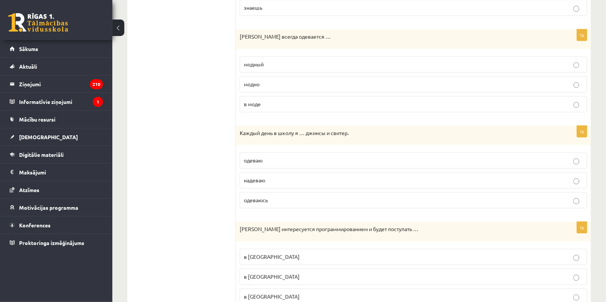
click at [259, 176] on span "надеваю" at bounding box center [254, 179] width 21 height 7
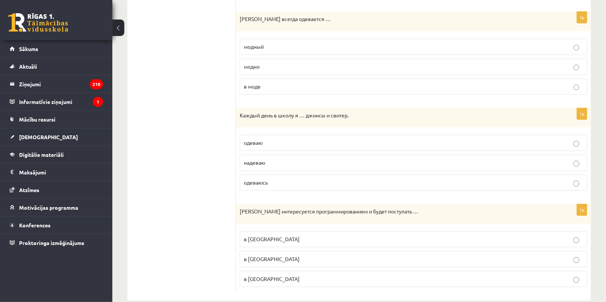
scroll to position [813, 0]
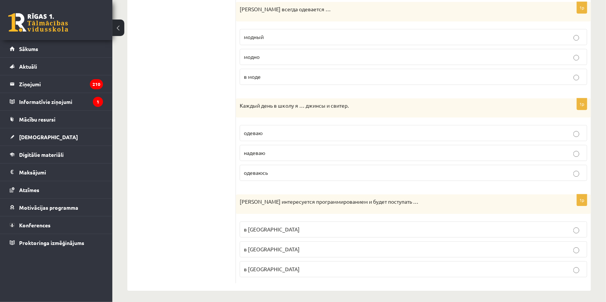
click at [338, 250] on label "в Рижский Технический университет" at bounding box center [414, 249] width 348 height 16
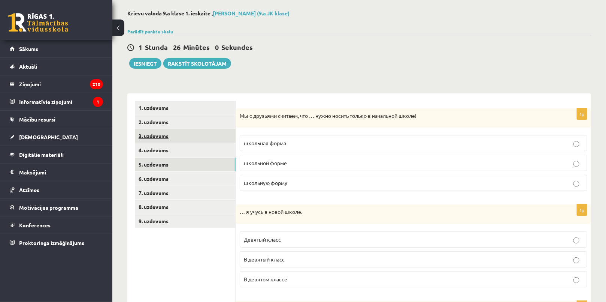
scroll to position [30, 0]
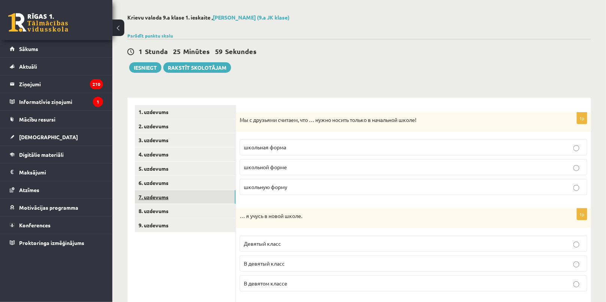
click at [198, 191] on link "7. uzdevums" at bounding box center [185, 197] width 101 height 14
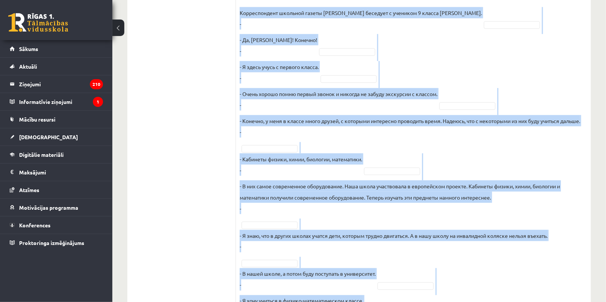
scroll to position [394, 0]
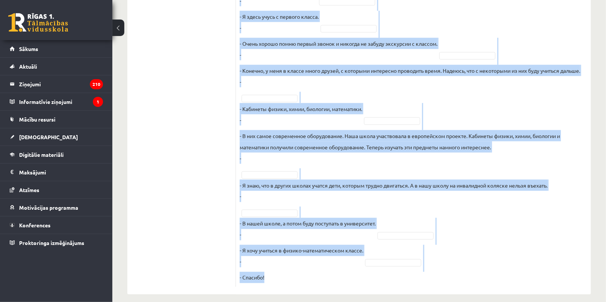
drag, startPoint x: 238, startPoint y: 117, endPoint x: 466, endPoint y: 282, distance: 281.4
click at [466, 282] on div "10p Восстановите интервью. Запишите букву вопроса А Будешь вспоминать своих одн…" at bounding box center [413, 13] width 355 height 561
copy div "Восстановите интервью. Запишите букву вопроса А Будешь вспоминать своих однокла…"
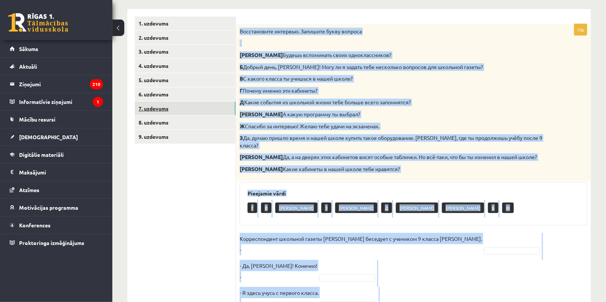
scroll to position [53, 0]
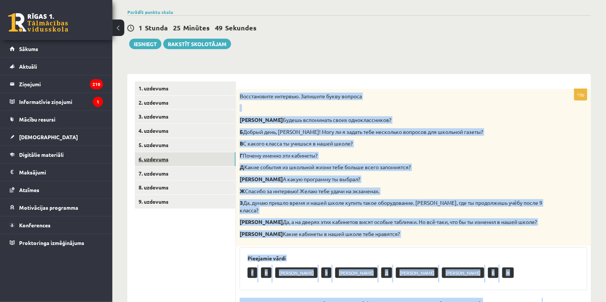
click at [179, 160] on link "6. uzdevums" at bounding box center [185, 159] width 101 height 14
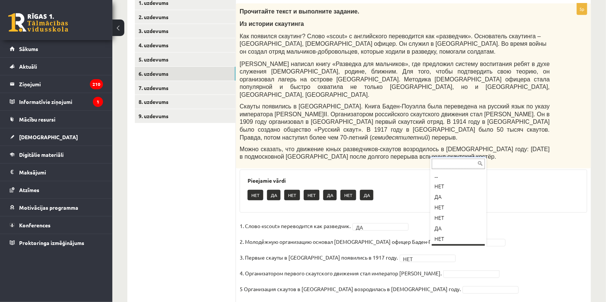
scroll to position [9, 0]
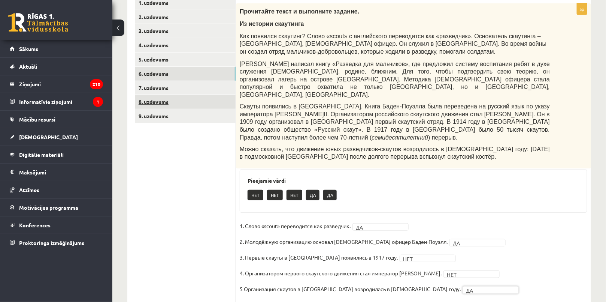
click at [180, 103] on link "8. uzdevums" at bounding box center [185, 102] width 101 height 14
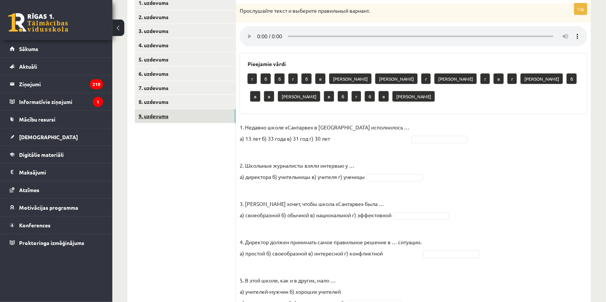
click at [190, 117] on link "9. uzdevums" at bounding box center [185, 116] width 101 height 14
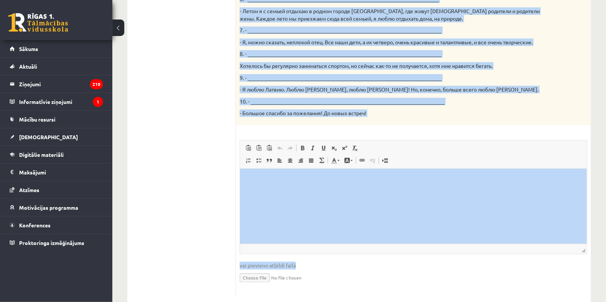
scroll to position [426, 0]
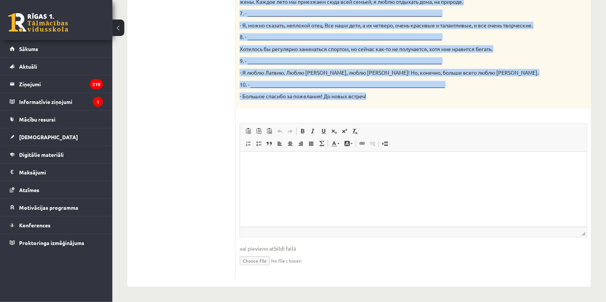
drag, startPoint x: 239, startPoint y: 76, endPoint x: 441, endPoint y: 107, distance: 204.7
copy div "Твой собеседник – известный латвийский музыкант Интарс Бусулис. К данным ответа…"
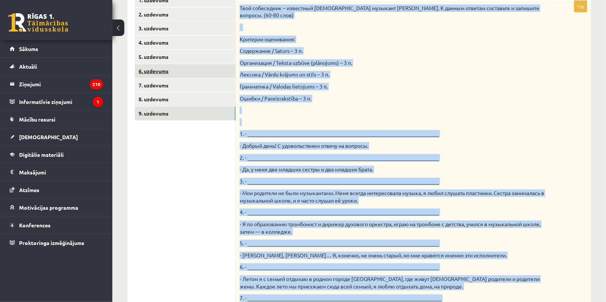
scroll to position [85, 0]
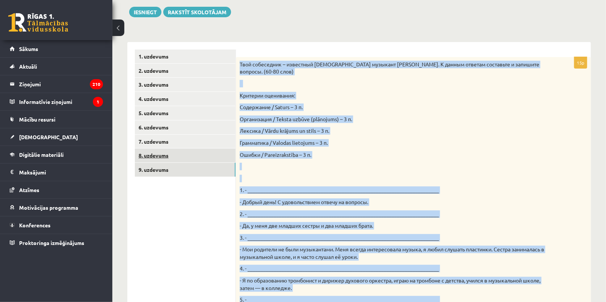
click at [178, 151] on link "8. uzdevums" at bounding box center [185, 155] width 101 height 14
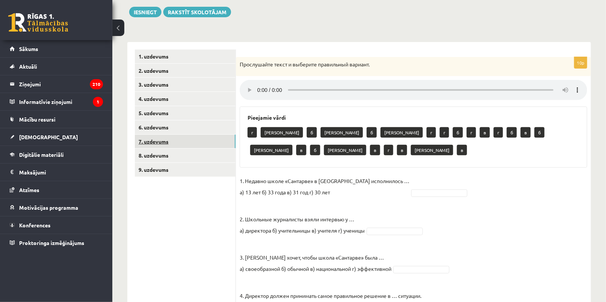
click at [173, 142] on link "7. uzdevums" at bounding box center [185, 142] width 101 height 14
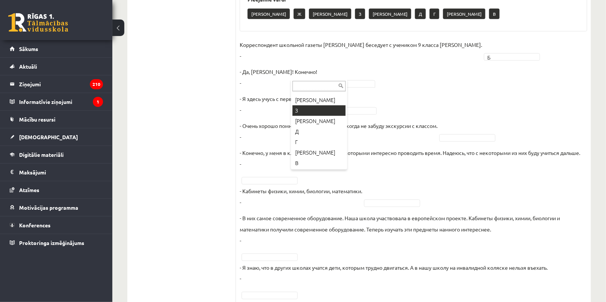
scroll to position [324, 0]
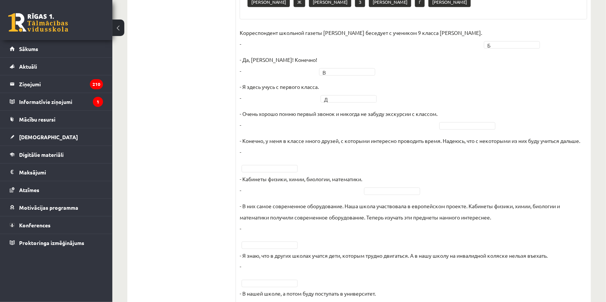
click at [456, 123] on fieldset "Корреспондент школьной газеты Анна Берзиня беседует с учеником 9 класса Андреем…" at bounding box center [414, 190] width 348 height 326
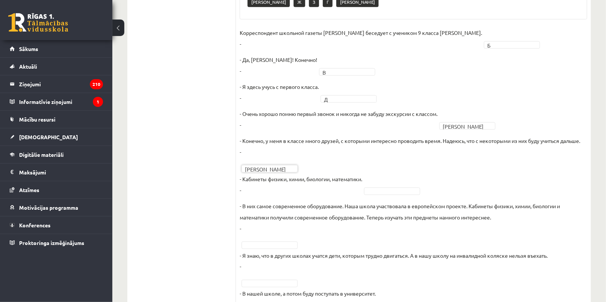
drag, startPoint x: 380, startPoint y: 184, endPoint x: 384, endPoint y: 191, distance: 7.9
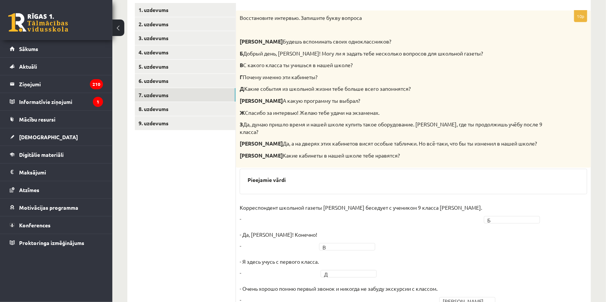
scroll to position [70, 0]
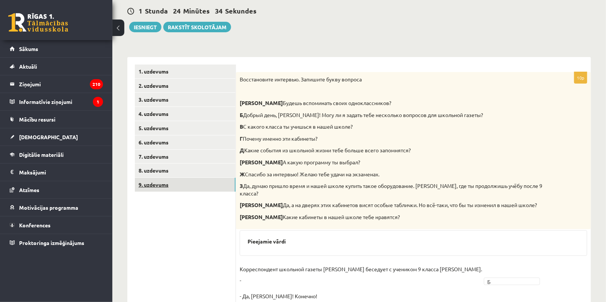
click at [185, 181] on link "9. uzdevums" at bounding box center [185, 185] width 101 height 14
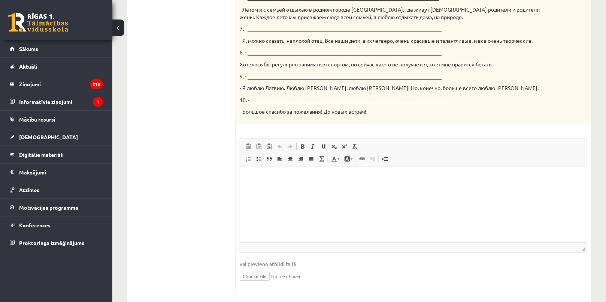
scroll to position [411, 0]
click at [265, 189] on html at bounding box center [413, 177] width 347 height 23
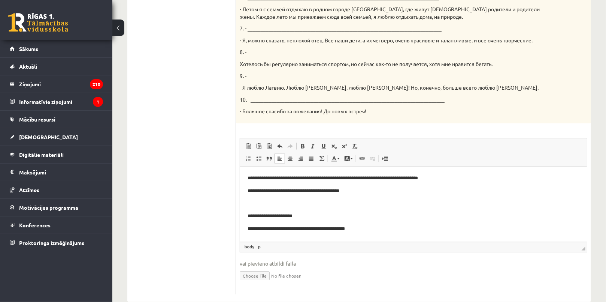
click at [244, 201] on html "**********" at bounding box center [413, 261] width 347 height 190
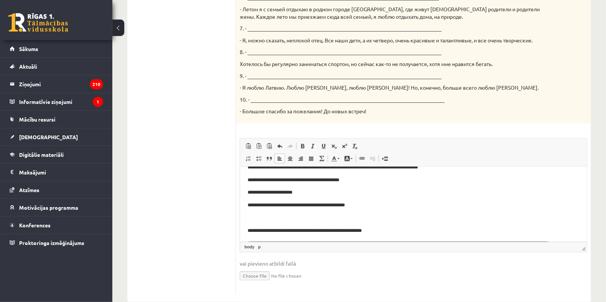
scroll to position [0, 0]
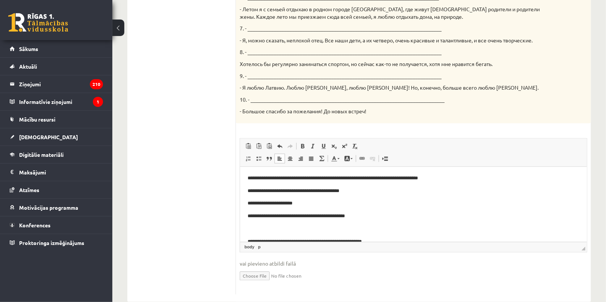
click at [249, 205] on p "**********" at bounding box center [410, 203] width 327 height 8
click at [254, 227] on p "Editor, wiswyg-editor-user-answer-47433949813620" at bounding box center [413, 228] width 332 height 8
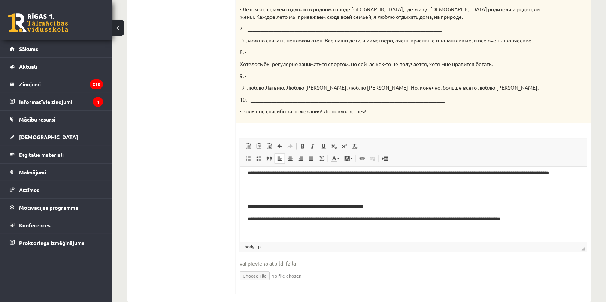
click at [256, 196] on p "Editor, wiswyg-editor-user-answer-47433949813620" at bounding box center [413, 194] width 332 height 8
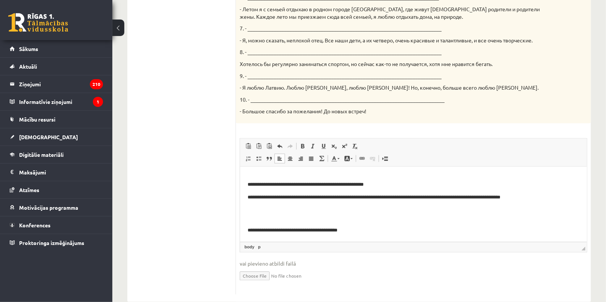
click at [253, 220] on p "Editor, wiswyg-editor-user-answer-47433949813620" at bounding box center [413, 217] width 332 height 8
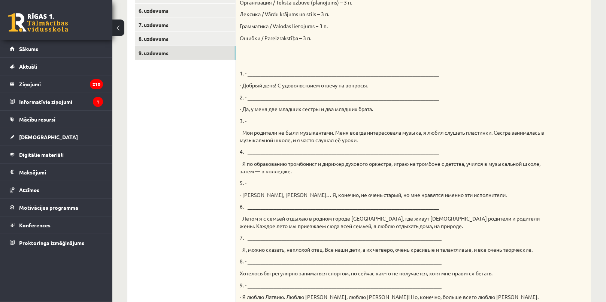
scroll to position [138, 0]
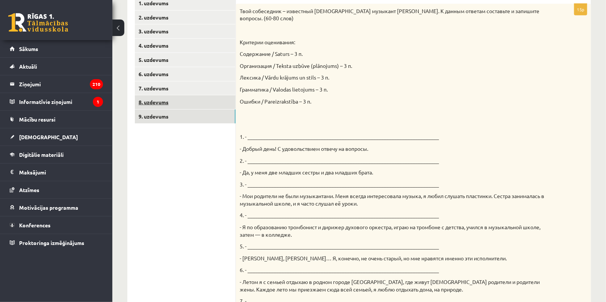
click at [189, 100] on link "8. uzdevums" at bounding box center [185, 102] width 101 height 14
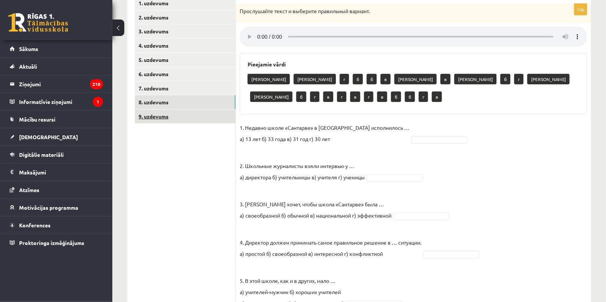
click at [188, 117] on link "9. uzdevums" at bounding box center [185, 116] width 101 height 14
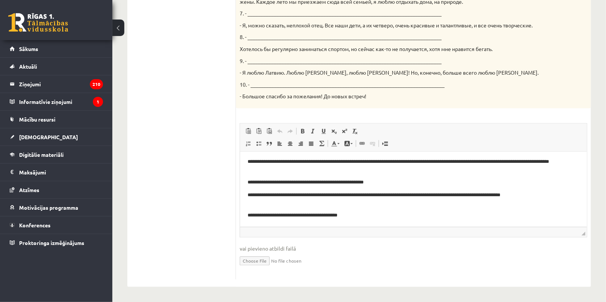
scroll to position [65, 0]
click at [370, 221] on html "**********" at bounding box center [413, 156] width 347 height 139
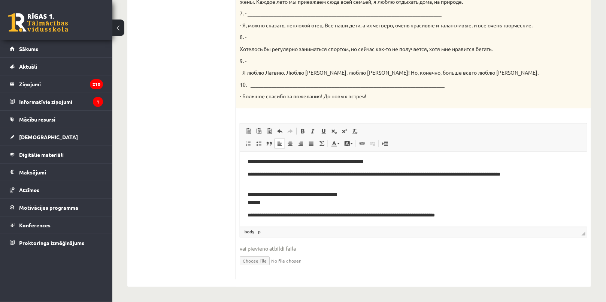
scroll to position [102, 0]
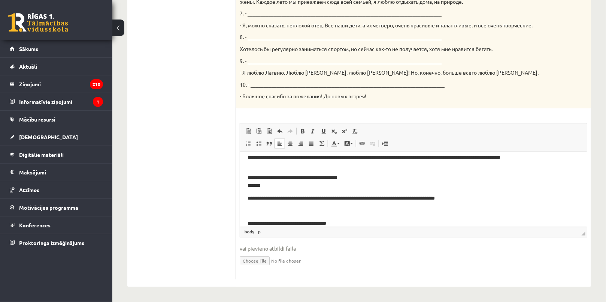
click at [250, 190] on body "**********" at bounding box center [413, 228] width 332 height 342
click at [249, 186] on p "**********" at bounding box center [410, 181] width 327 height 16
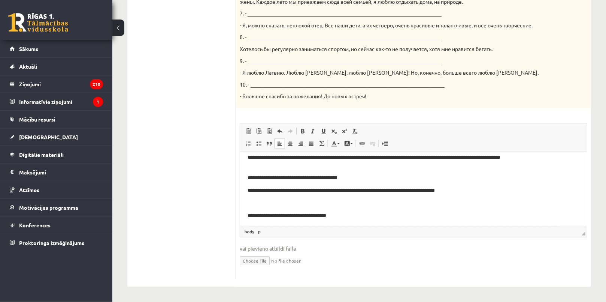
click at [249, 206] on p "Editor, wiswyg-editor-user-answer-47433778029800" at bounding box center [413, 203] width 332 height 8
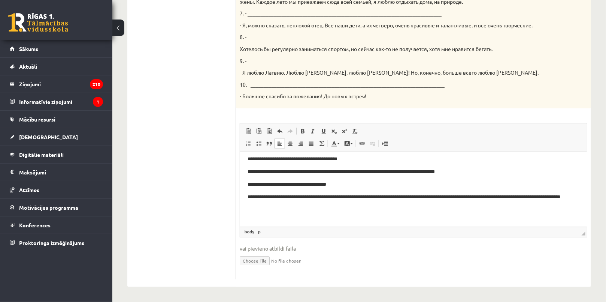
scroll to position [136, 0]
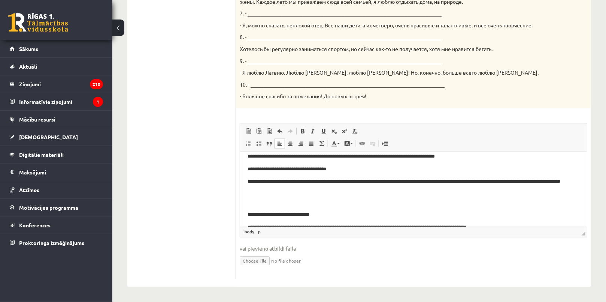
click at [254, 199] on p "Editor, wiswyg-editor-user-answer-47433778029800" at bounding box center [413, 202] width 332 height 8
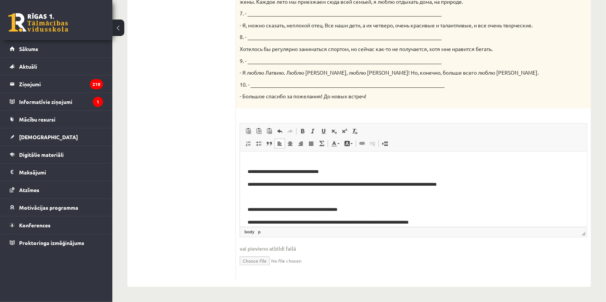
click at [251, 160] on p "Editor, wiswyg-editor-user-answer-47433778029800" at bounding box center [413, 159] width 332 height 8
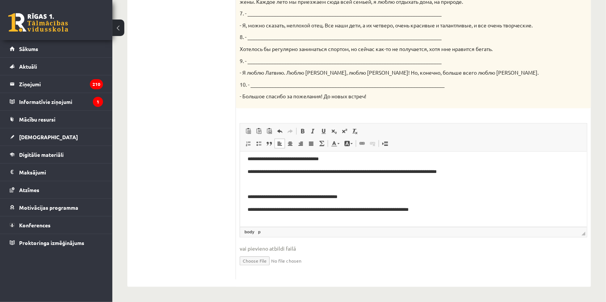
scroll to position [192, 0]
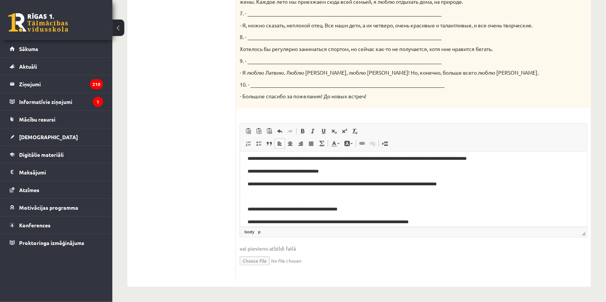
click at [251, 195] on p "Editor, wiswyg-editor-user-answer-47433778029800" at bounding box center [413, 196] width 332 height 8
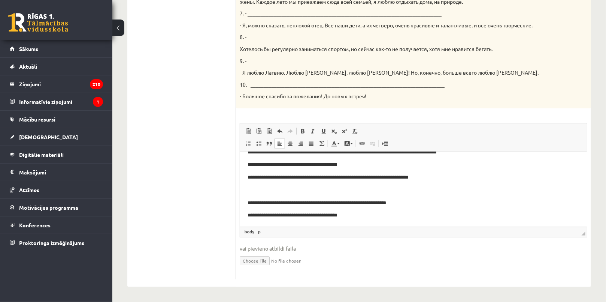
click at [251, 187] on p "Editor, wiswyg-editor-user-answer-47433778029800" at bounding box center [413, 190] width 332 height 8
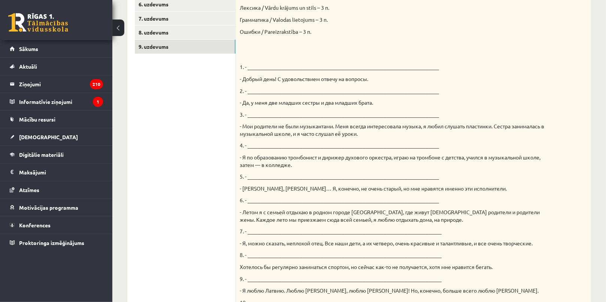
scroll to position [153, 0]
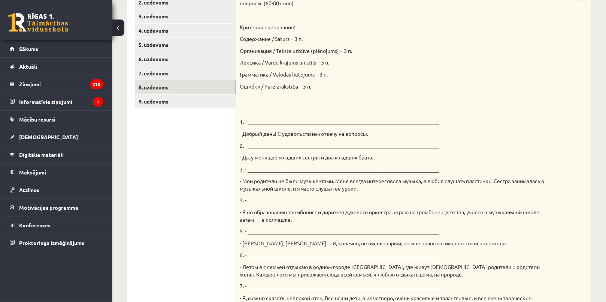
click at [172, 92] on link "8. uzdevums" at bounding box center [185, 87] width 101 height 14
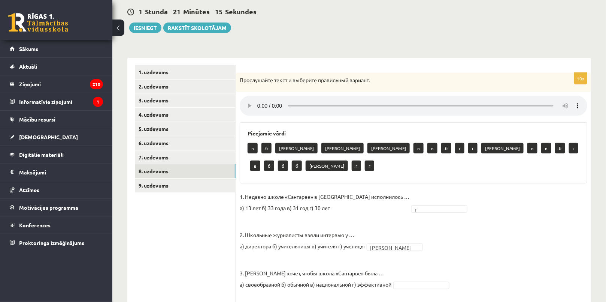
scroll to position [85, 0]
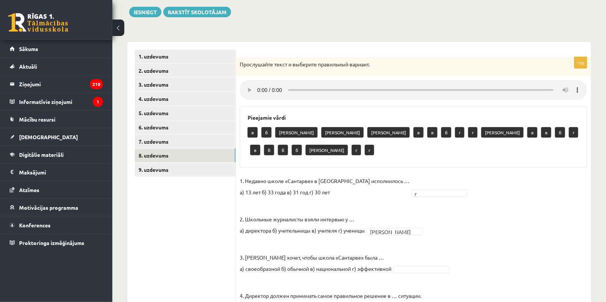
click at [580, 116] on div "Pieejamie vārdi в б а а а в в б г г а в в б г в б б б а г г" at bounding box center [414, 136] width 348 height 61
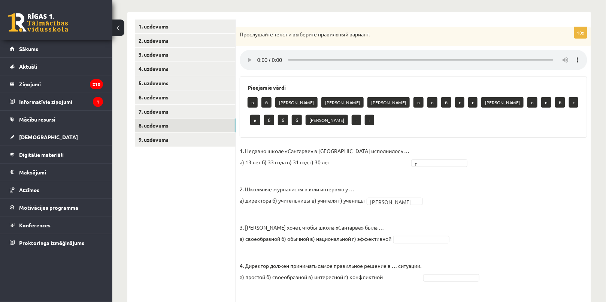
scroll to position [112, 0]
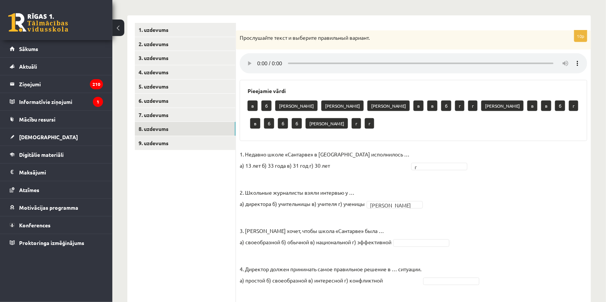
click at [514, 86] on div "Pieejamie vārdi в б а а а в в б г г а в в б г в б б б а г г" at bounding box center [414, 110] width 348 height 61
click at [372, 73] on div "10p Прослушайте текст и выберите правильный вариант. Pieejamie vārdi в б а а а …" at bounding box center [413, 282] width 355 height 504
drag, startPoint x: 183, startPoint y: 197, endPoint x: 396, endPoint y: 147, distance: 218.7
click at [184, 197] on ul "1. uzdevums 2. uzdevums 3. uzdevums 4. uzdevums 5. uzdevums 6. uzdevums 7. uzde…" at bounding box center [185, 278] width 101 height 511
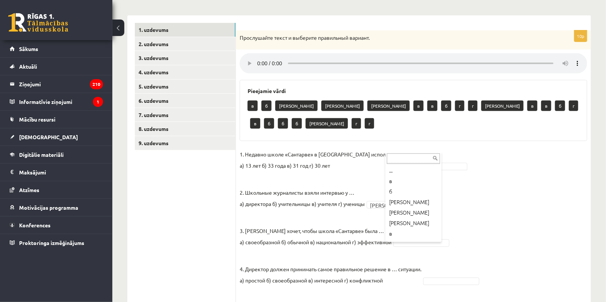
scroll to position [30, 0]
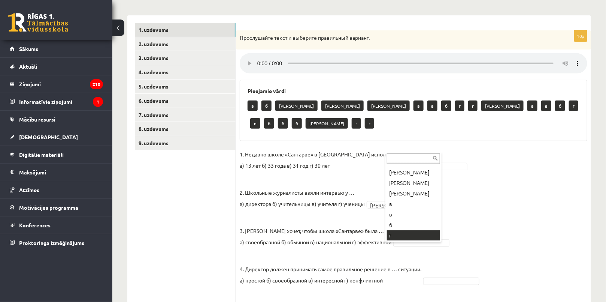
click at [405, 160] on input "text" at bounding box center [413, 158] width 53 height 10
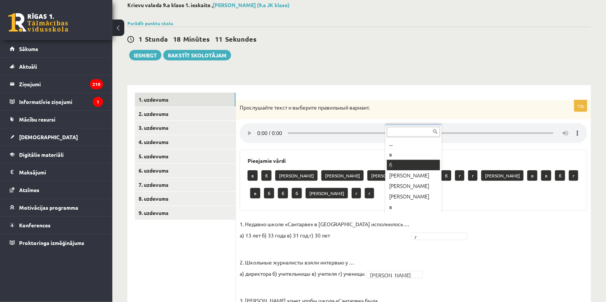
scroll to position [170, 0]
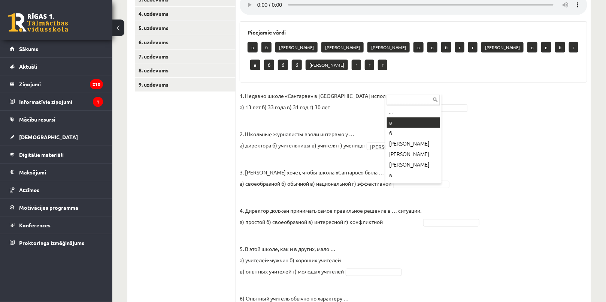
drag, startPoint x: 377, startPoint y: 129, endPoint x: 381, endPoint y: 128, distance: 3.9
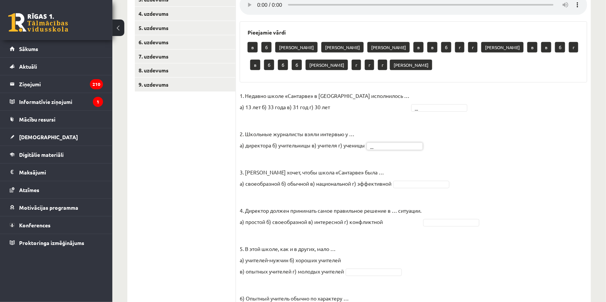
click at [485, 133] on fieldset "1. Недавно школе «Сантарве» в Клайпеде исполнилось … а) 13 лет б) 33 года в) 31…" at bounding box center [414, 281] width 348 height 382
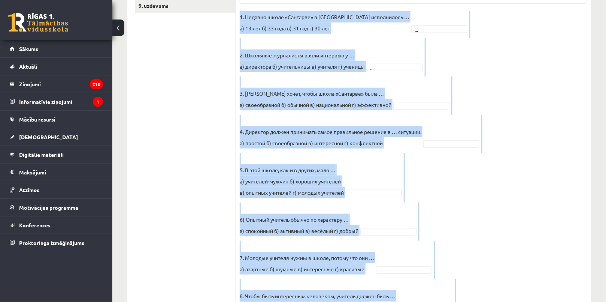
scroll to position [350, 0]
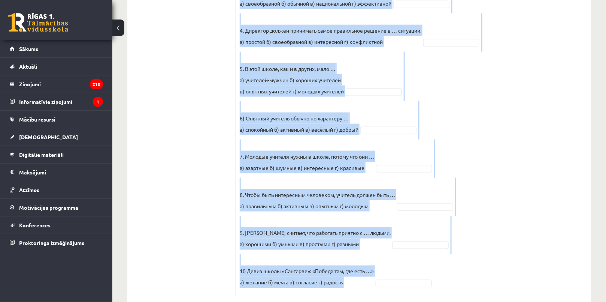
drag, startPoint x: 252, startPoint y: 88, endPoint x: 472, endPoint y: 254, distance: 276.4
click at [472, 254] on div "10p Прослушайте текст и выберите правильный вариант. Pieejamie vārdi в б а а а …" at bounding box center [413, 44] width 355 height 504
copy div "Прослушайте текст и выберите правильный вариант. Pieejamie vārdi в б а а а в в …"
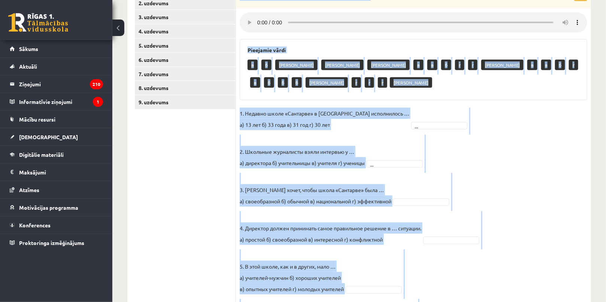
scroll to position [112, 0]
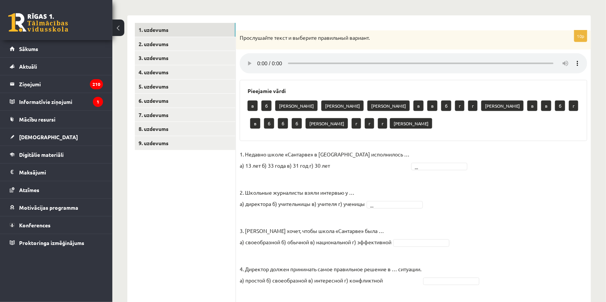
click at [207, 205] on ul "1. uzdevums 2. uzdevums 3. uzdevums 4. uzdevums 5. uzdevums 6. uzdevums 7. uzde…" at bounding box center [185, 278] width 101 height 511
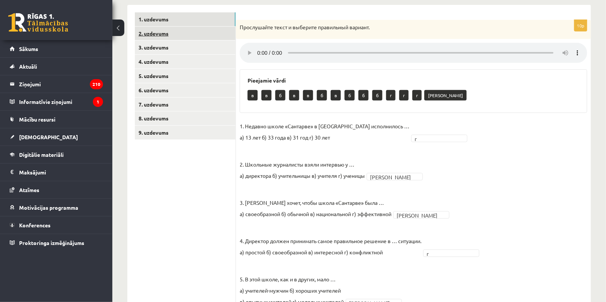
scroll to position [9, 0]
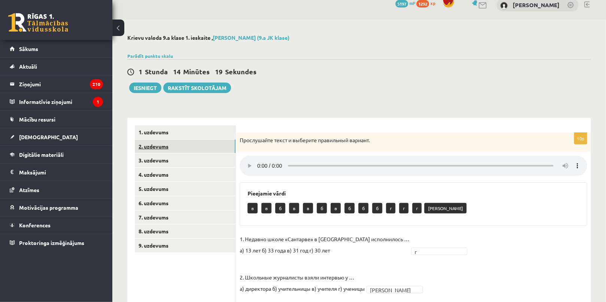
click at [210, 148] on link "2. uzdevums" at bounding box center [185, 146] width 101 height 14
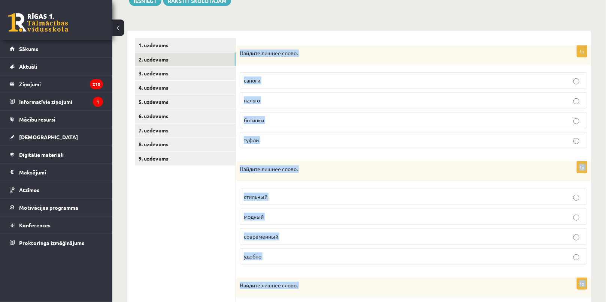
scroll to position [202, 0]
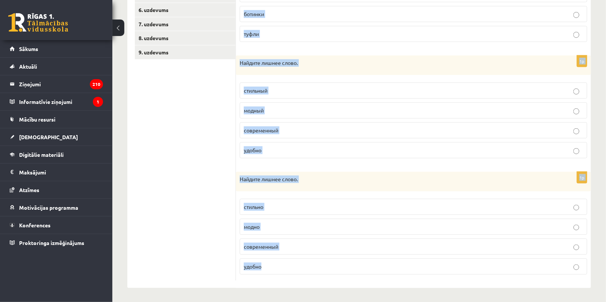
drag, startPoint x: 238, startPoint y: 138, endPoint x: 383, endPoint y: 313, distance: 227.5
copy form "Найдите лишнее слово. сапоги пальто ботинки туфли 1p Найдите лишнее слово. стил…"
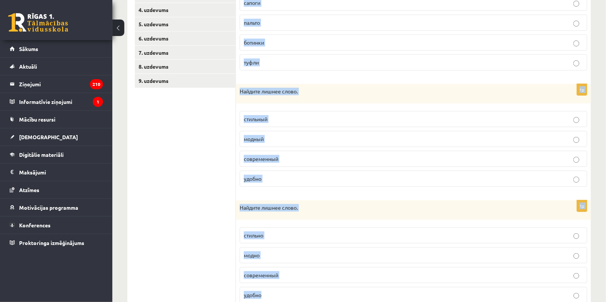
scroll to position [134, 0]
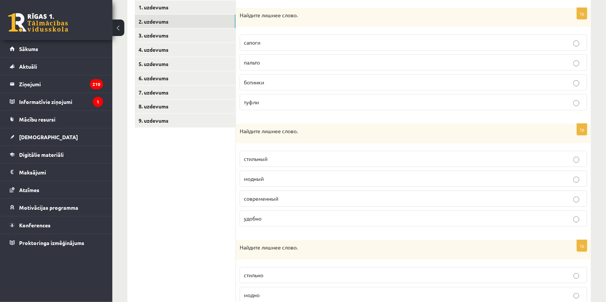
click at [194, 227] on ul "1. uzdevums 2. uzdevums 3. uzdevums 4. uzdevums 5. uzdevums 6. uzdevums 7. uzde…" at bounding box center [185, 174] width 101 height 348
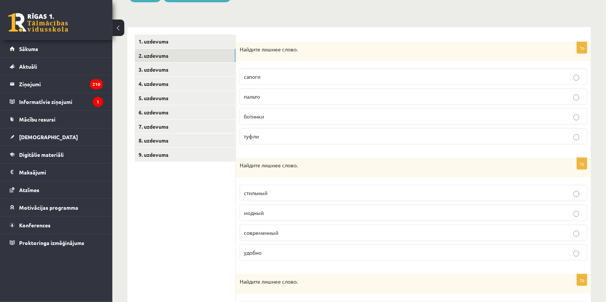
click at [259, 94] on span "пальто" at bounding box center [252, 96] width 16 height 7
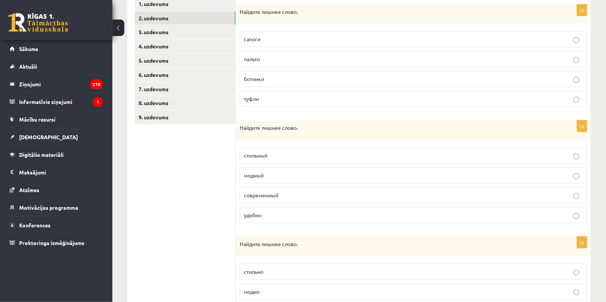
scroll to position [202, 0]
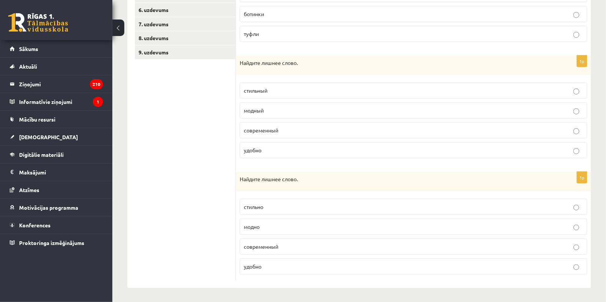
click at [269, 150] on p "удобно" at bounding box center [413, 150] width 339 height 8
click at [265, 245] on span "современный" at bounding box center [261, 246] width 34 height 7
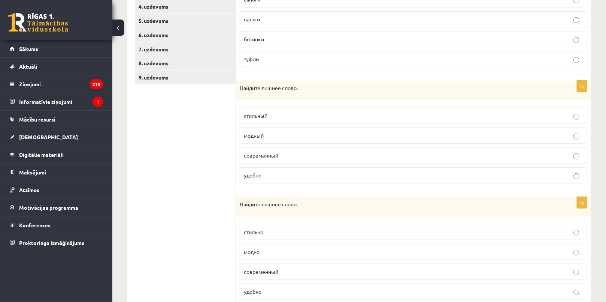
scroll to position [134, 0]
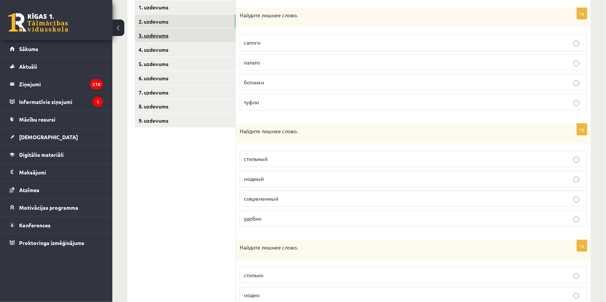
click at [168, 35] on link "3. uzdevums" at bounding box center [185, 35] width 101 height 14
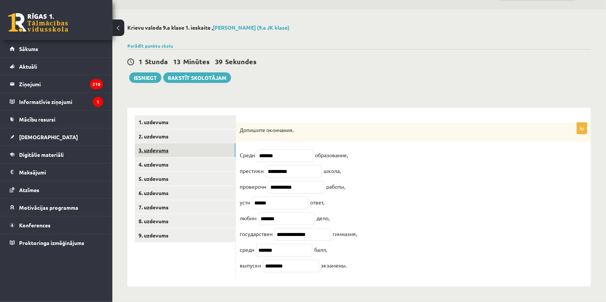
scroll to position [25, 0]
click at [193, 157] on link "4. uzdevums" at bounding box center [185, 164] width 101 height 14
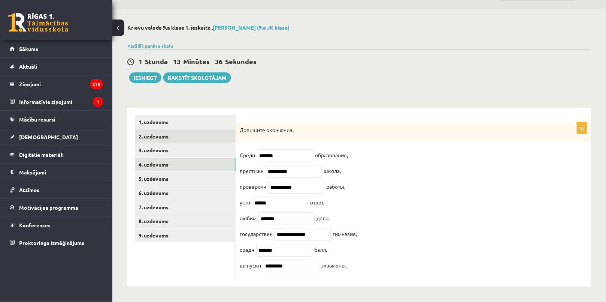
scroll to position [0, 0]
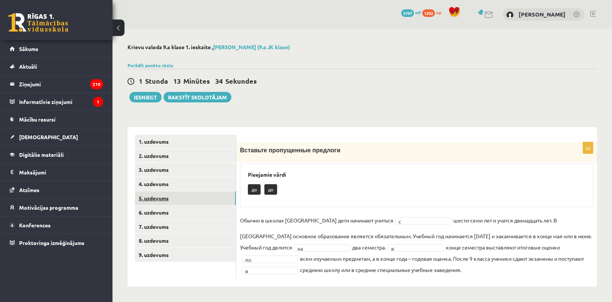
click at [181, 196] on link "5. uzdevums" at bounding box center [185, 198] width 101 height 14
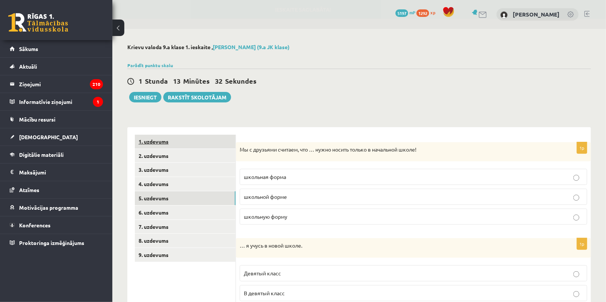
click at [178, 142] on link "1. uzdevums" at bounding box center [185, 142] width 101 height 14
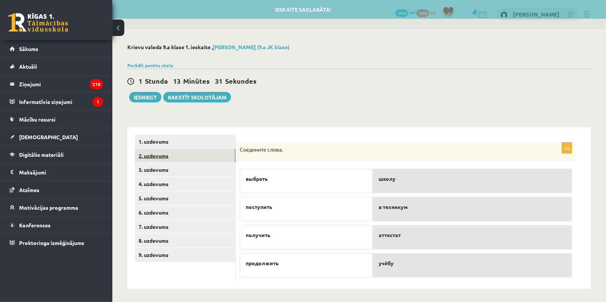
click at [182, 160] on link "2. uzdevums" at bounding box center [185, 156] width 101 height 14
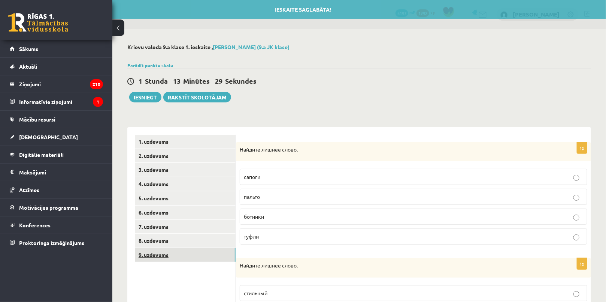
click at [182, 248] on link "9. uzdevums" at bounding box center [185, 255] width 101 height 14
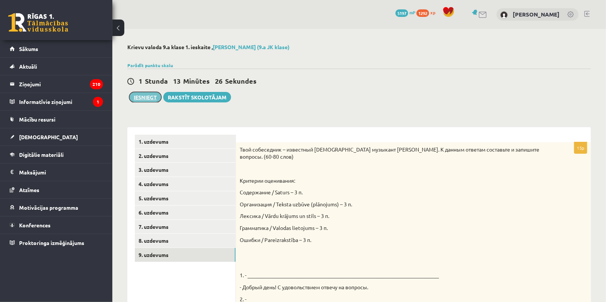
click at [144, 94] on button "Iesniegt" at bounding box center [145, 97] width 32 height 10
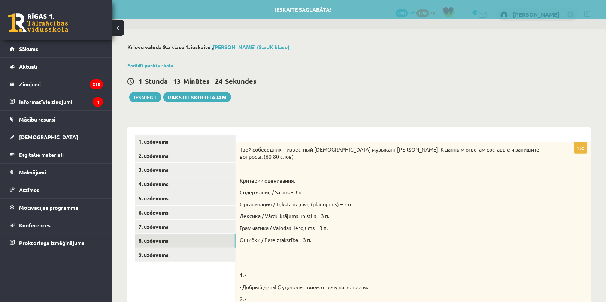
click at [181, 239] on link "8. uzdevums" at bounding box center [185, 240] width 101 height 14
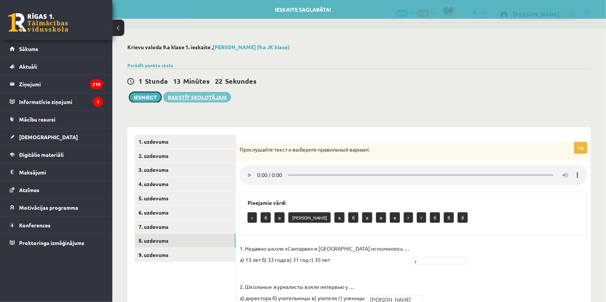
click at [146, 93] on button "Iesniegt" at bounding box center [145, 97] width 32 height 10
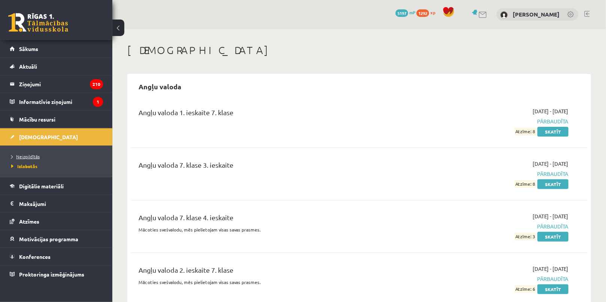
click at [25, 154] on span "Neizpildītās" at bounding box center [25, 156] width 28 height 6
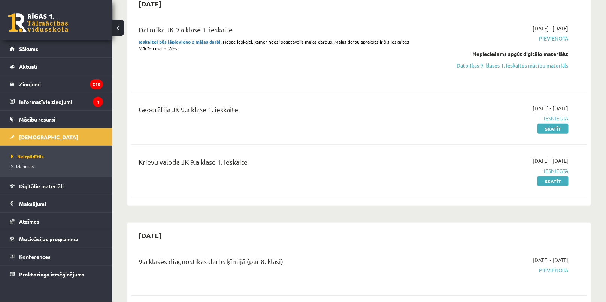
scroll to position [34, 0]
